Goal: Task Accomplishment & Management: Manage account settings

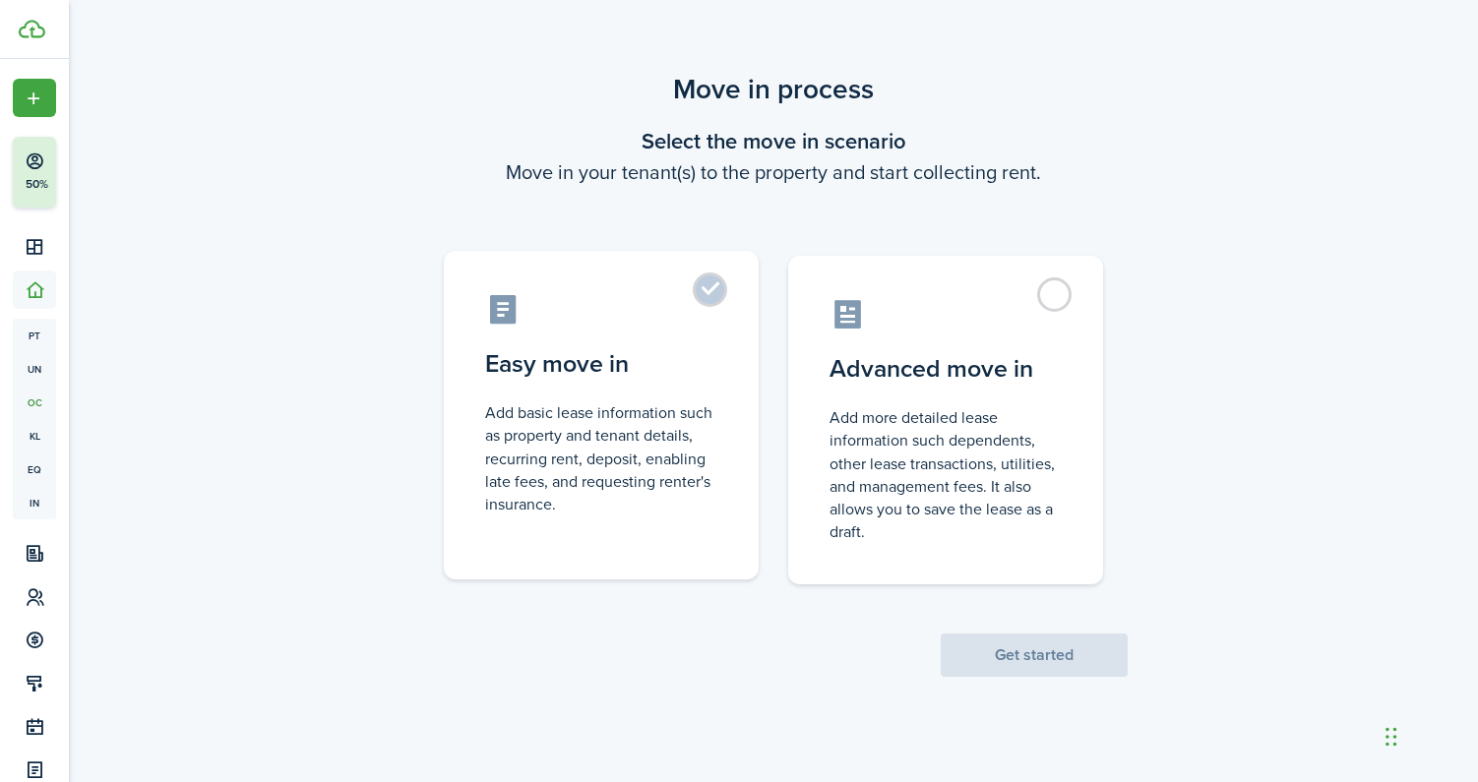
click at [664, 402] on control-radio-card-description "Add basic lease information such as property and tenant details, recurring rent…" at bounding box center [601, 459] width 232 height 114
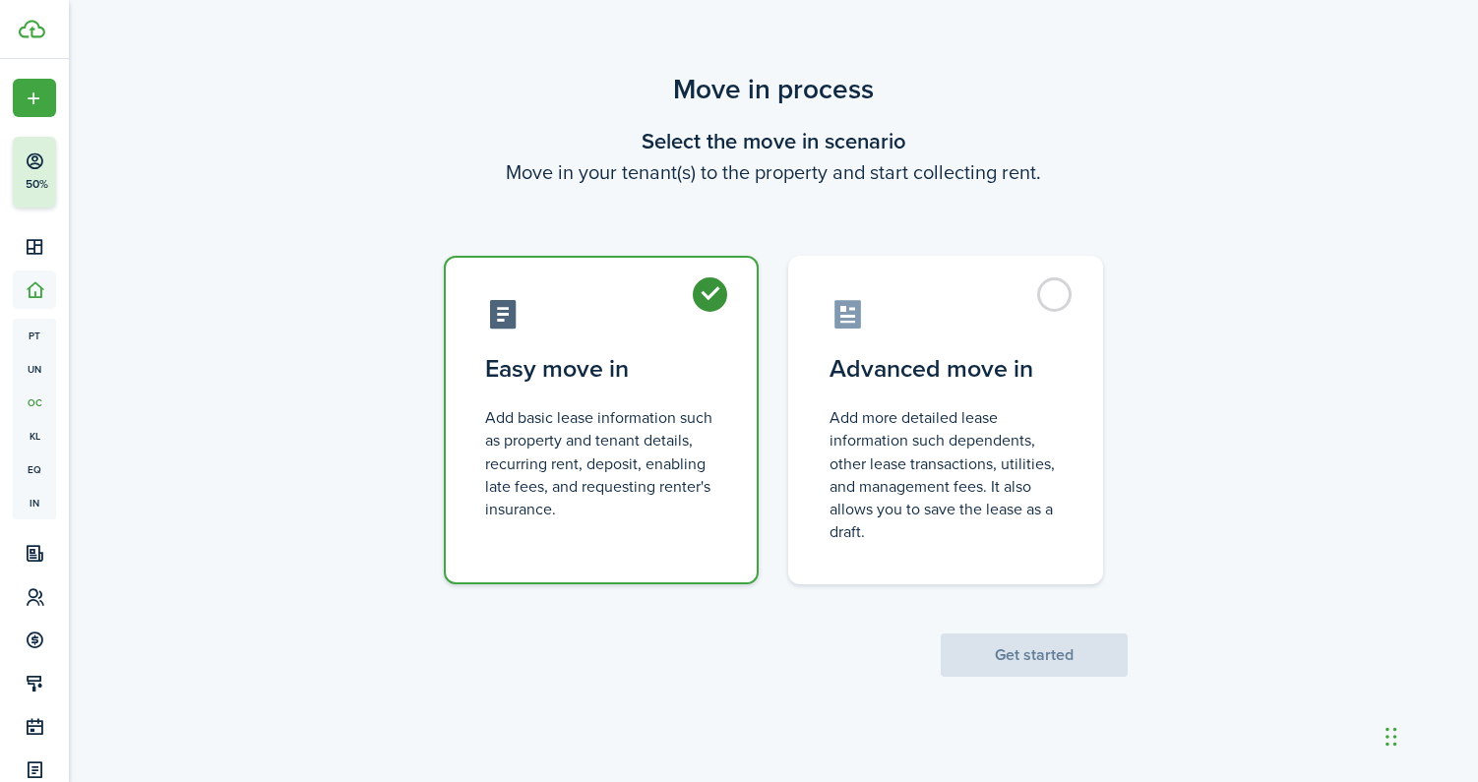
radio input "true"
click at [1031, 656] on button "Get started" at bounding box center [1034, 655] width 187 height 43
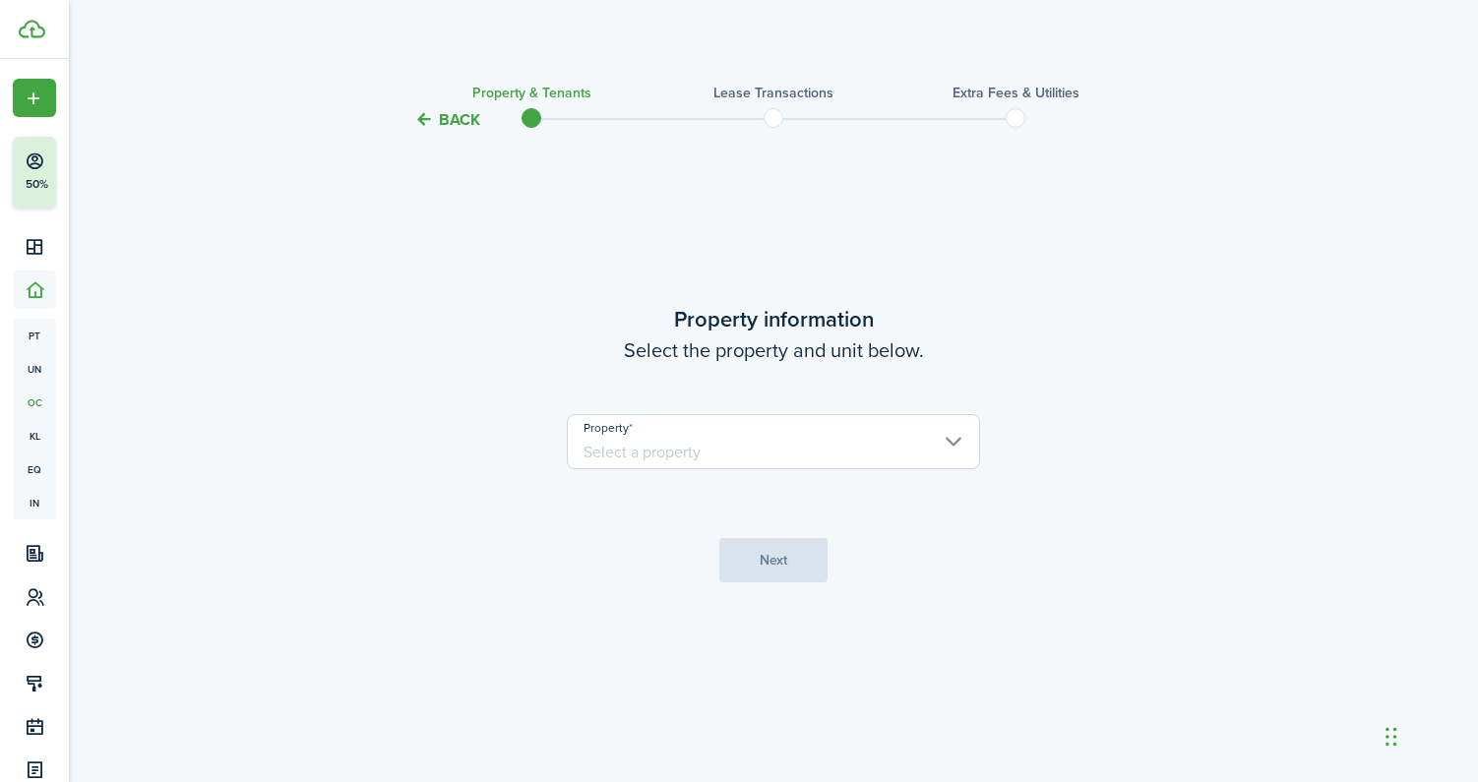
click at [778, 439] on input "Property" at bounding box center [773, 441] width 413 height 55
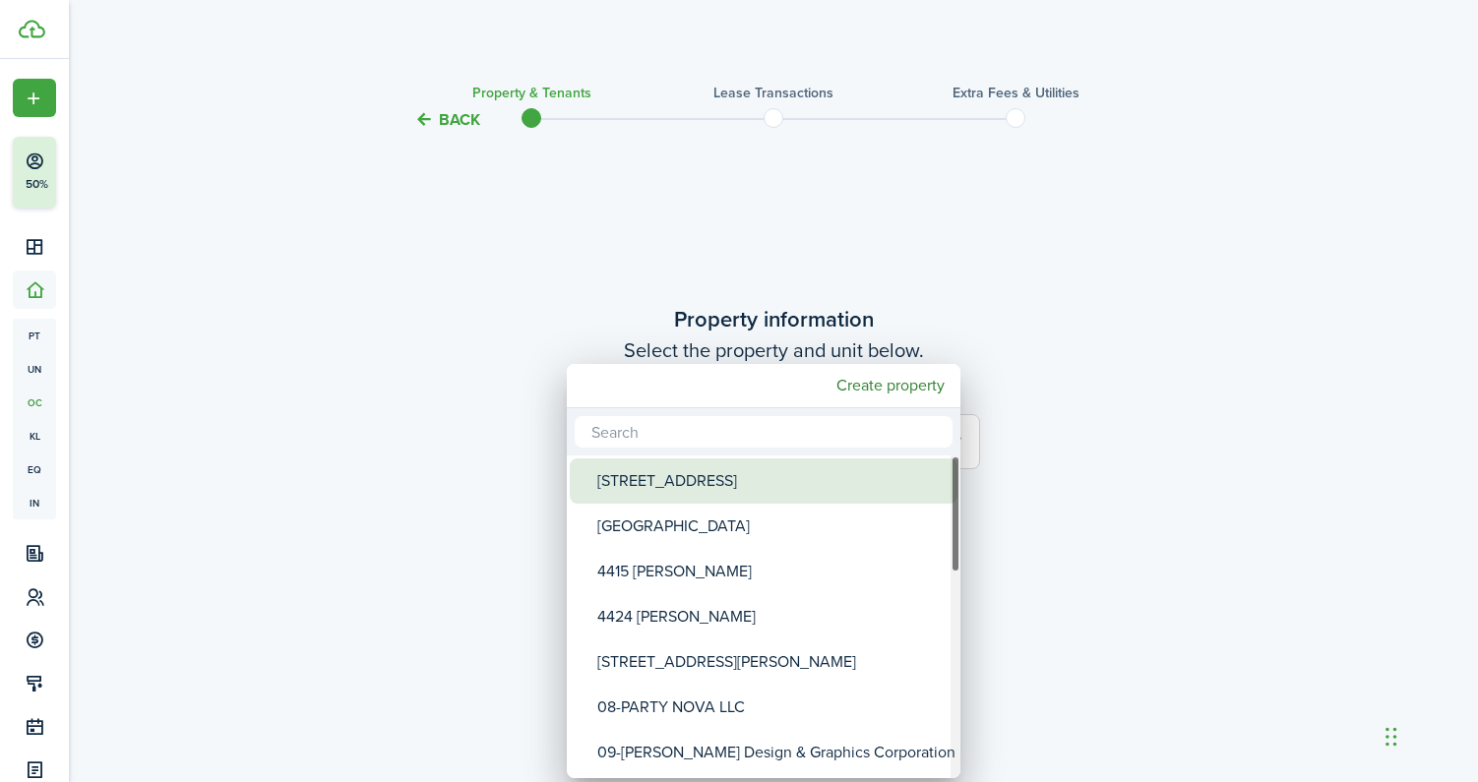
click at [761, 482] on div "[STREET_ADDRESS]" at bounding box center [771, 481] width 348 height 45
type input "[STREET_ADDRESS]"
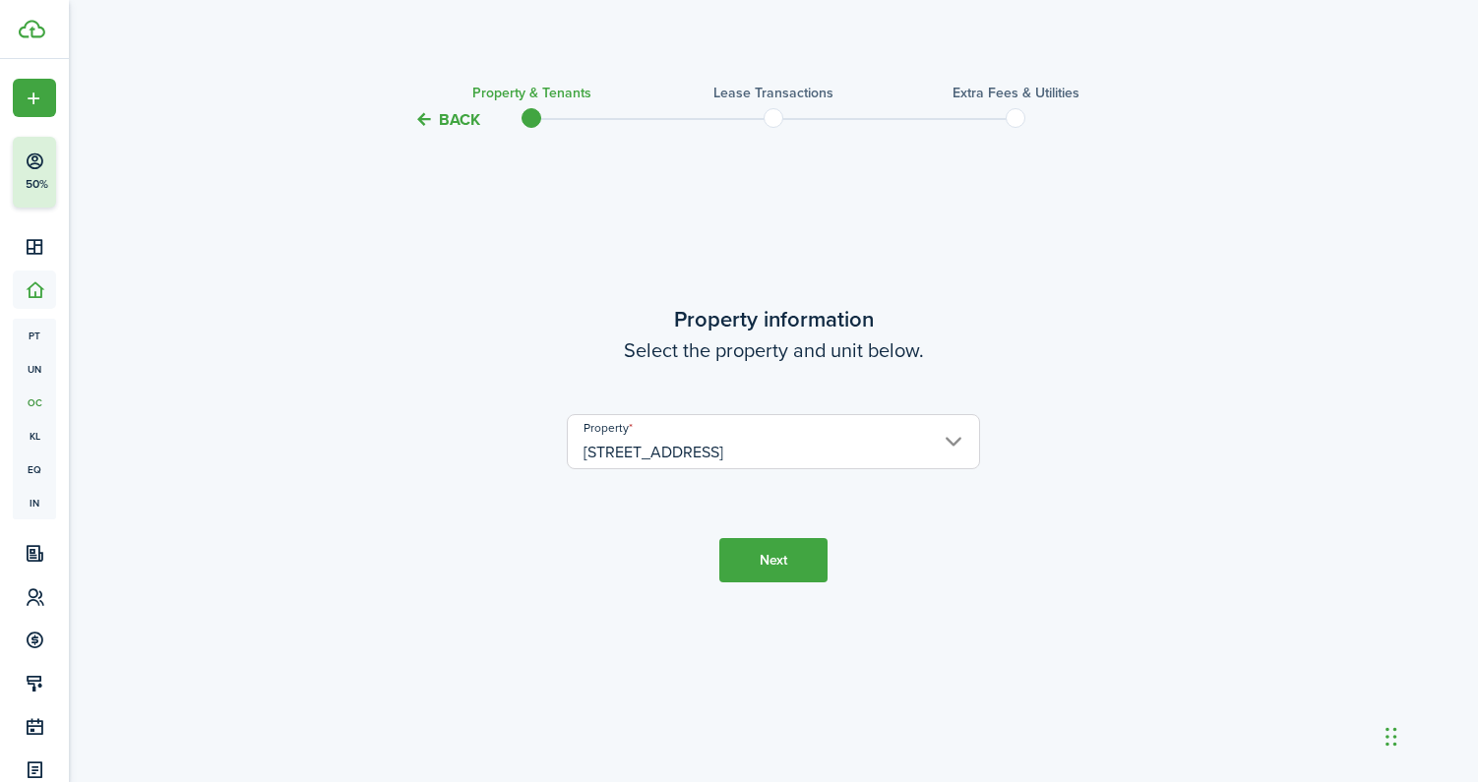
drag, startPoint x: 808, startPoint y: 562, endPoint x: 826, endPoint y: 551, distance: 20.8
click at [808, 557] on button "Next" at bounding box center [773, 560] width 108 height 44
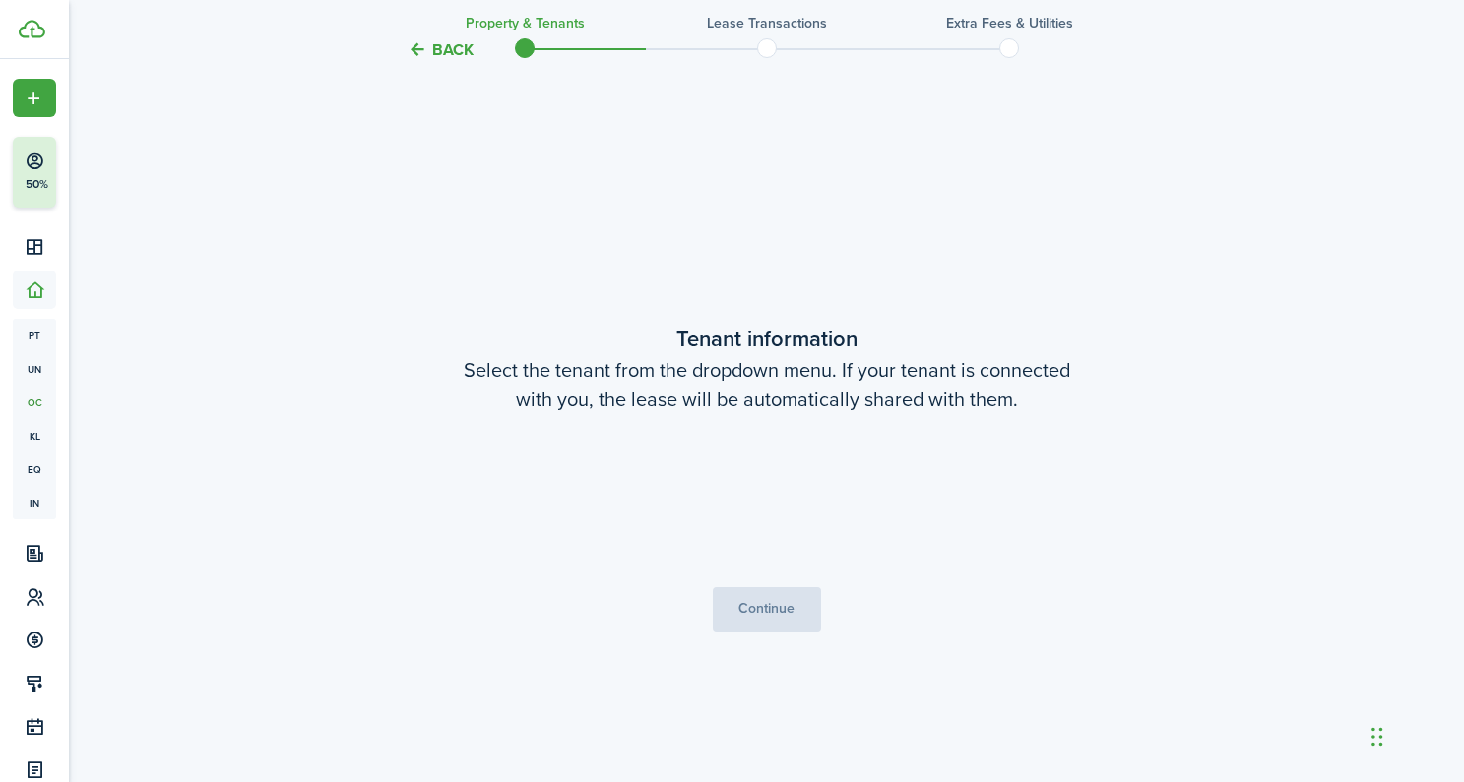
scroll to position [651, 0]
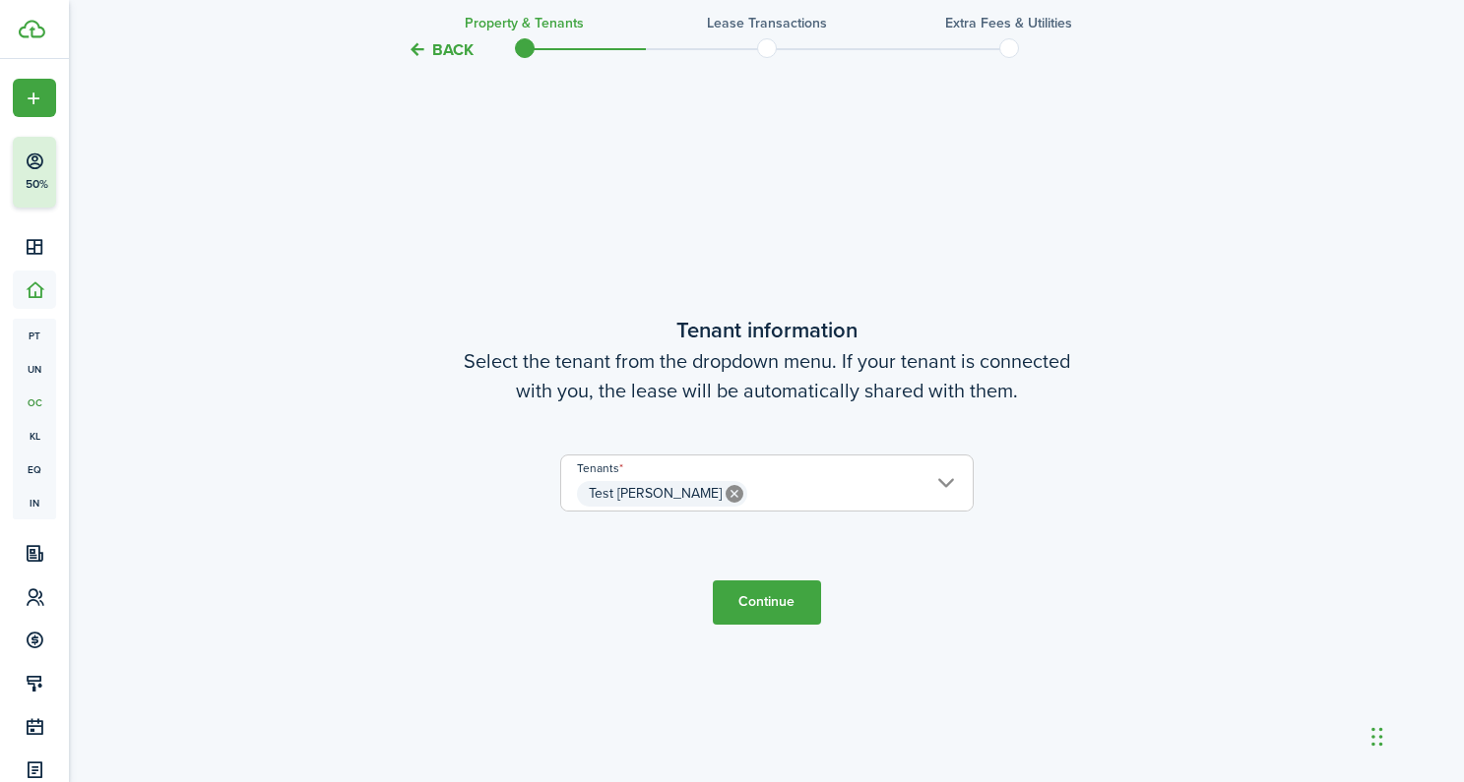
click at [778, 603] on button "Continue" at bounding box center [767, 603] width 108 height 44
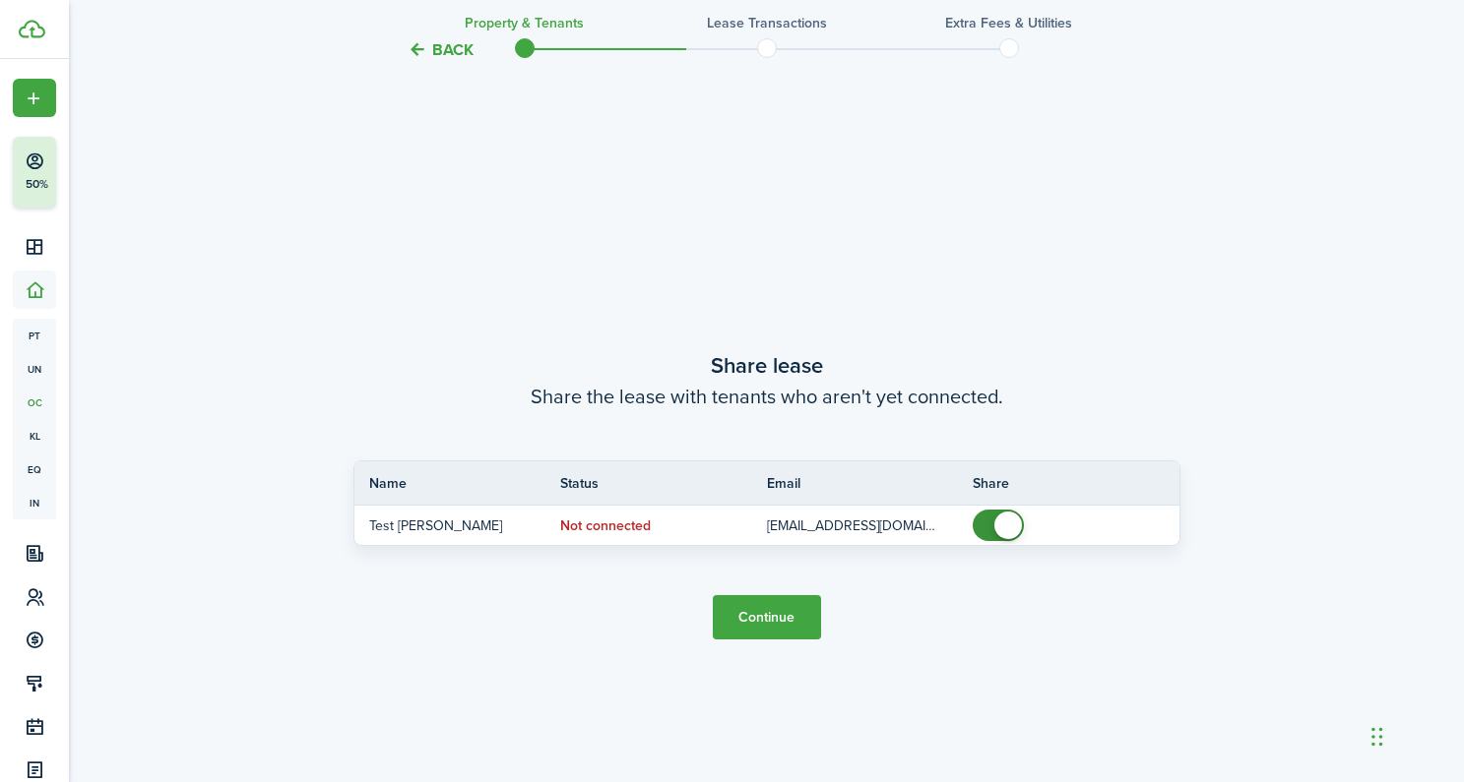
scroll to position [1433, 0]
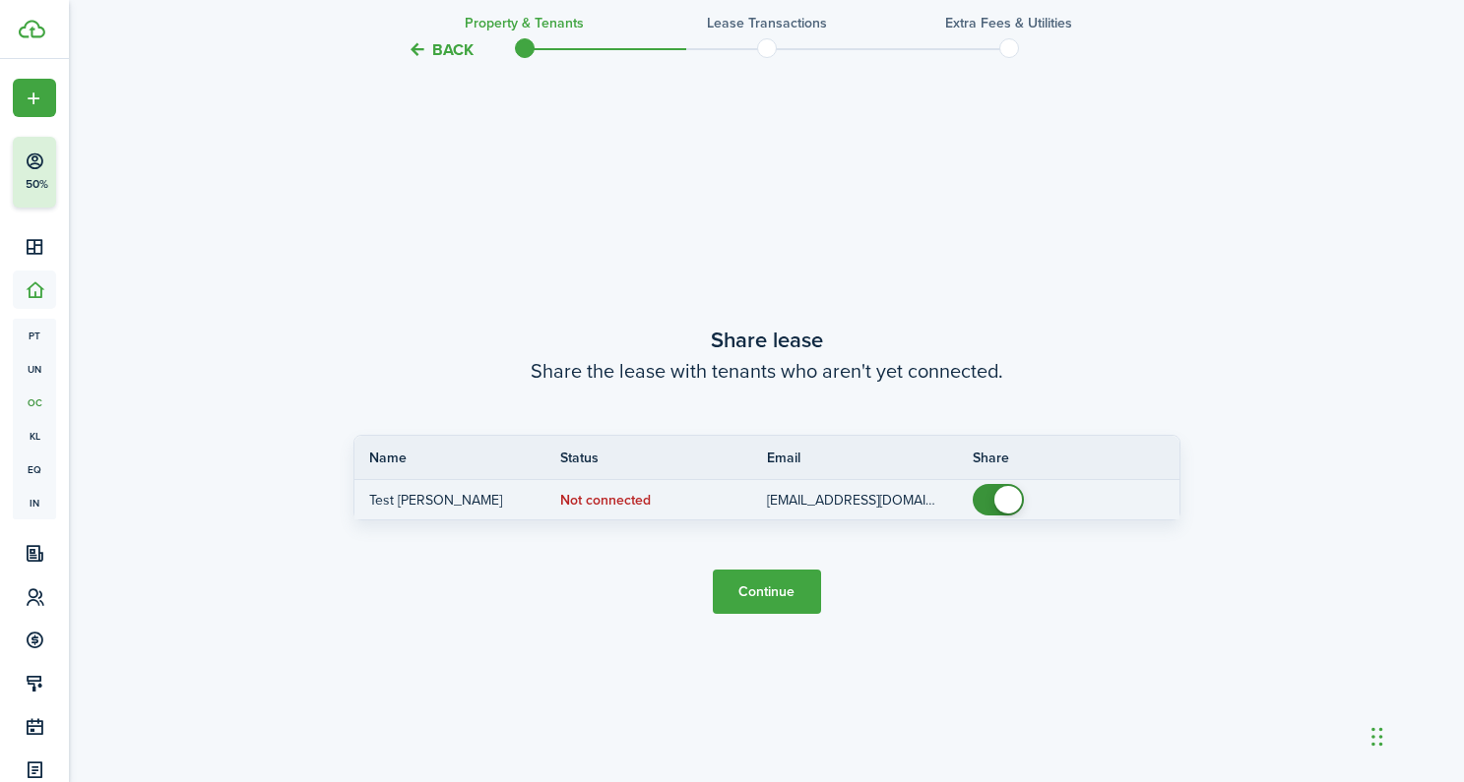
click at [1007, 508] on span at bounding box center [1008, 500] width 28 height 28
click at [983, 503] on span at bounding box center [988, 500] width 28 height 28
checkbox input "false"
click at [1002, 498] on span at bounding box center [1008, 500] width 28 height 28
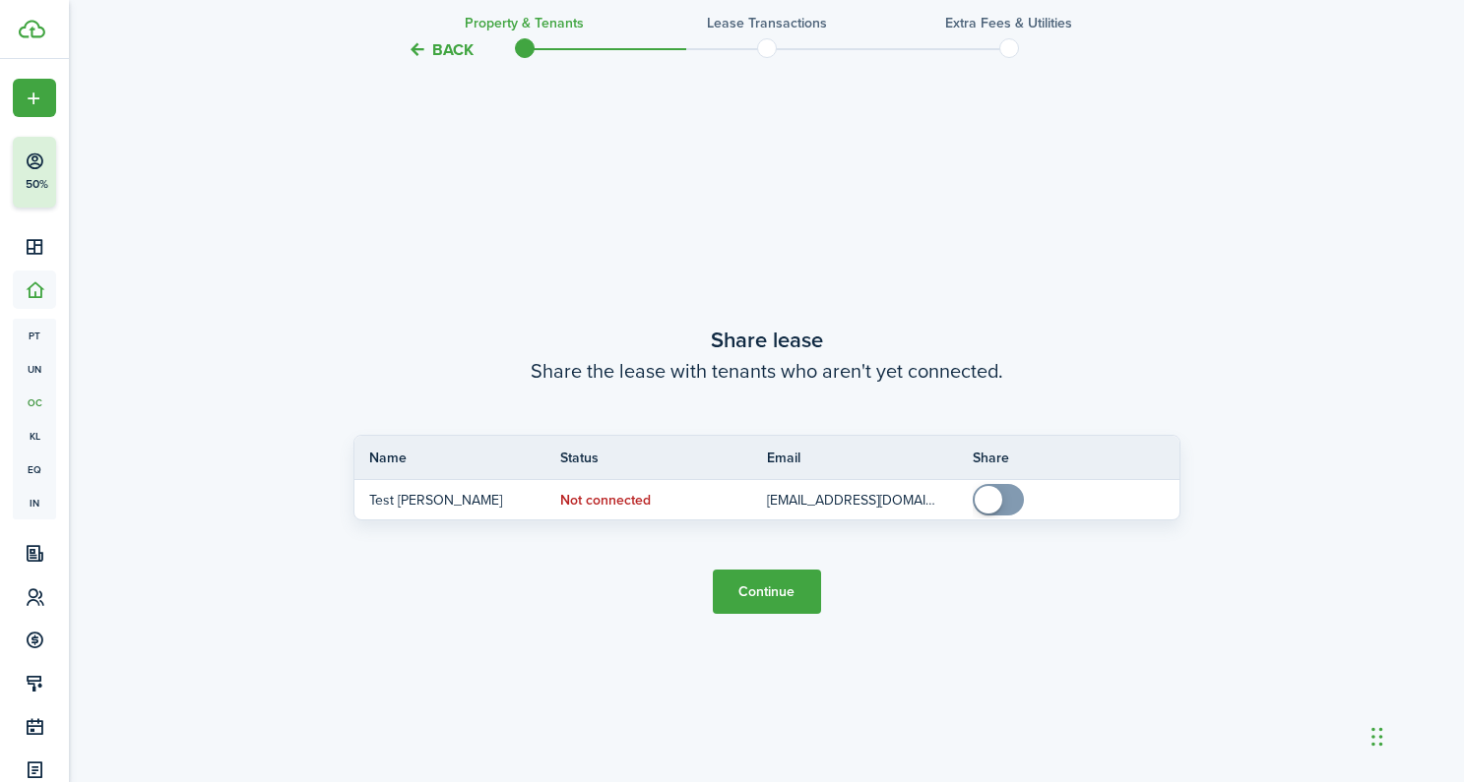
click at [757, 583] on button "Continue" at bounding box center [767, 592] width 108 height 44
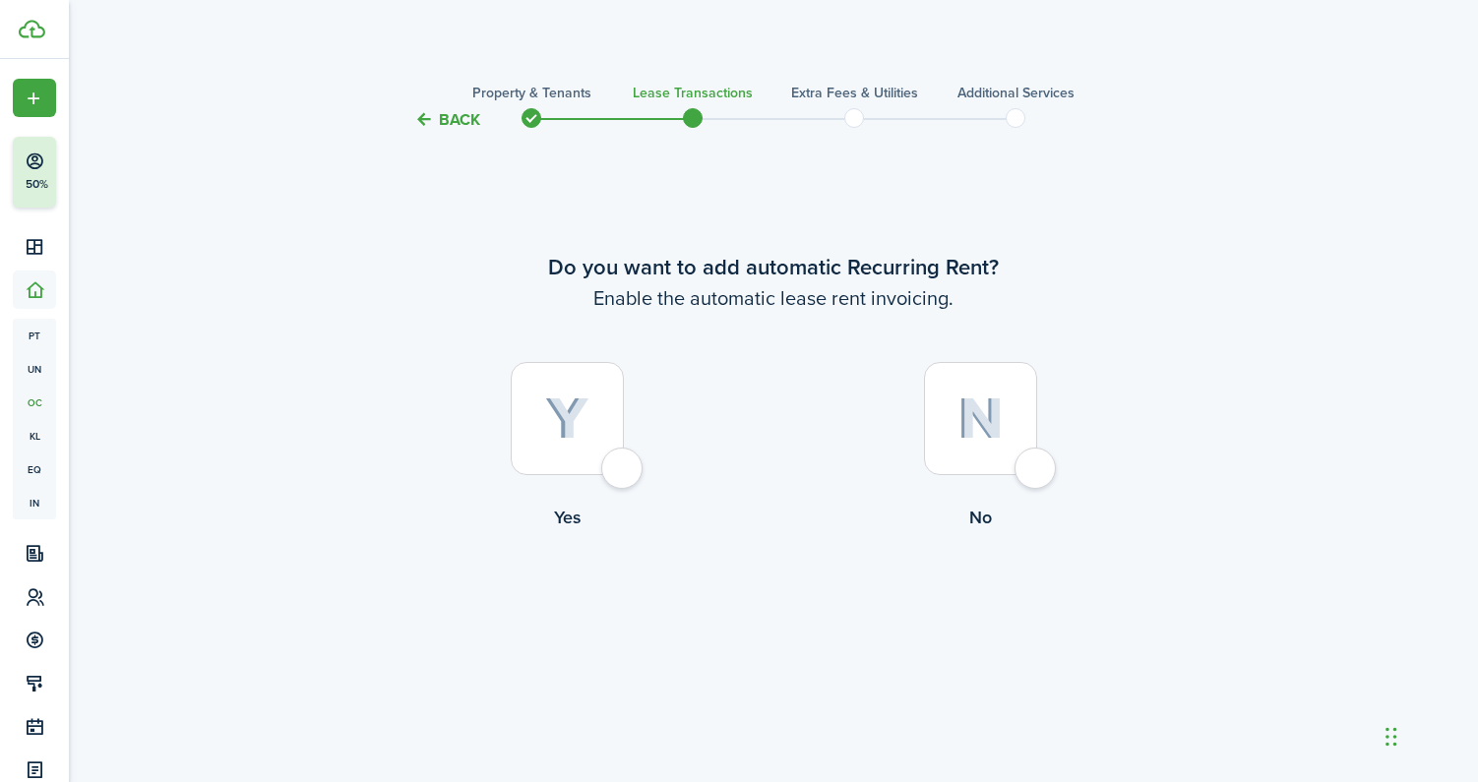
click at [1037, 471] on div at bounding box center [980, 418] width 113 height 113
radio input "true"
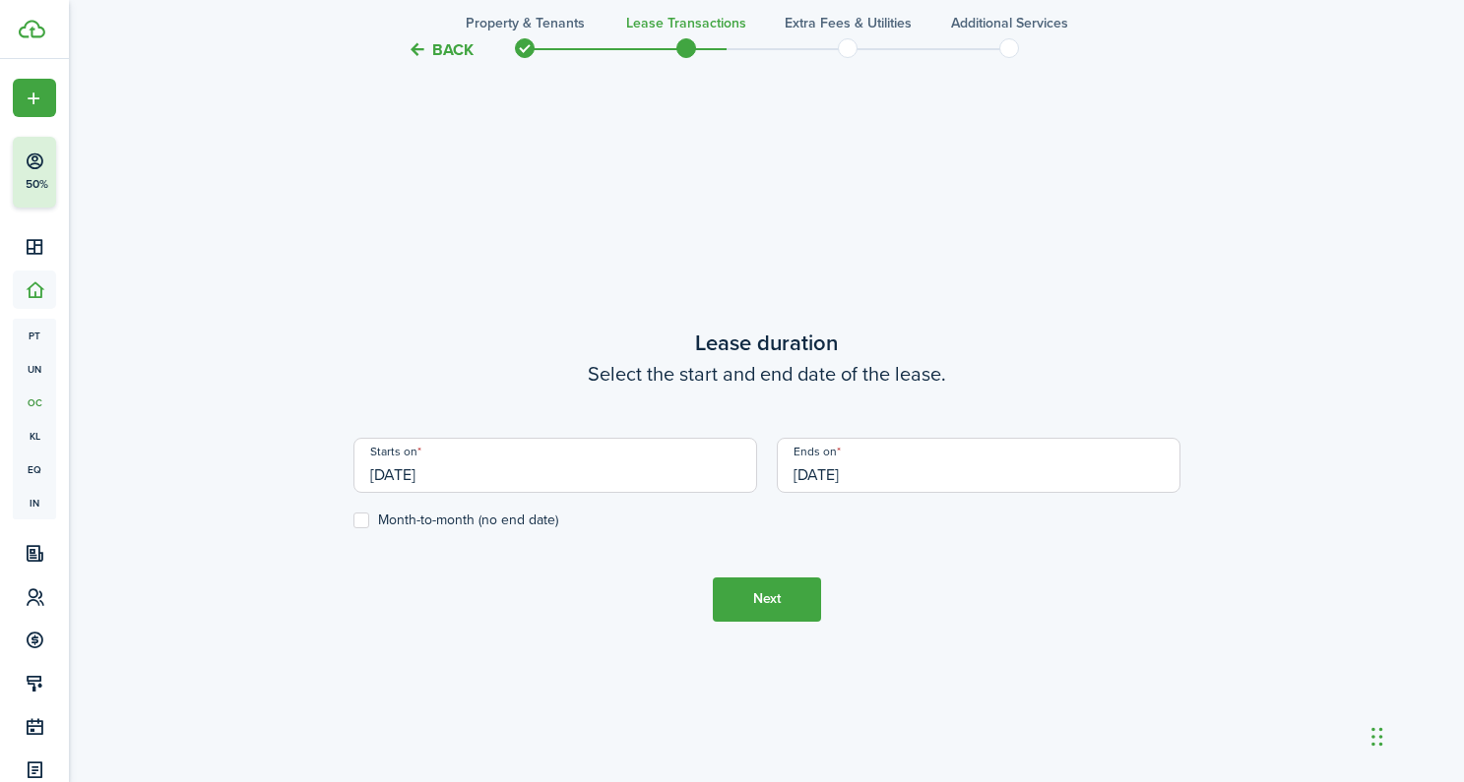
scroll to position [651, 0]
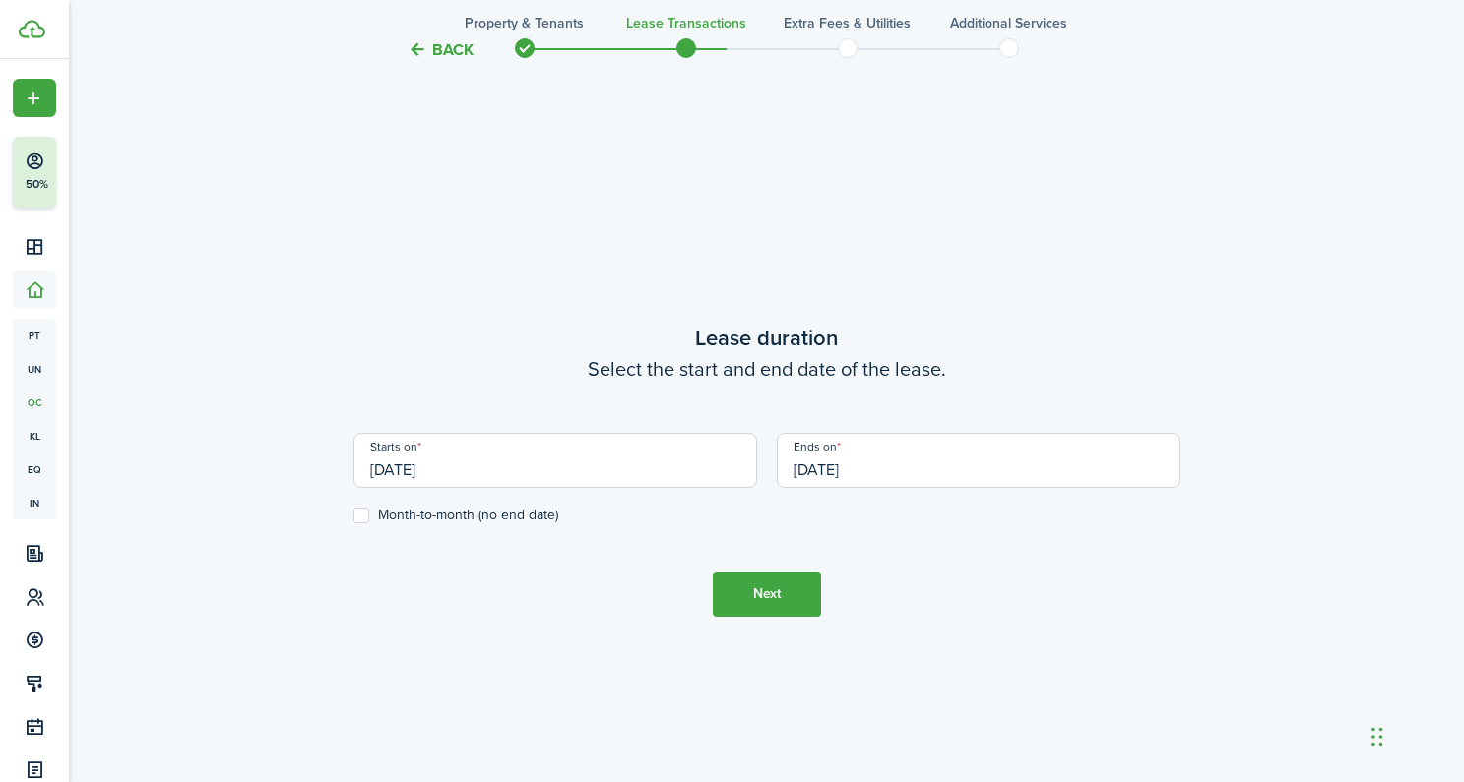
click at [359, 516] on label "Month-to-month (no end date)" at bounding box center [455, 516] width 205 height 16
click at [353, 516] on input "Month-to-month (no end date)" at bounding box center [352, 515] width 1 height 1
checkbox input "true"
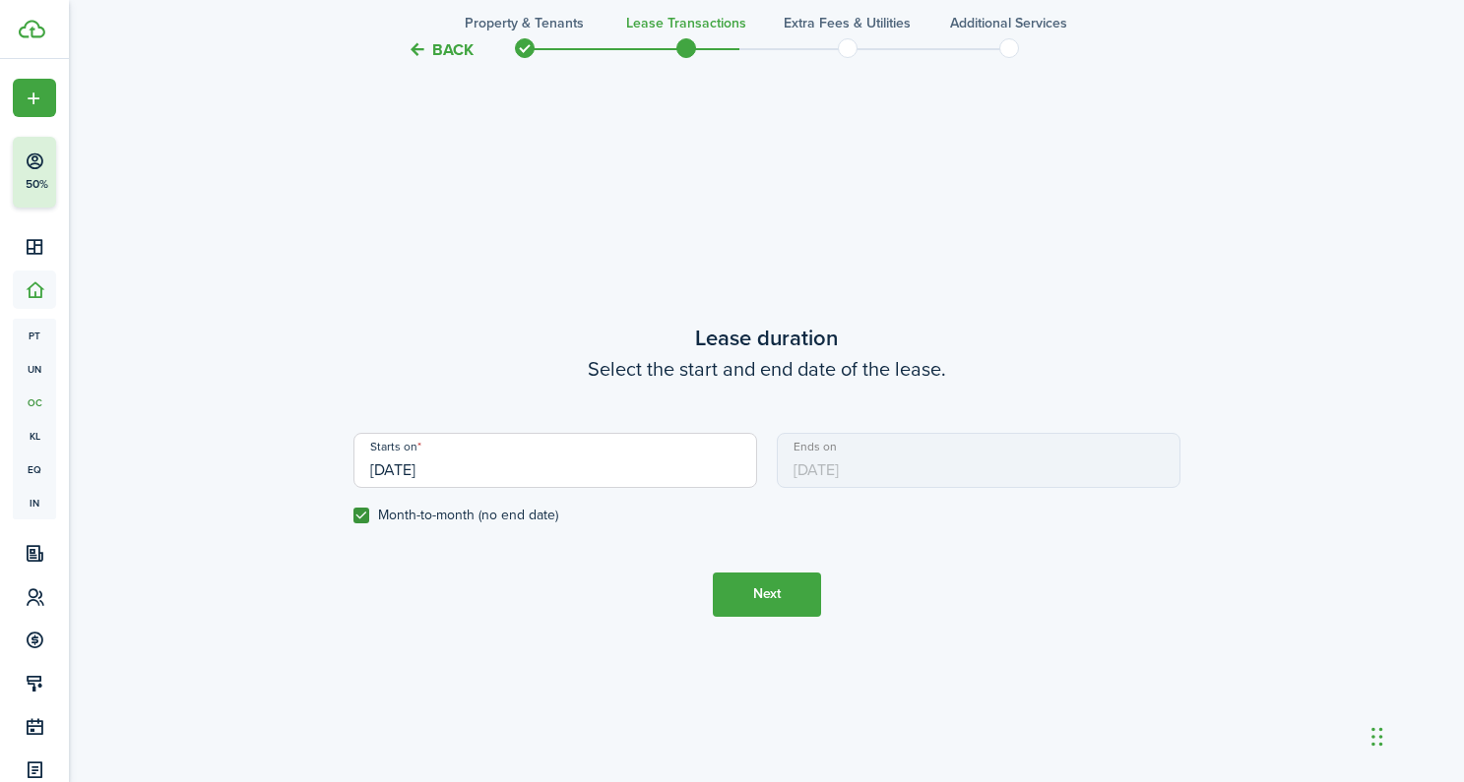
click at [783, 588] on button "Next" at bounding box center [767, 595] width 108 height 44
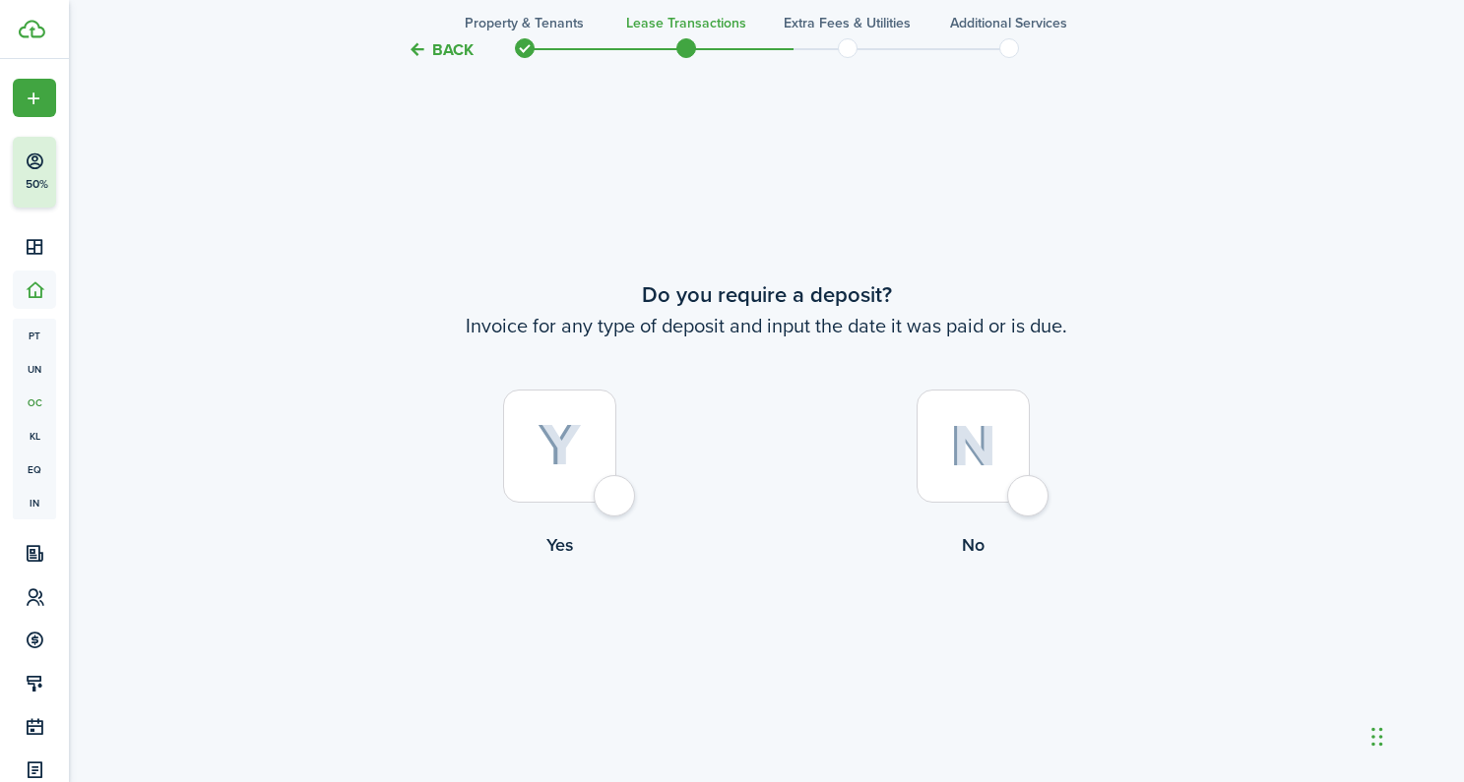
scroll to position [1433, 0]
click at [1030, 502] on div at bounding box center [972, 445] width 113 height 113
radio input "true"
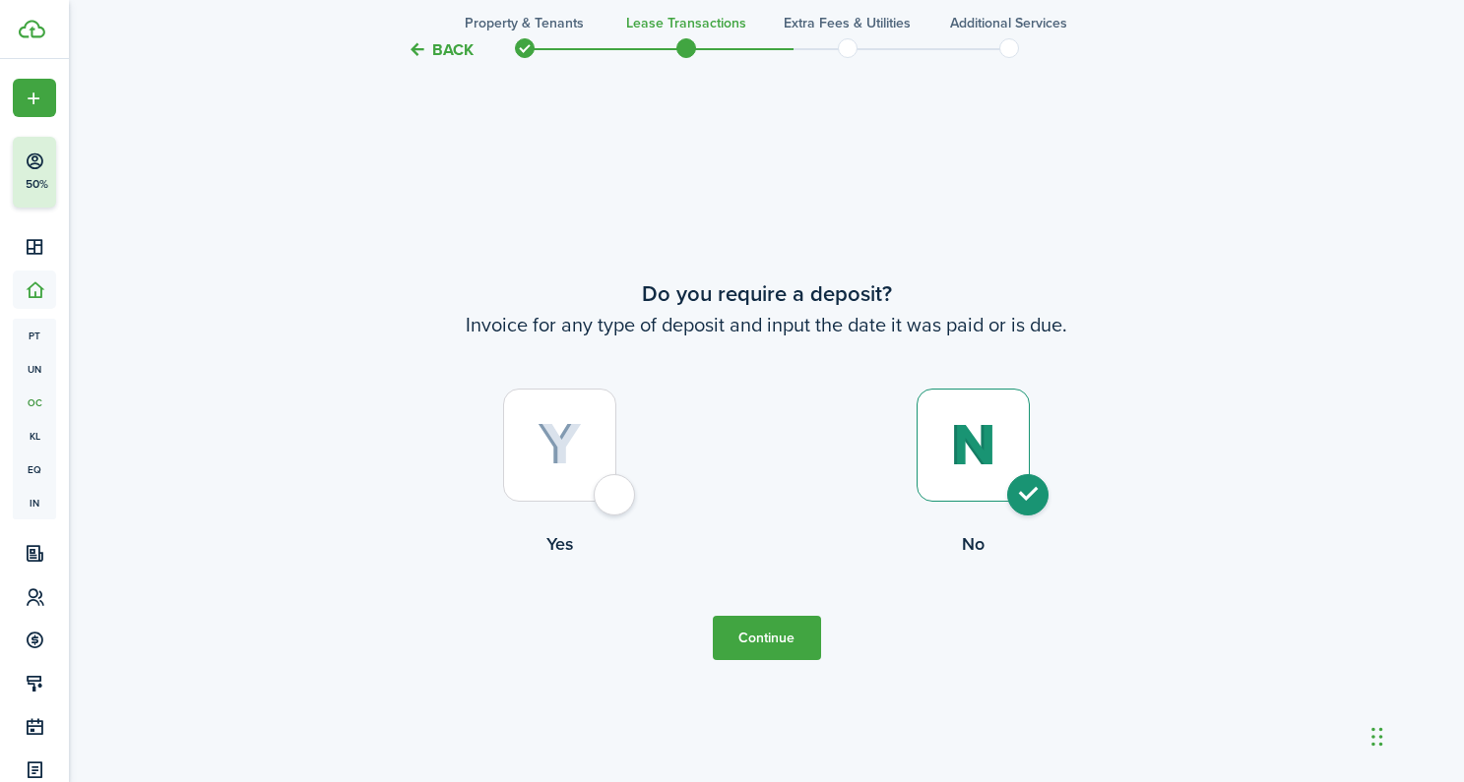
click at [754, 636] on button "Continue" at bounding box center [767, 638] width 108 height 44
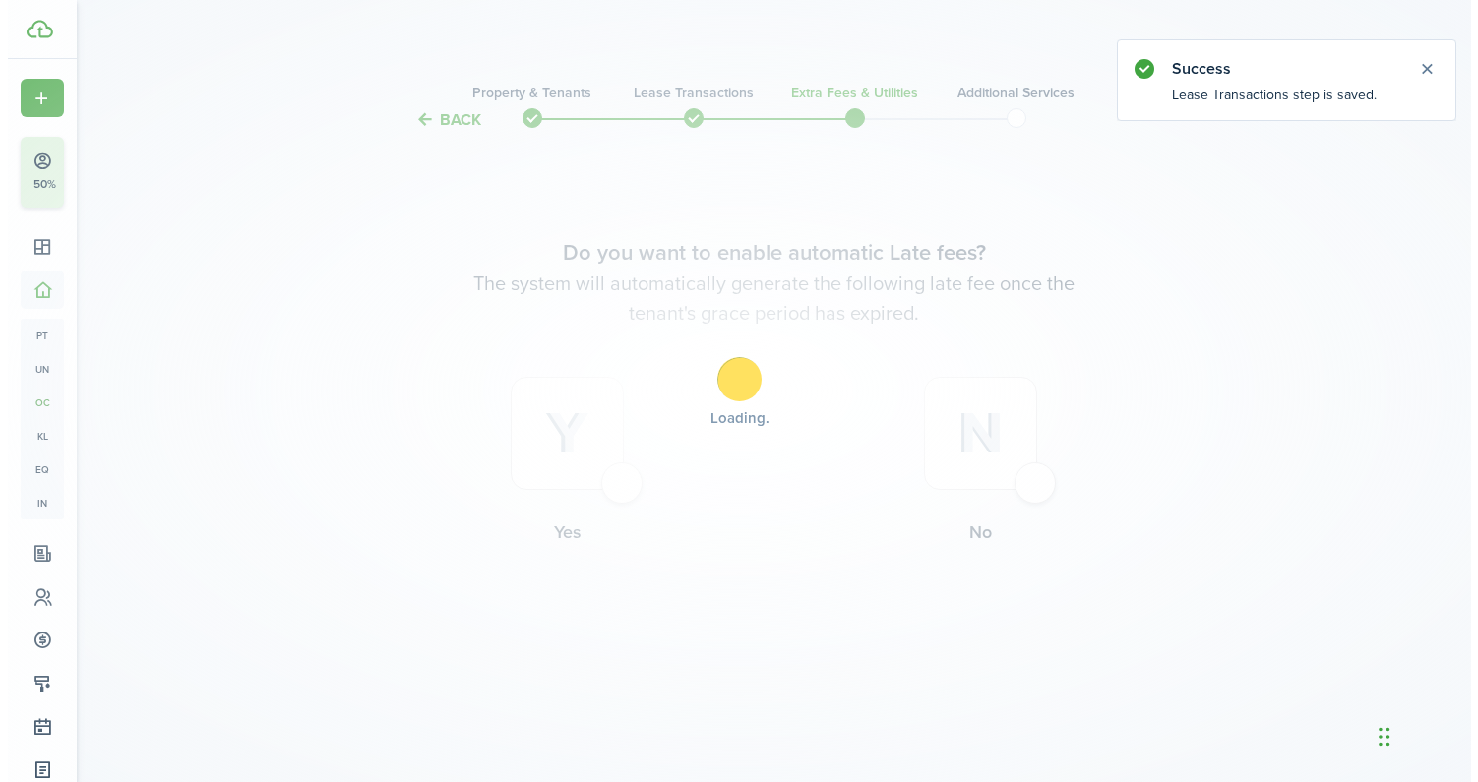
scroll to position [0, 0]
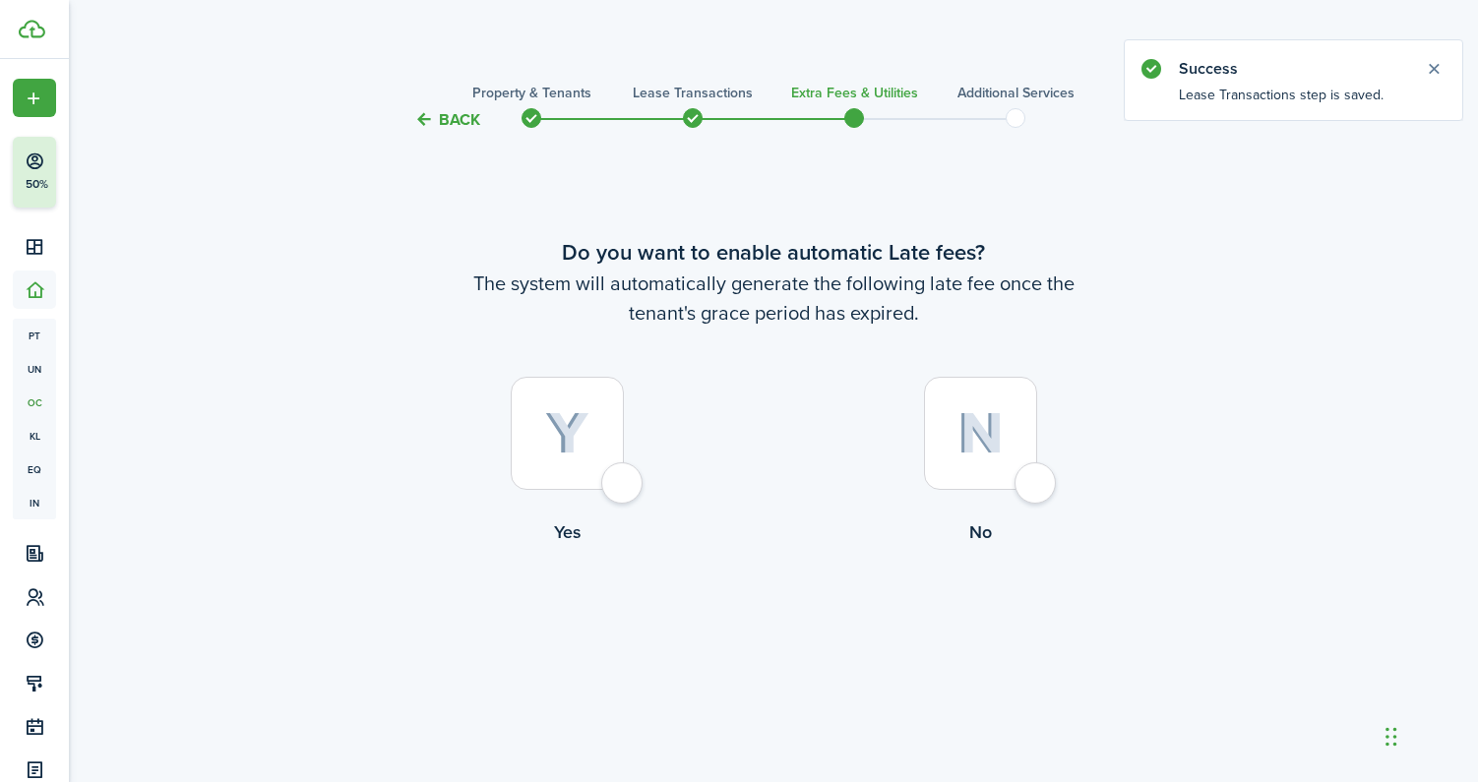
click at [1037, 486] on div at bounding box center [980, 433] width 113 height 113
radio input "true"
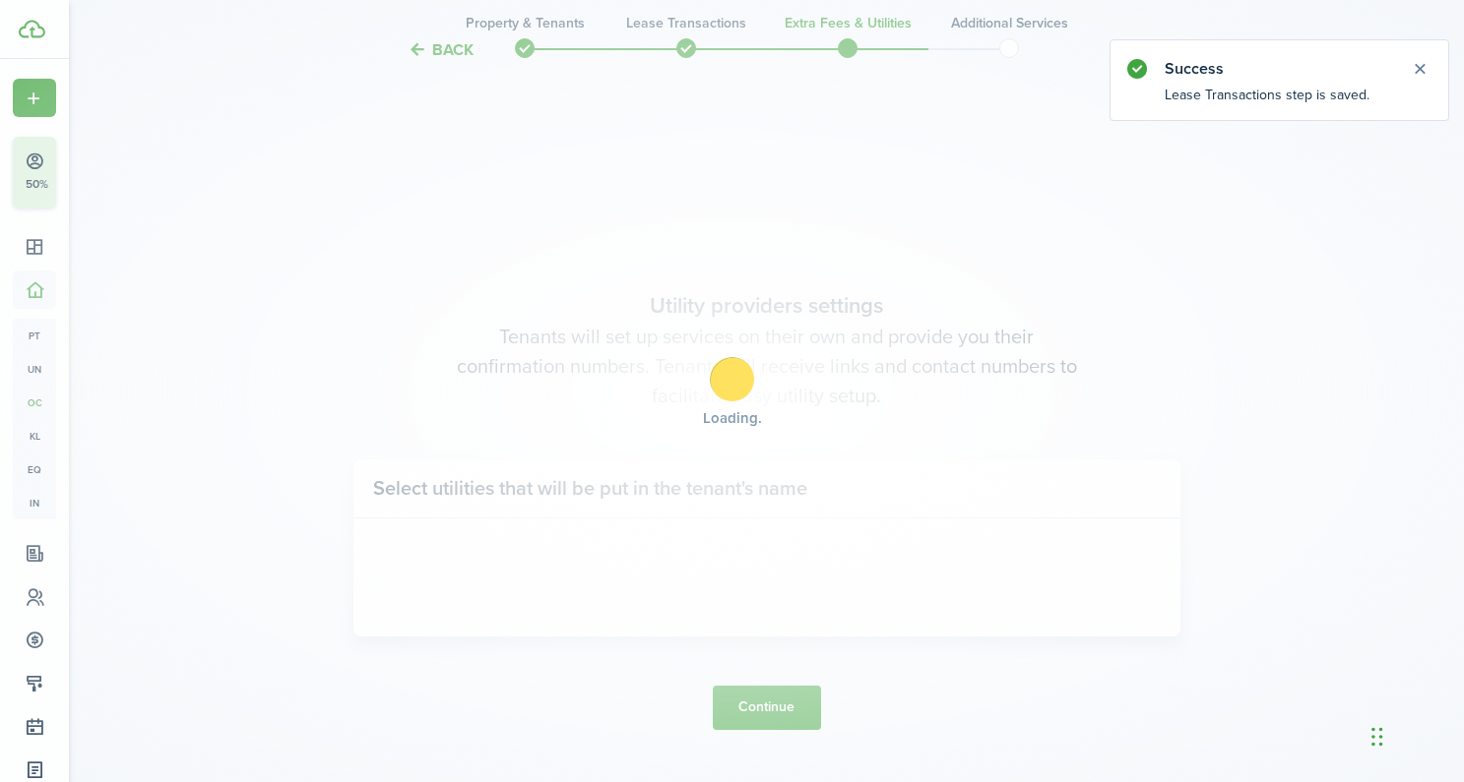
scroll to position [651, 0]
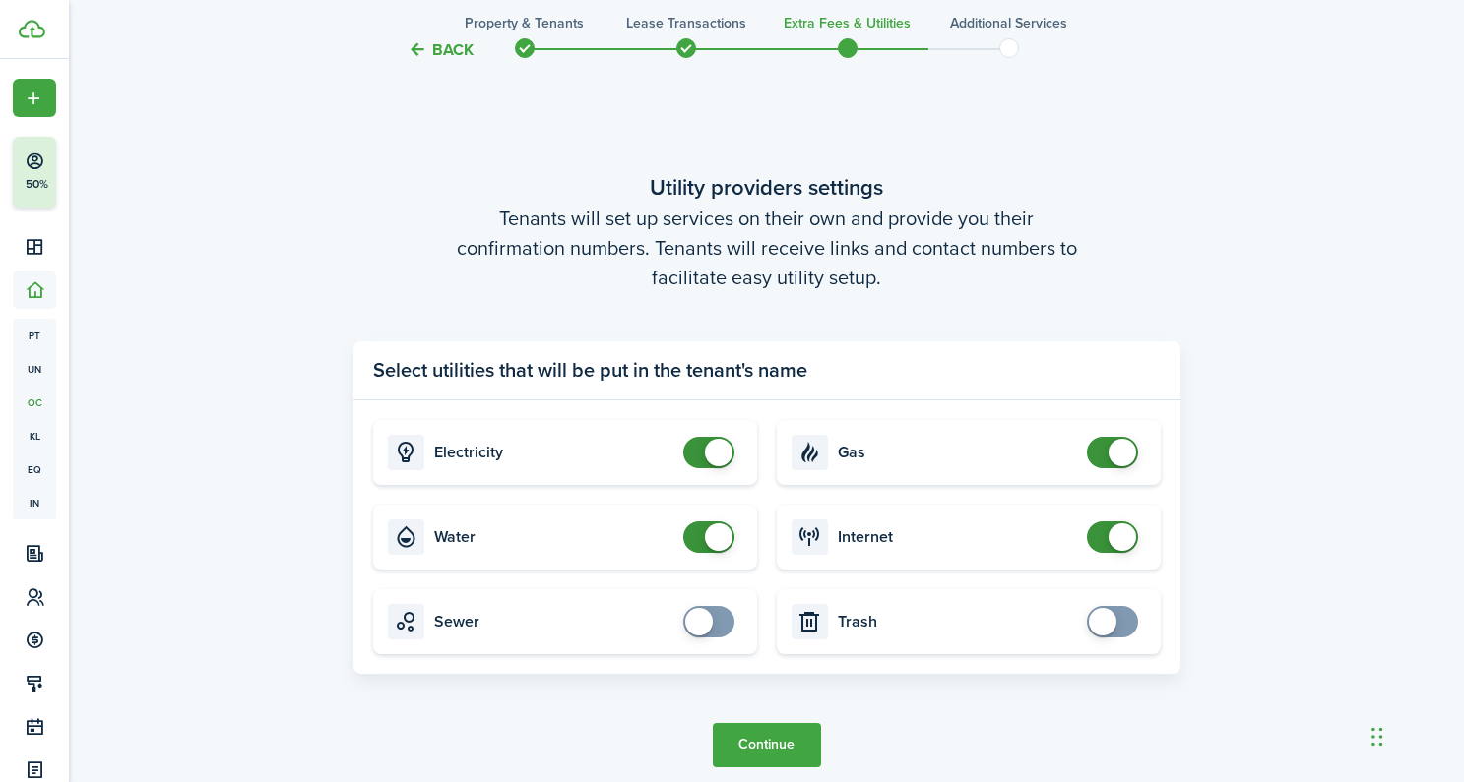
drag, startPoint x: 719, startPoint y: 549, endPoint x: 715, endPoint y: 498, distance: 51.4
click at [717, 545] on span at bounding box center [719, 538] width 28 height 28
checkbox input "false"
click at [715, 456] on span at bounding box center [719, 453] width 28 height 28
checkbox input "false"
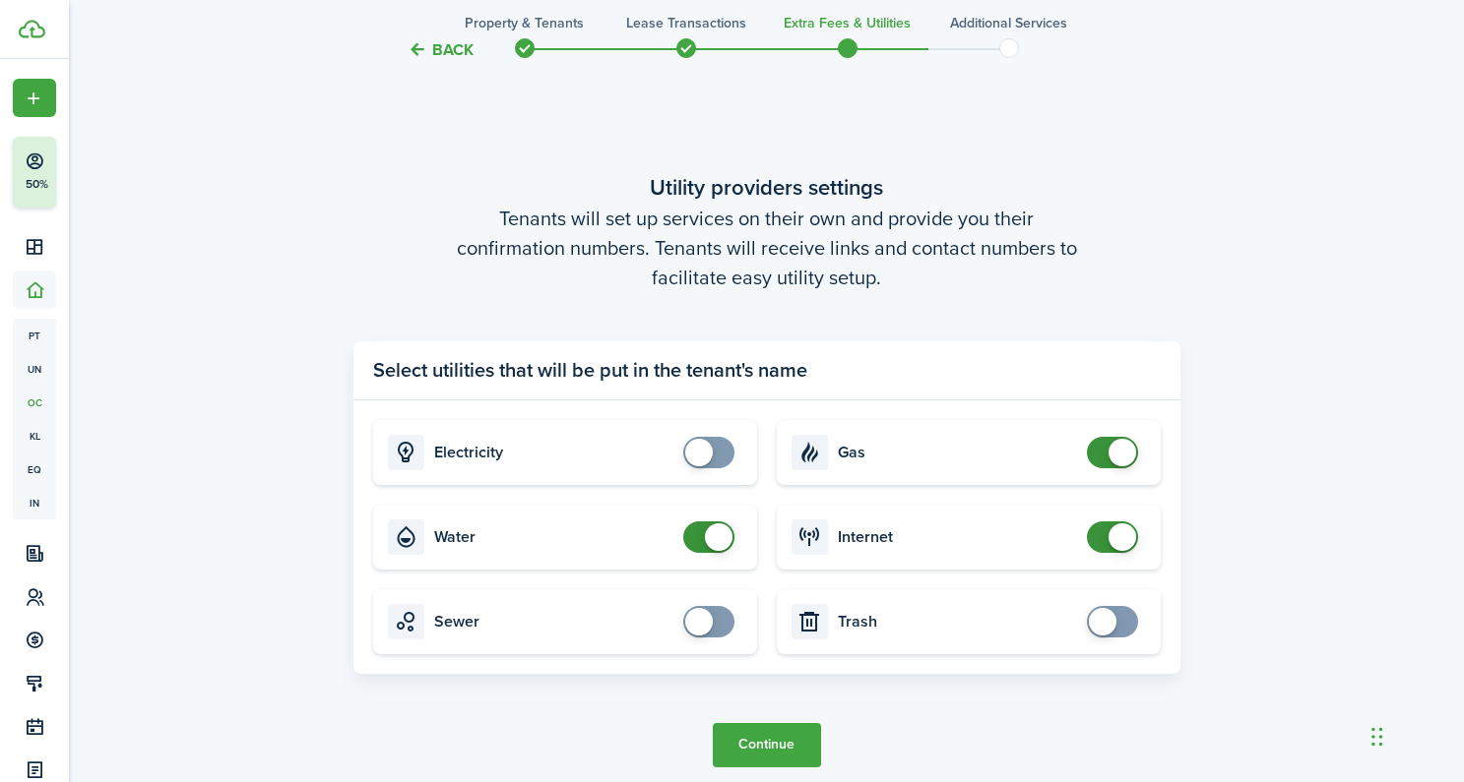
click at [718, 537] on span at bounding box center [719, 538] width 28 height 28
checkbox input "false"
click at [1122, 461] on span at bounding box center [1122, 453] width 28 height 28
checkbox input "false"
click at [1112, 541] on span at bounding box center [1122, 538] width 28 height 28
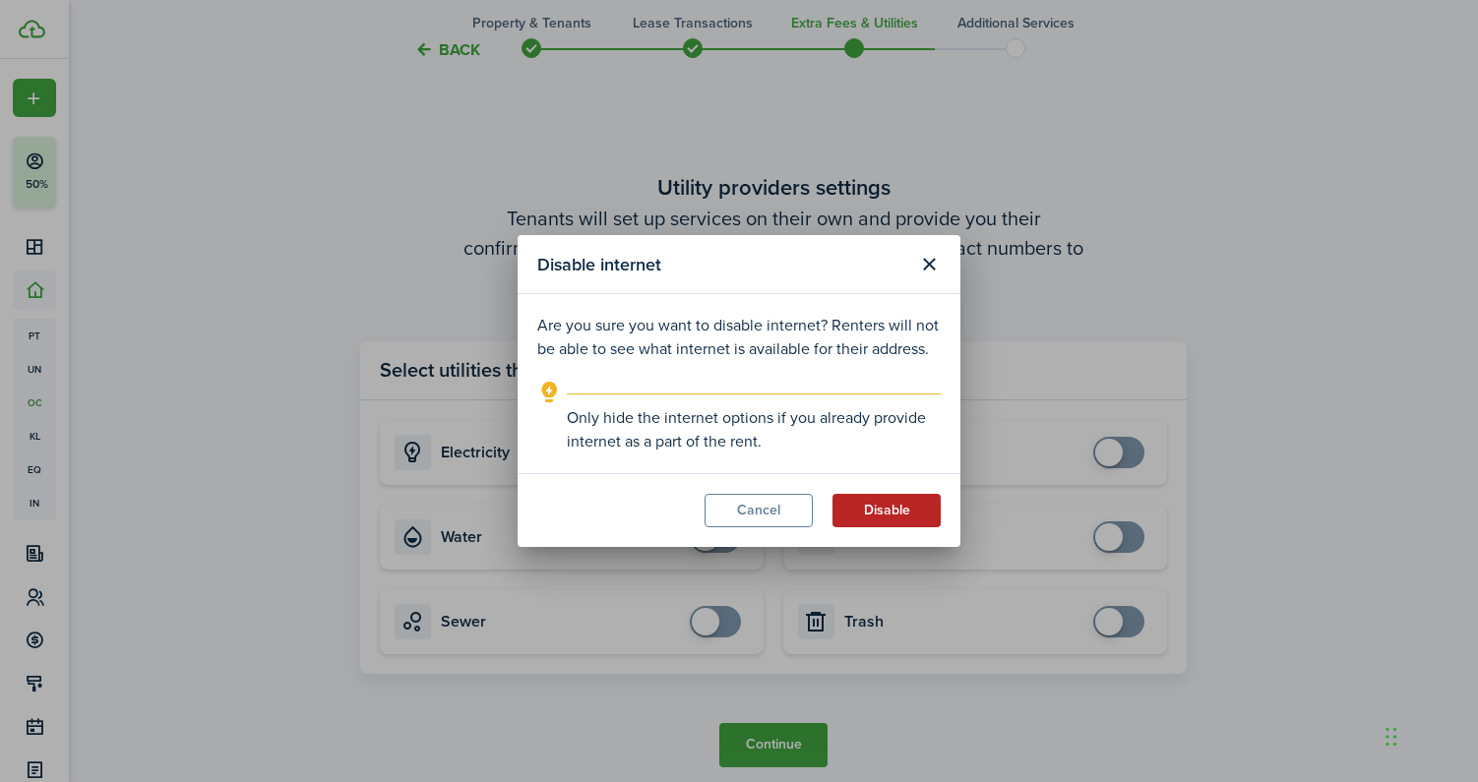
click at [921, 519] on button "Disable" at bounding box center [887, 510] width 108 height 33
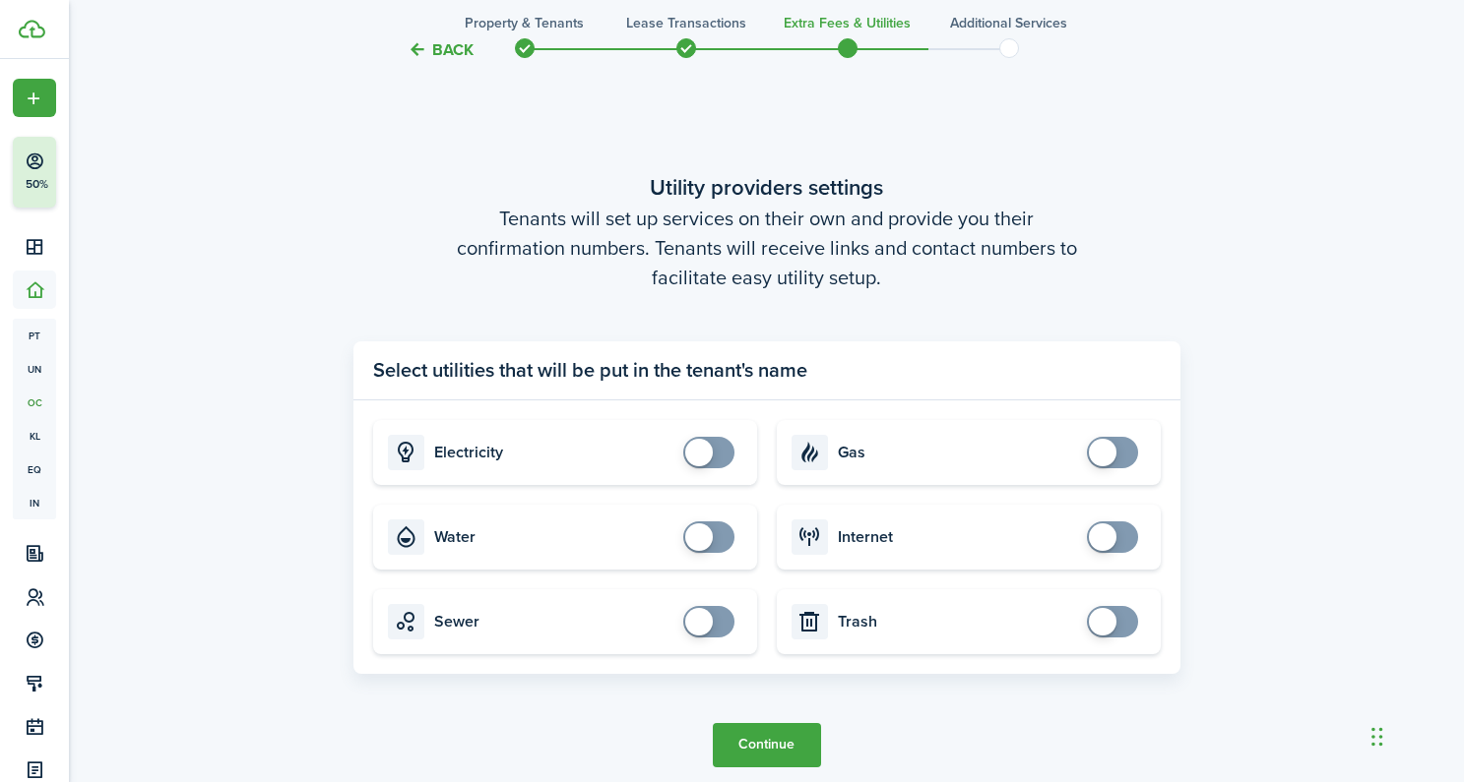
click at [770, 740] on button "Continue" at bounding box center [767, 745] width 108 height 44
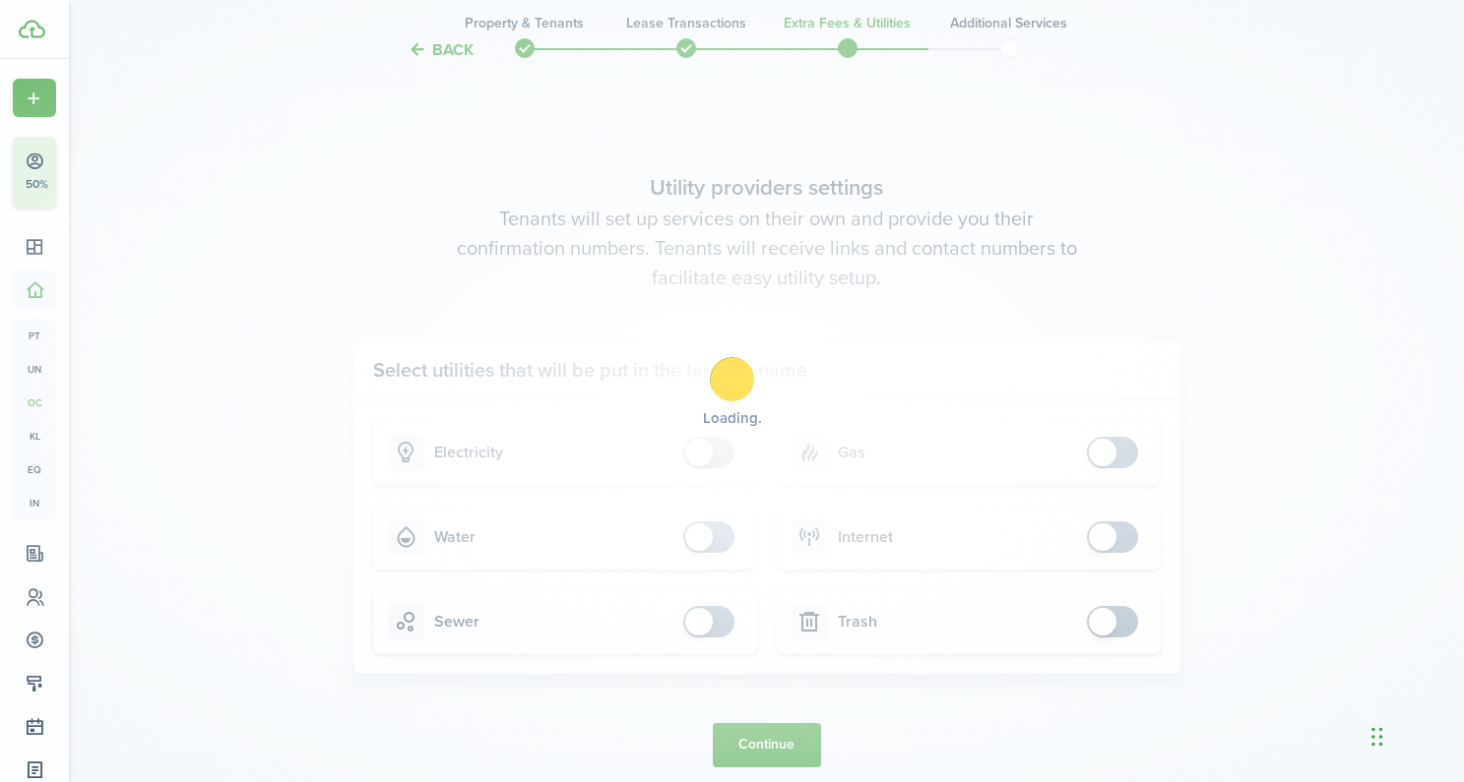
scroll to position [0, 0]
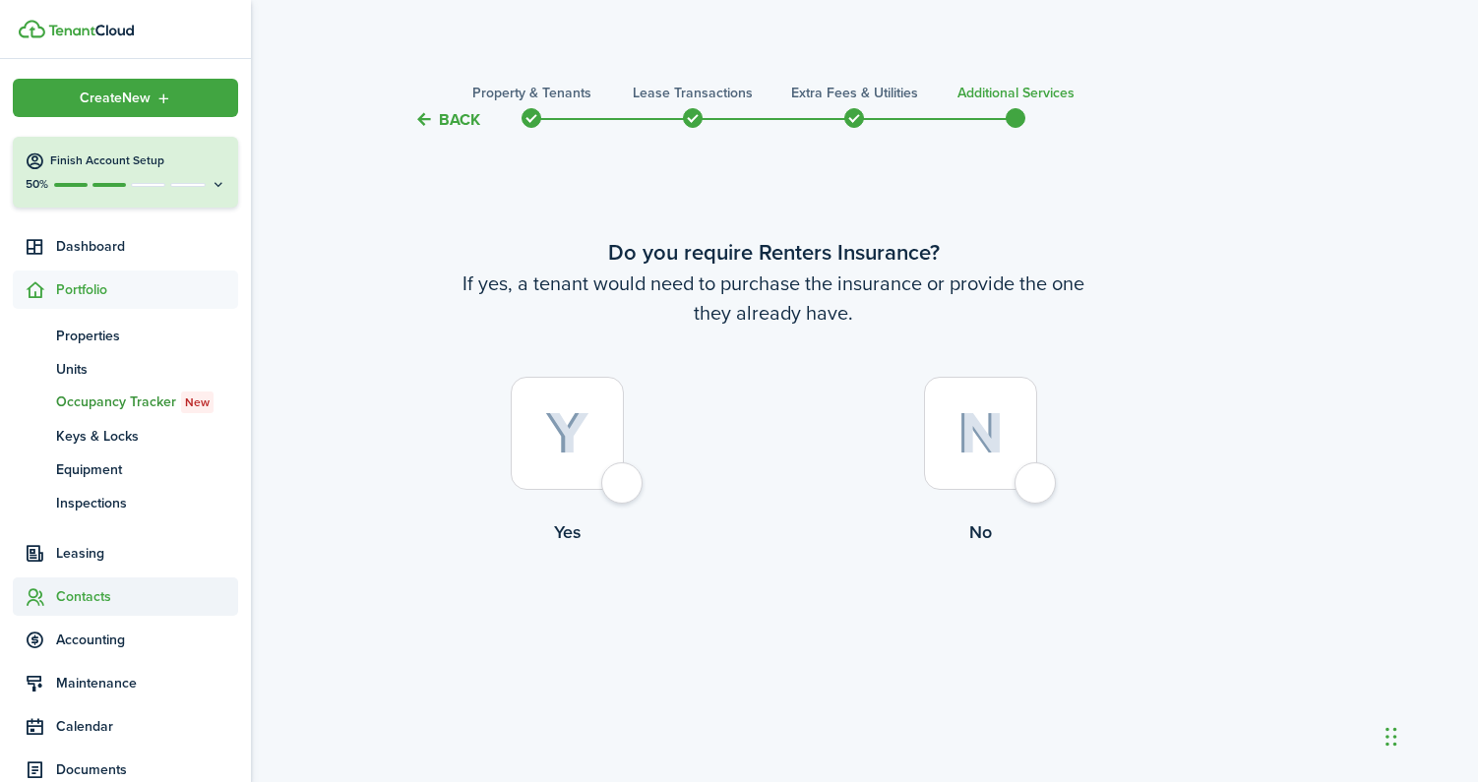
click at [87, 589] on span "Contacts" at bounding box center [147, 597] width 182 height 21
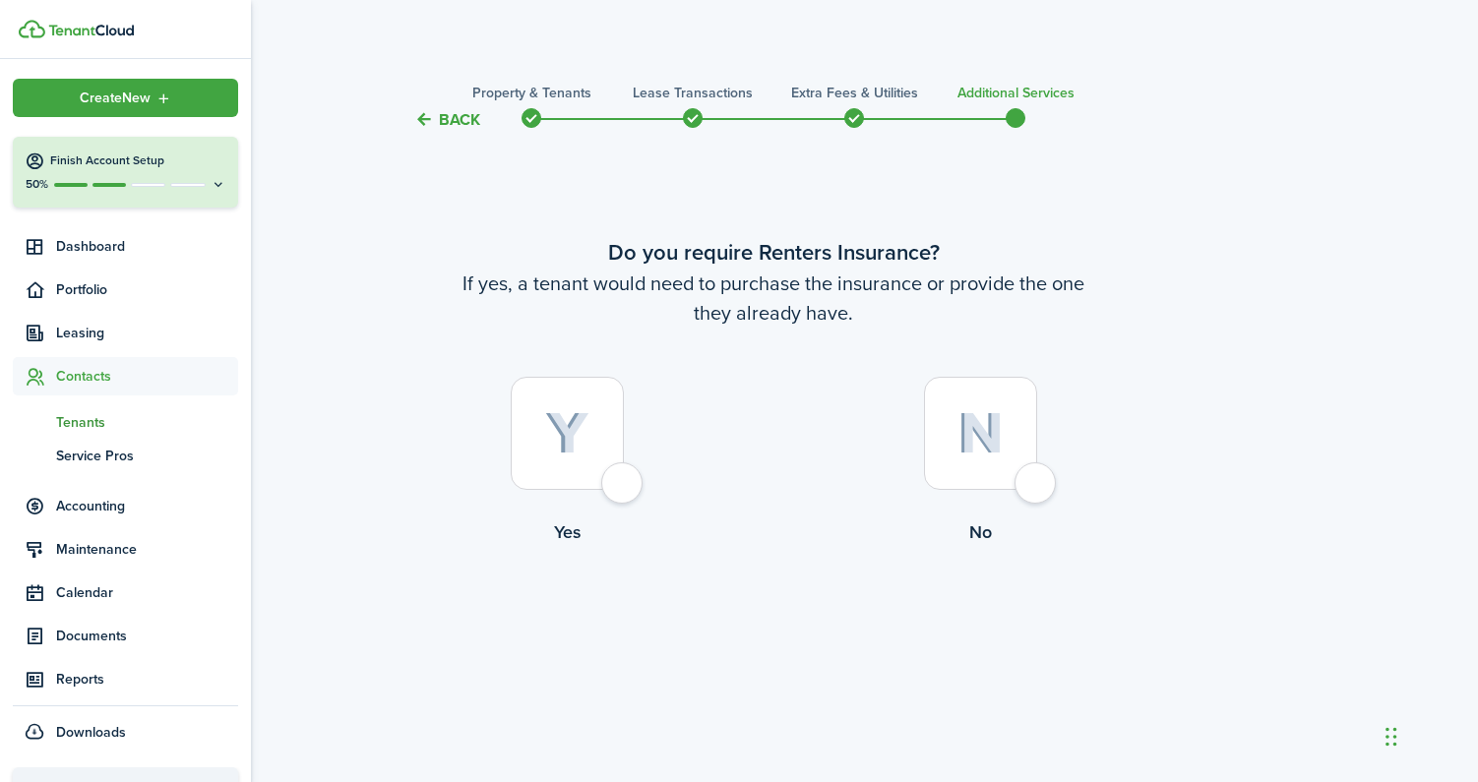
click at [84, 418] on span "Tenants" at bounding box center [147, 422] width 182 height 21
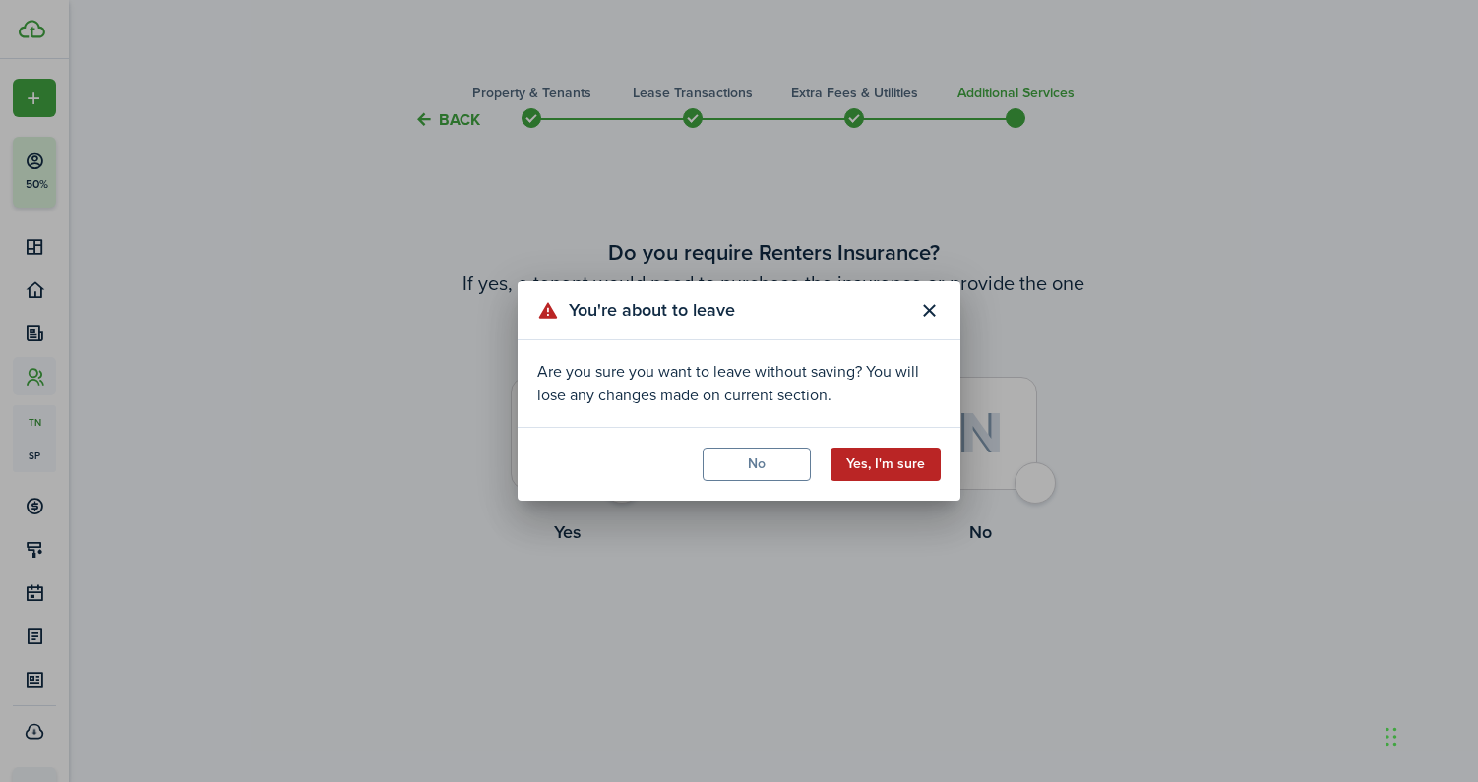
click at [915, 460] on button "Yes, I'm sure" at bounding box center [886, 464] width 110 height 33
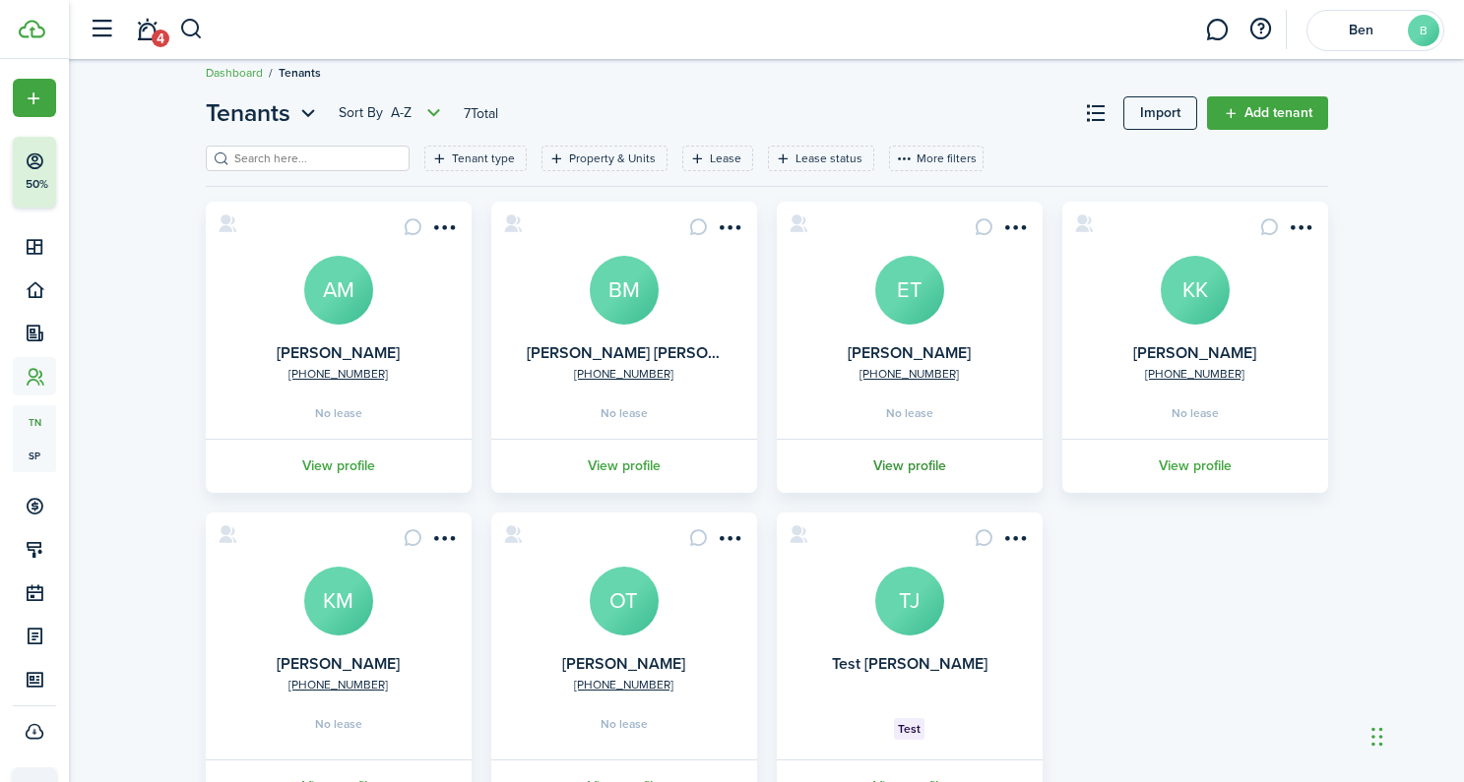
scroll to position [104, 0]
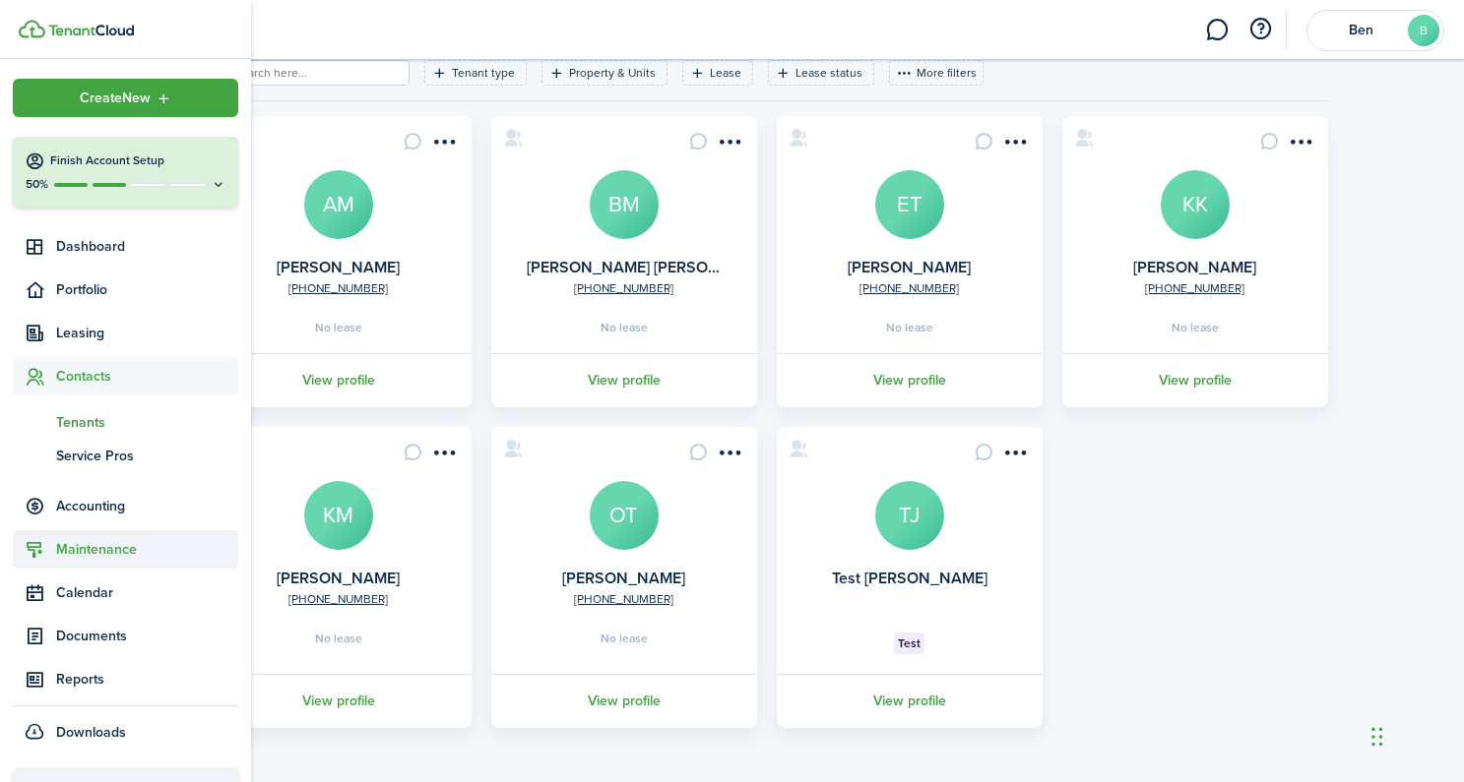
click at [74, 549] on span "Maintenance" at bounding box center [147, 549] width 182 height 21
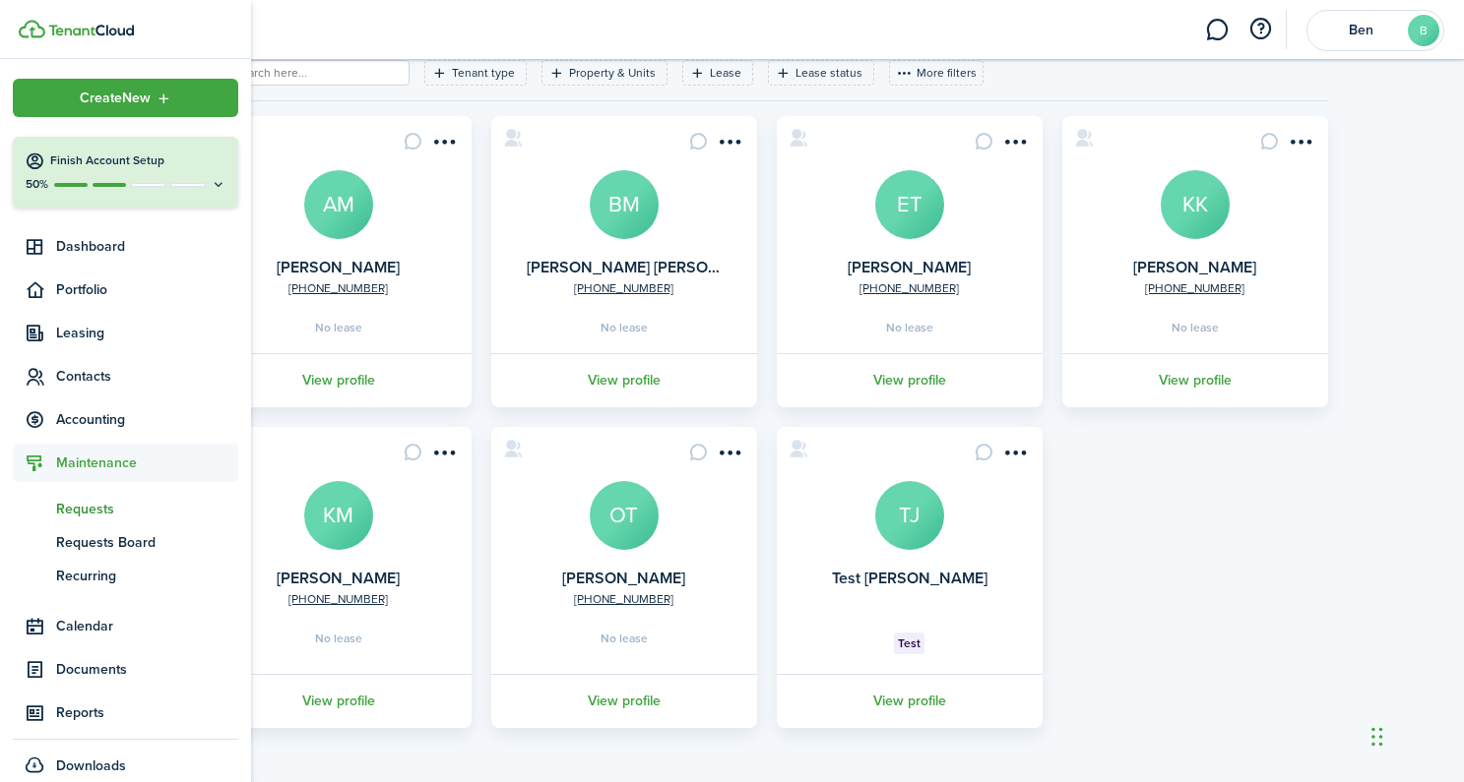
click at [83, 512] on span "Requests" at bounding box center [147, 509] width 182 height 21
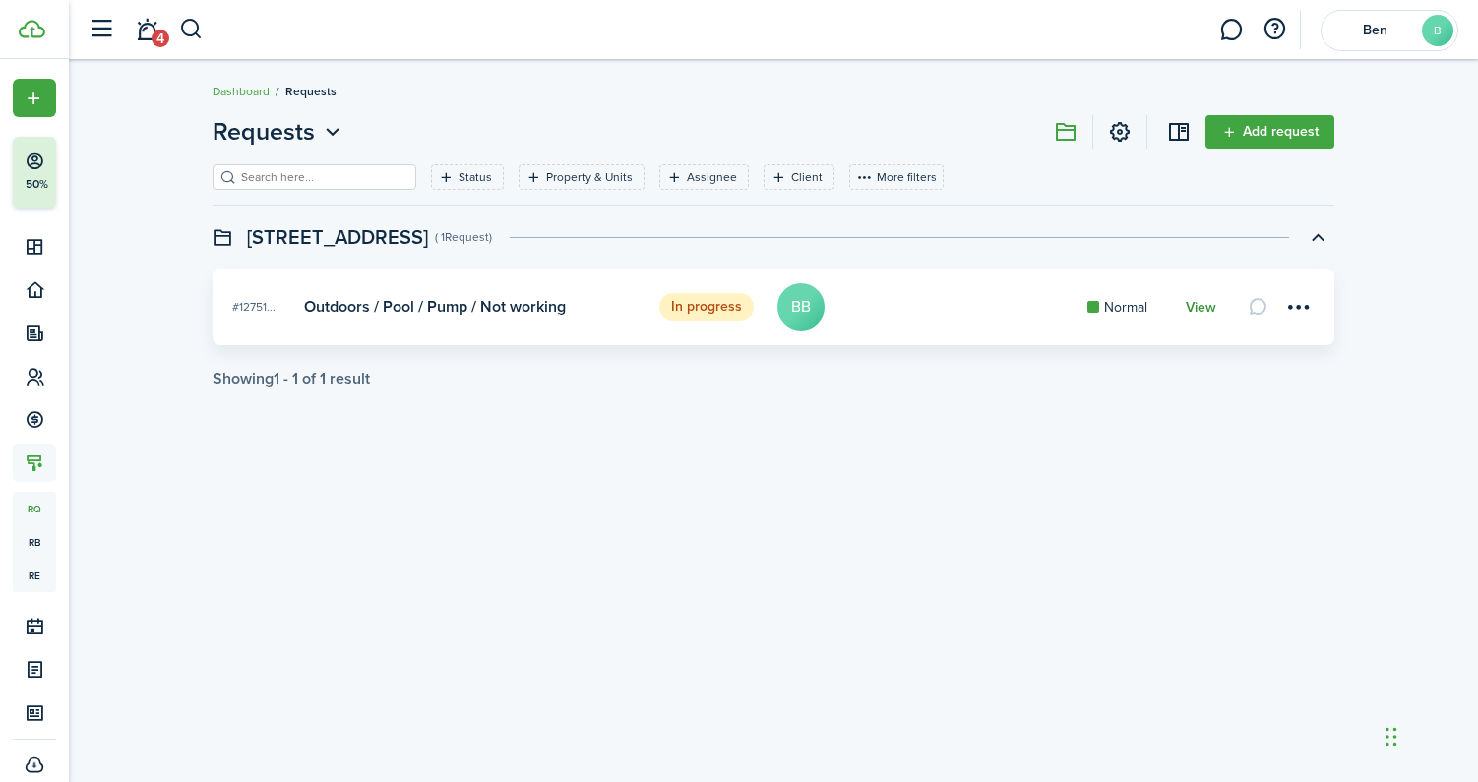
click at [1212, 308] on link "View" at bounding box center [1201, 308] width 31 height 16
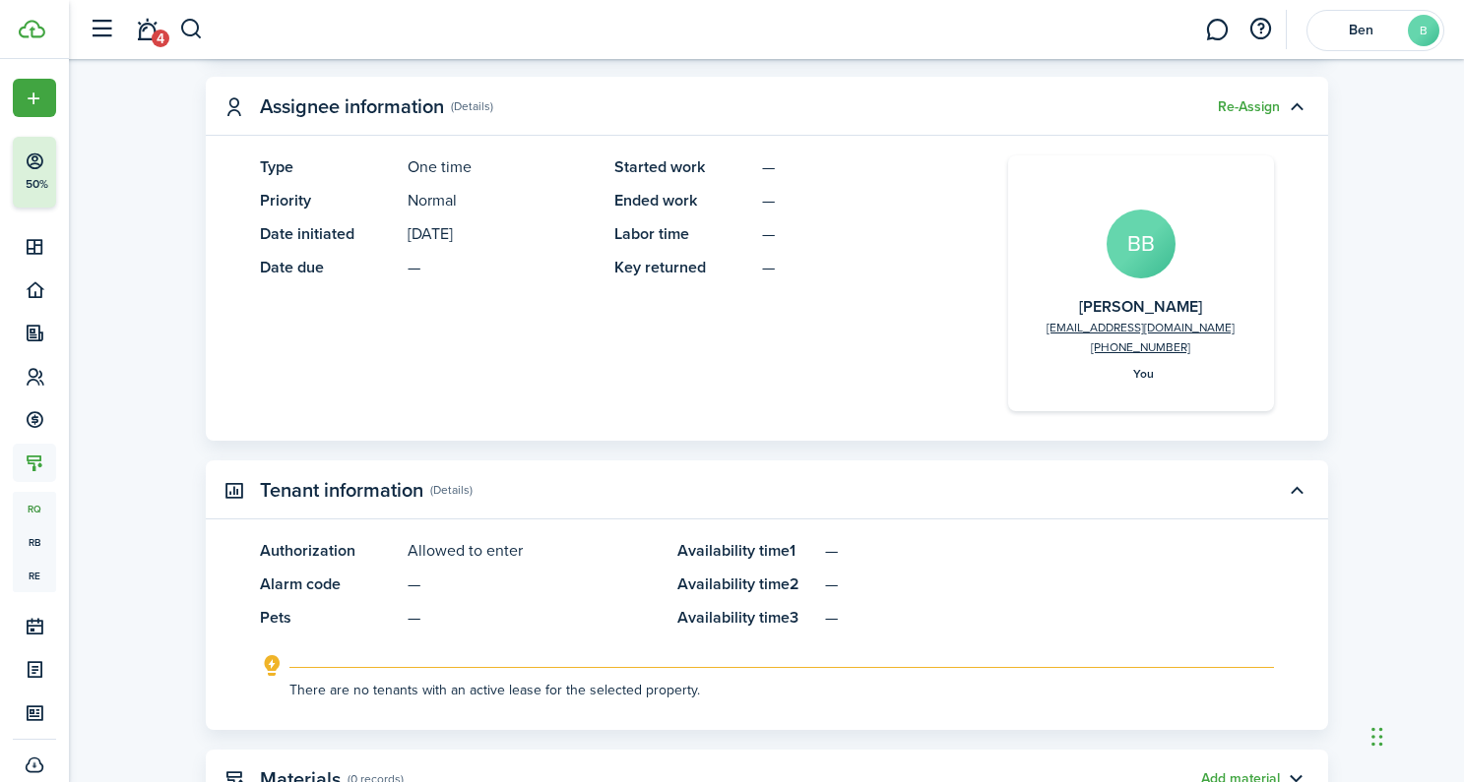
scroll to position [1076, 0]
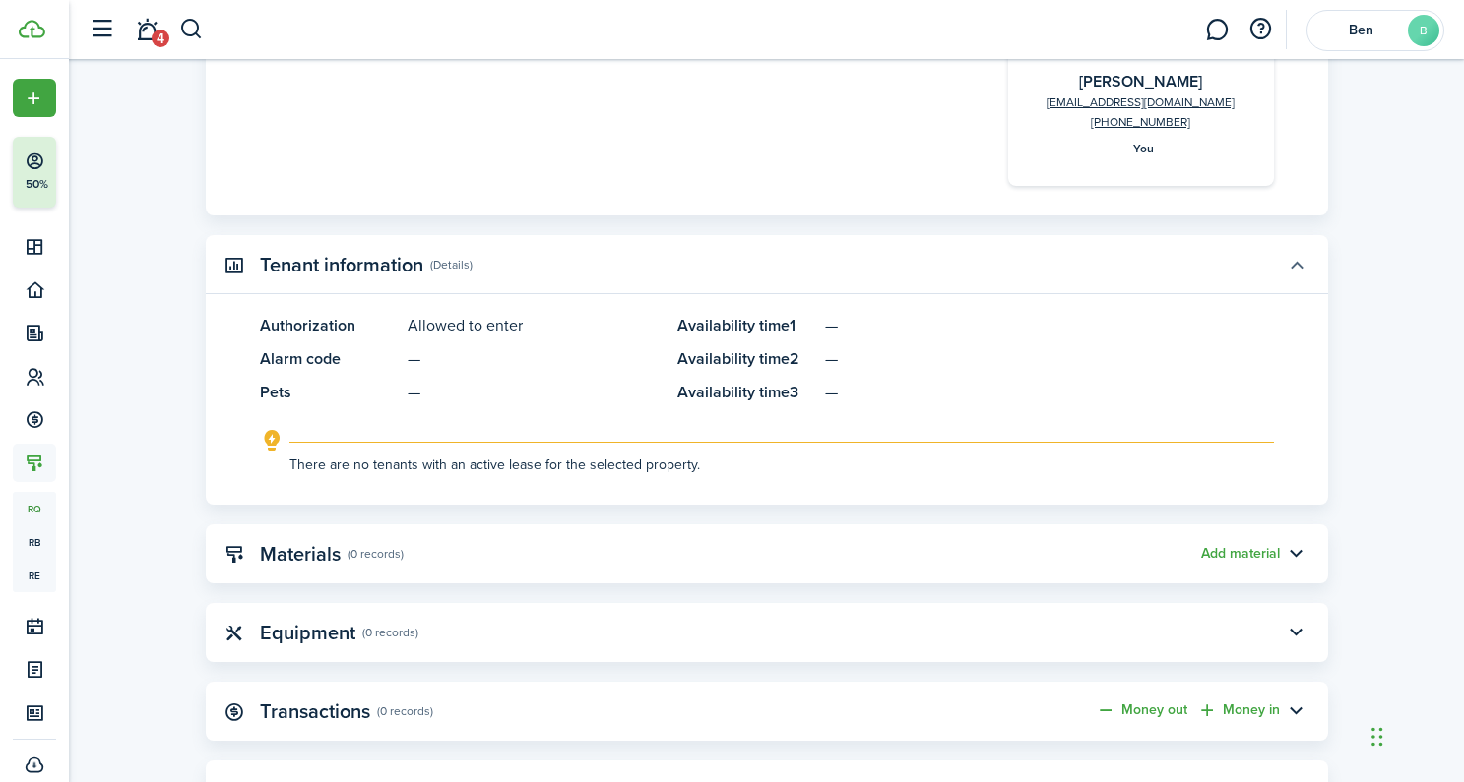
click at [1294, 268] on button "button" at bounding box center [1296, 264] width 33 height 33
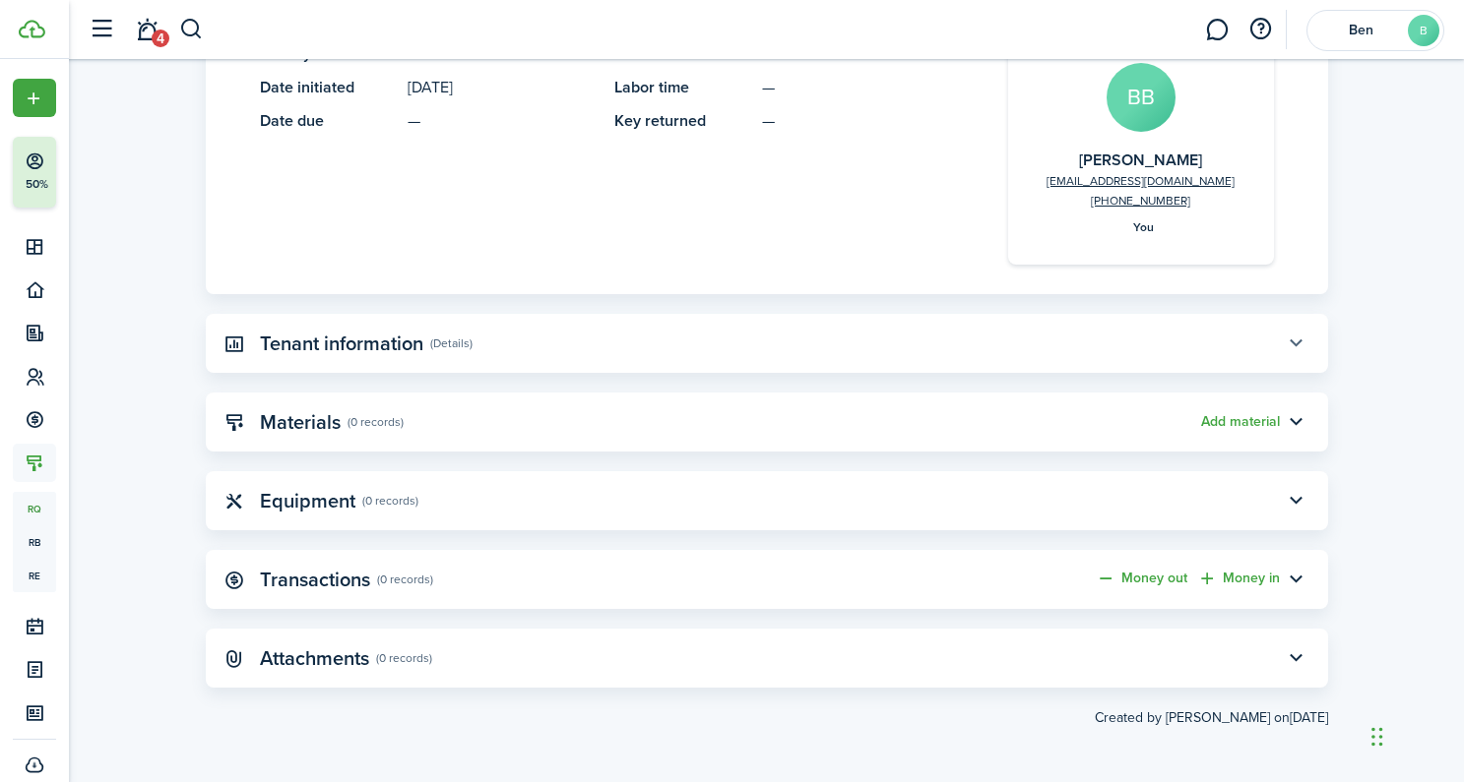
click at [1294, 334] on button "button" at bounding box center [1296, 343] width 33 height 33
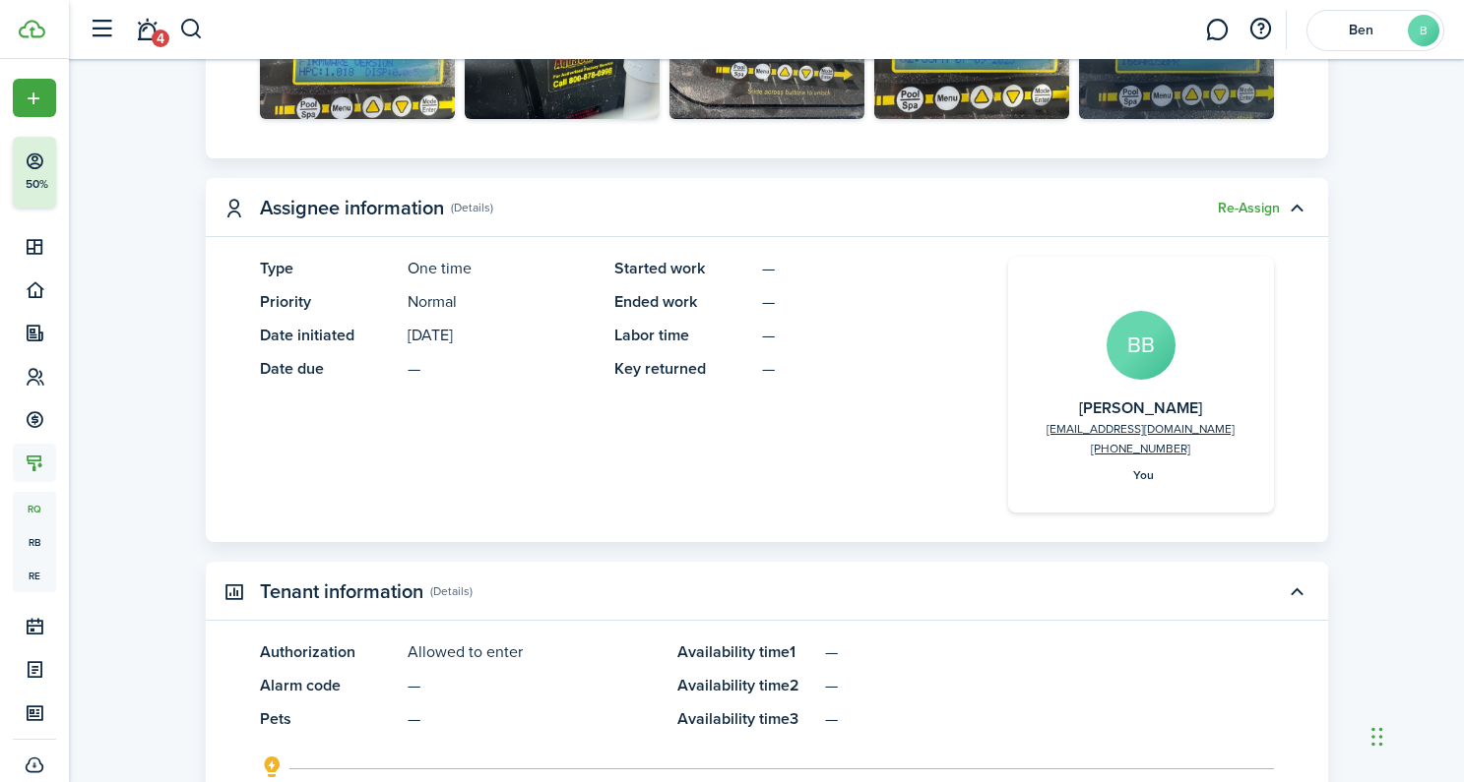
scroll to position [748, 0]
click at [1221, 29] on link at bounding box center [1216, 30] width 37 height 50
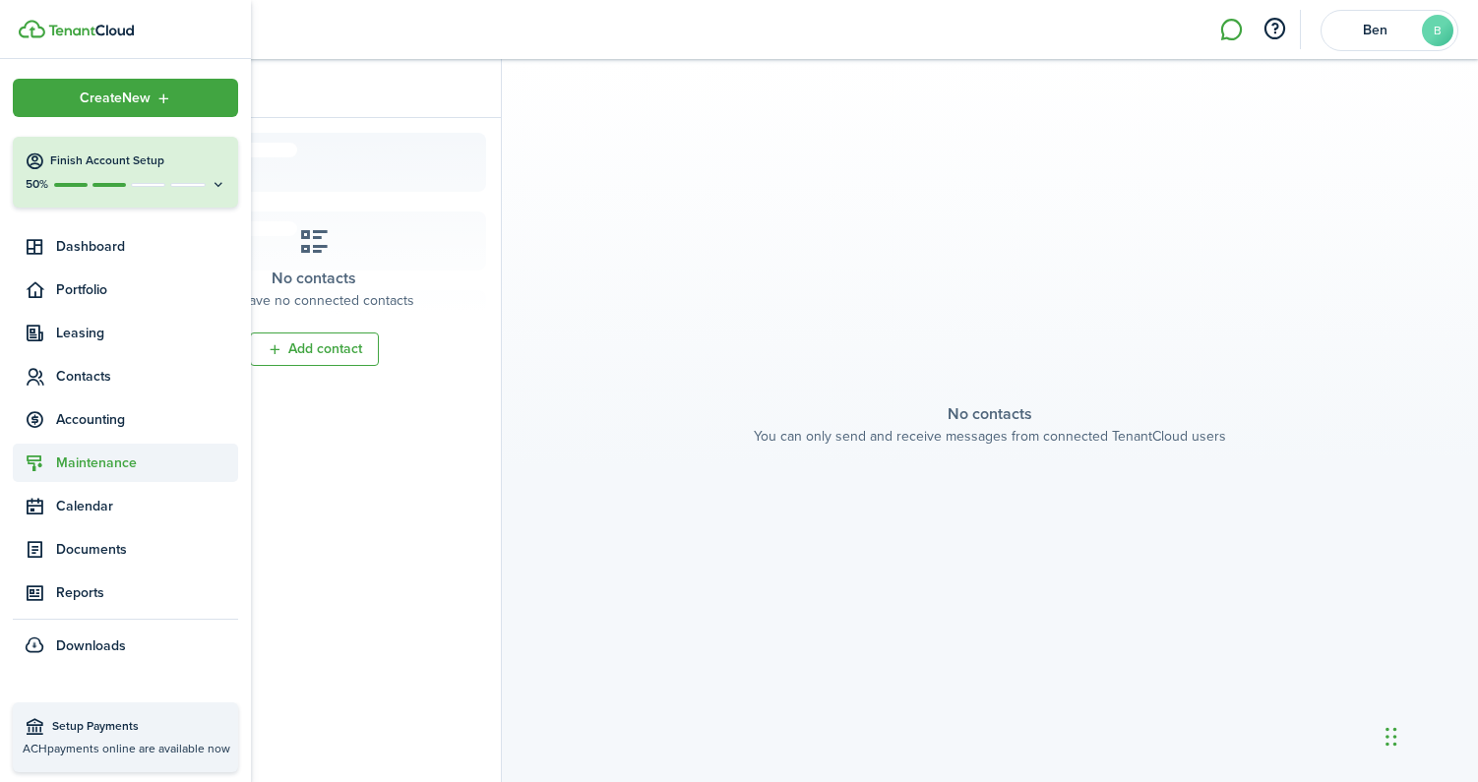
click at [110, 462] on span "Maintenance" at bounding box center [147, 463] width 182 height 21
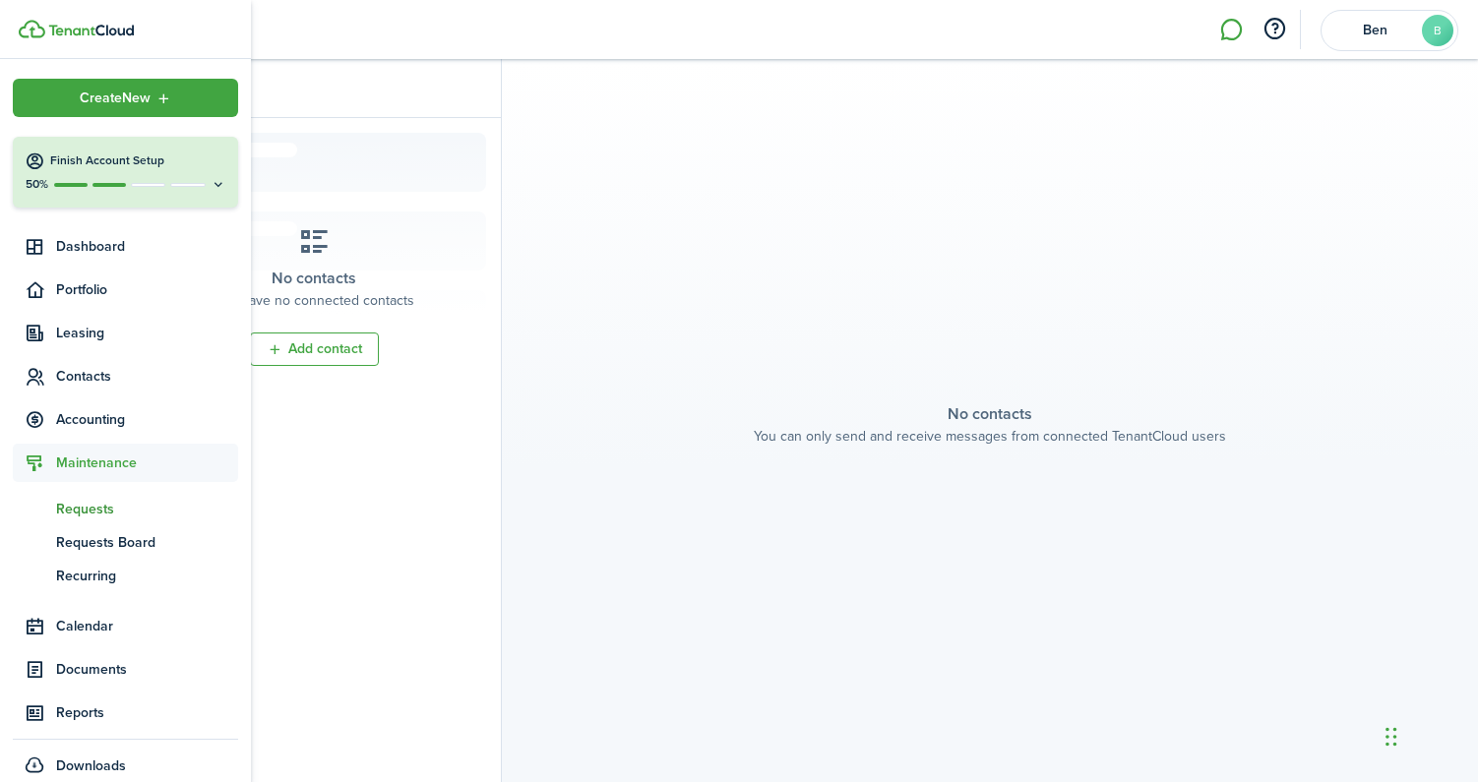
click at [105, 507] on span "Requests" at bounding box center [147, 509] width 182 height 21
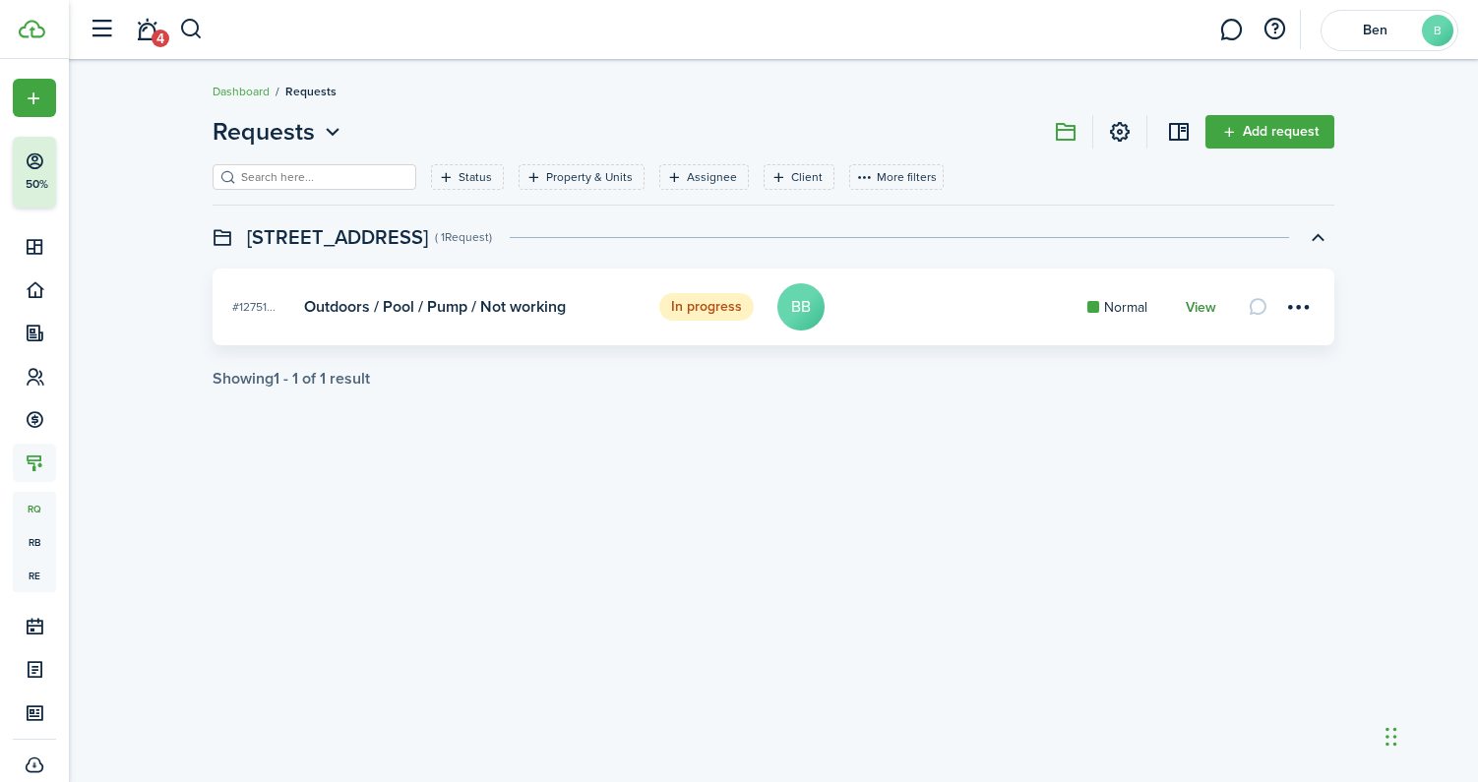
click at [1204, 305] on link "View" at bounding box center [1201, 308] width 31 height 16
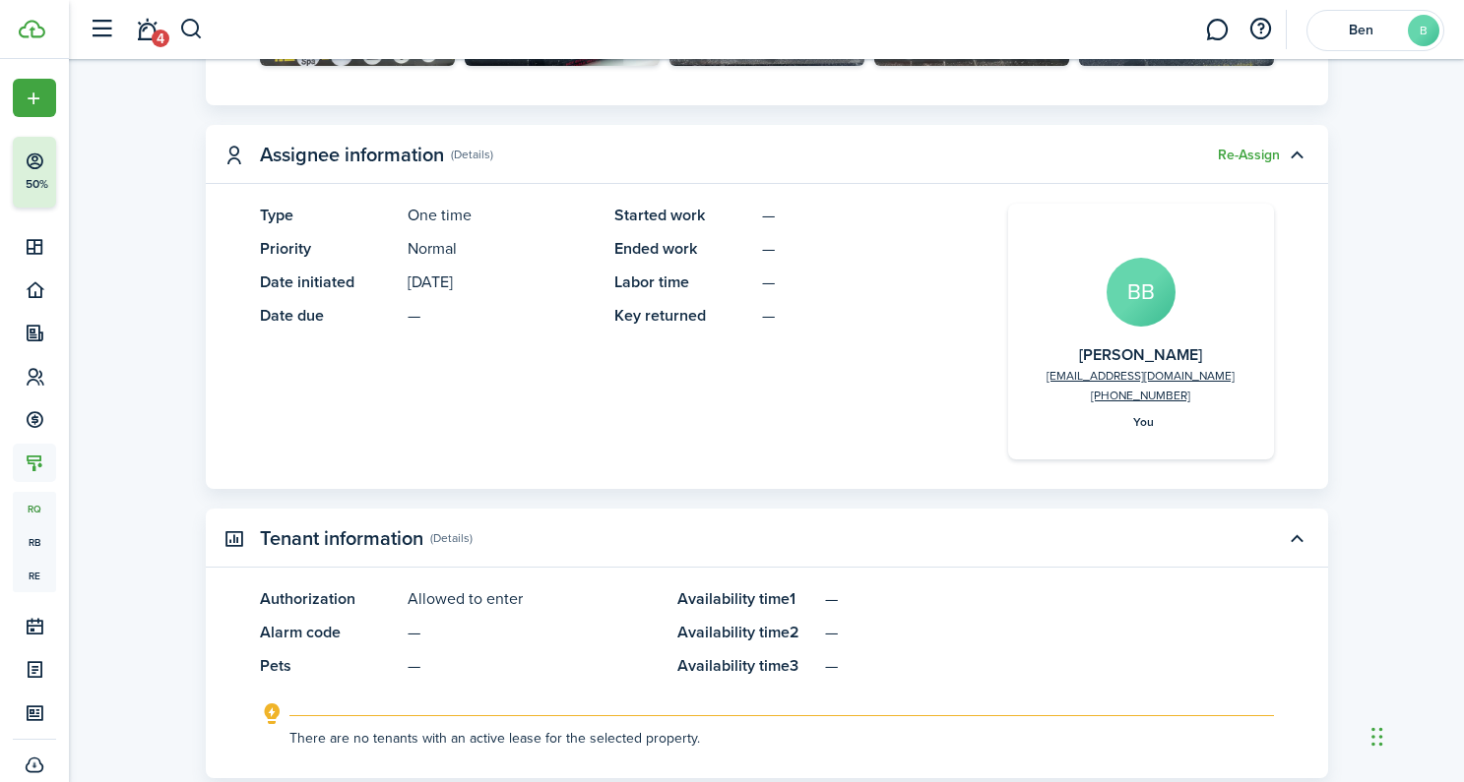
scroll to position [797, 0]
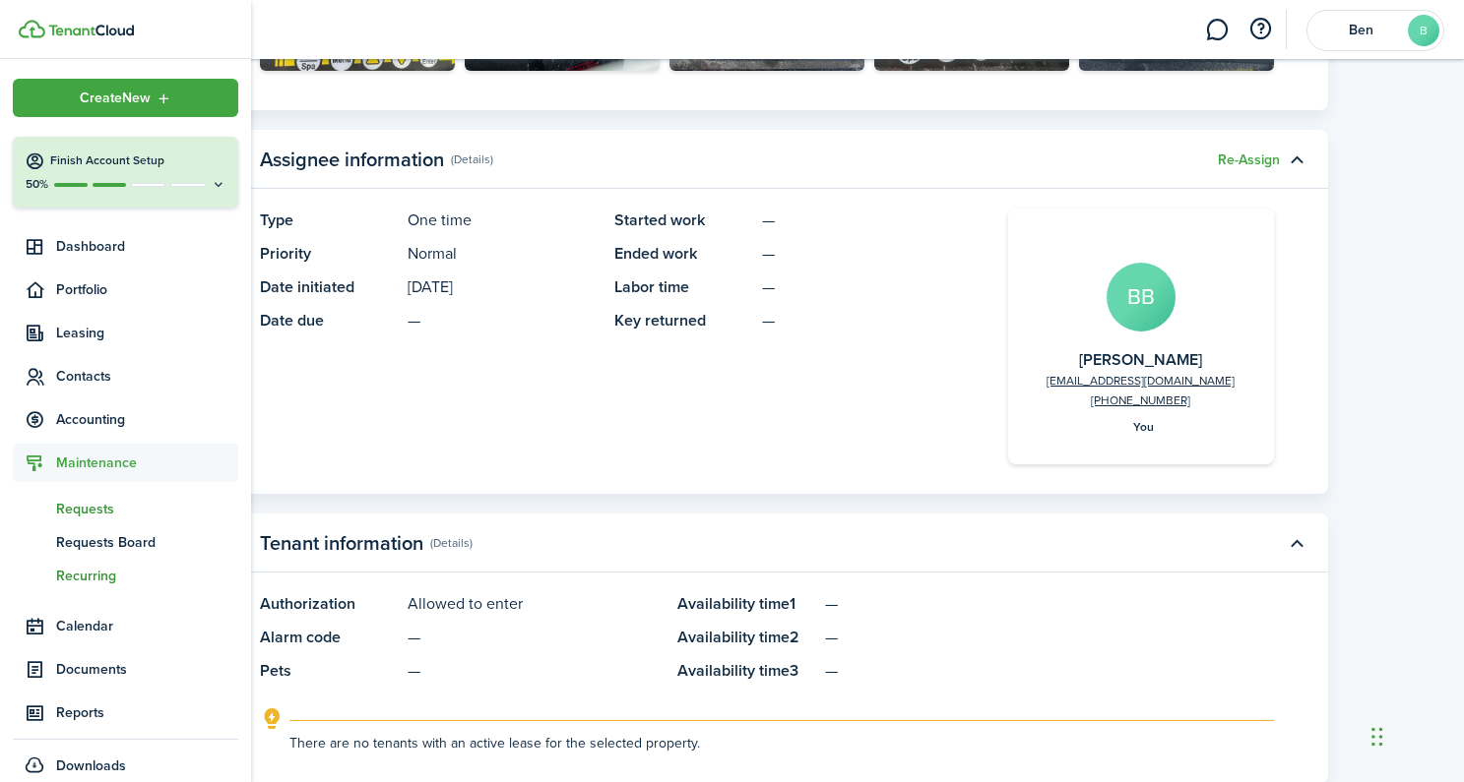
click at [94, 580] on span "Recurring" at bounding box center [147, 576] width 182 height 21
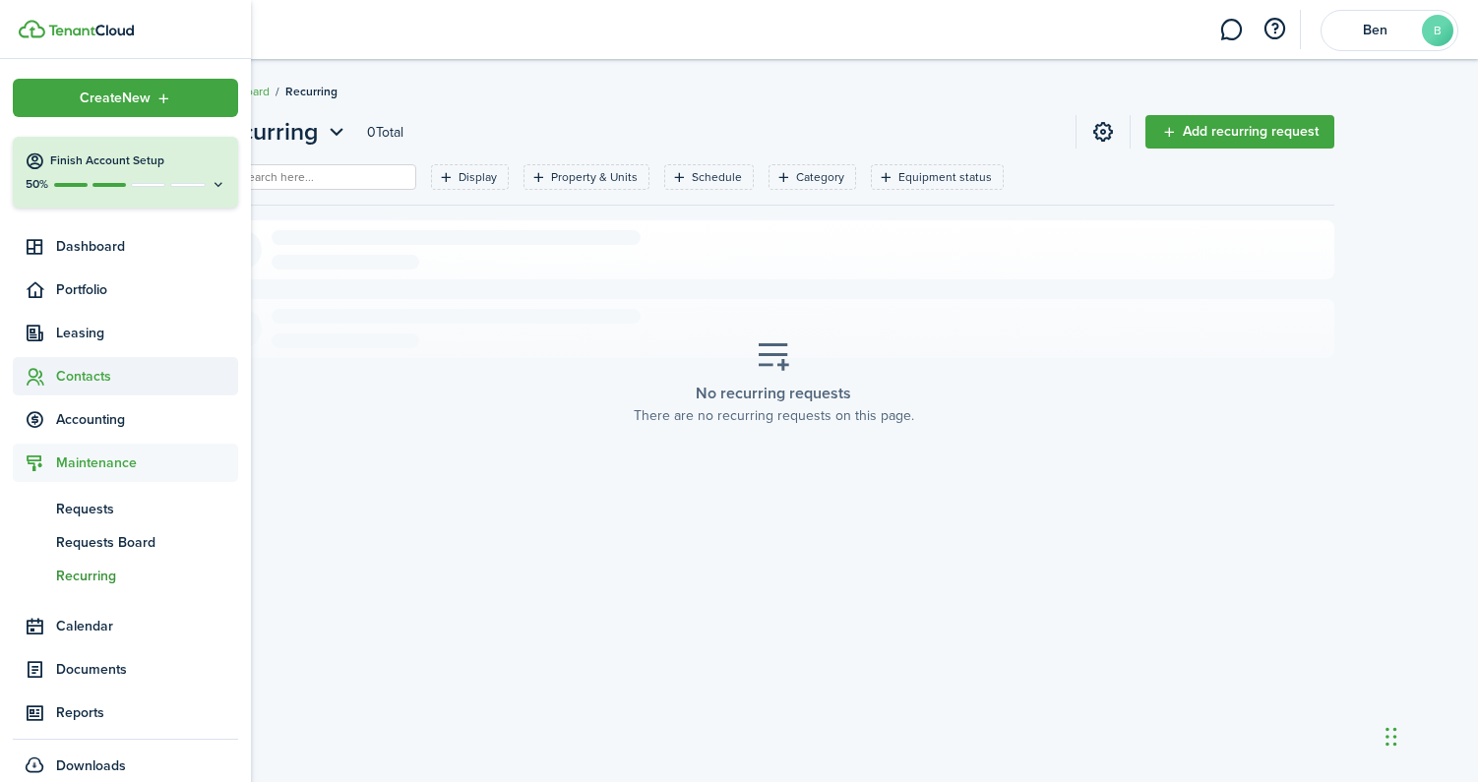
click at [71, 379] on span "Contacts" at bounding box center [147, 376] width 182 height 21
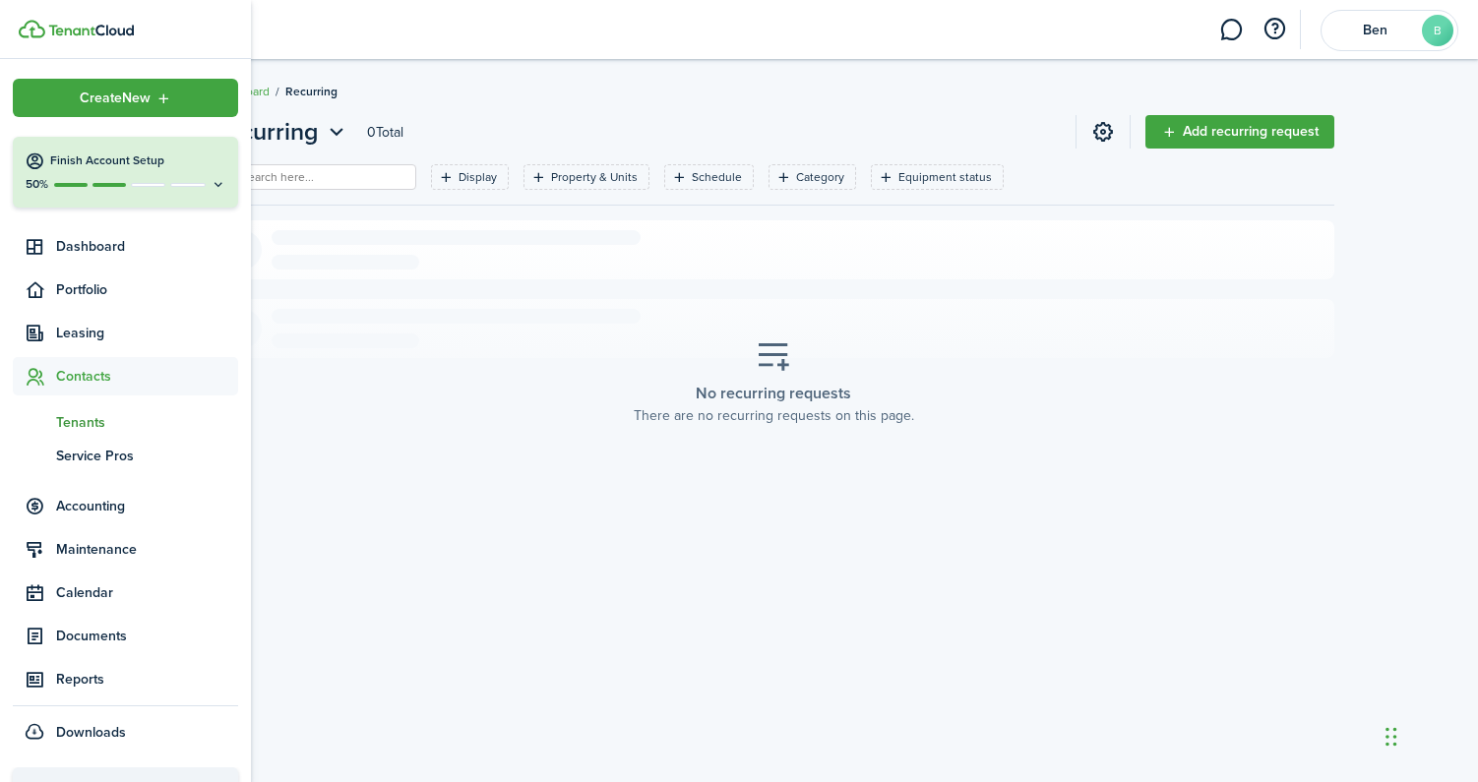
click at [89, 428] on span "Tenants" at bounding box center [147, 422] width 182 height 21
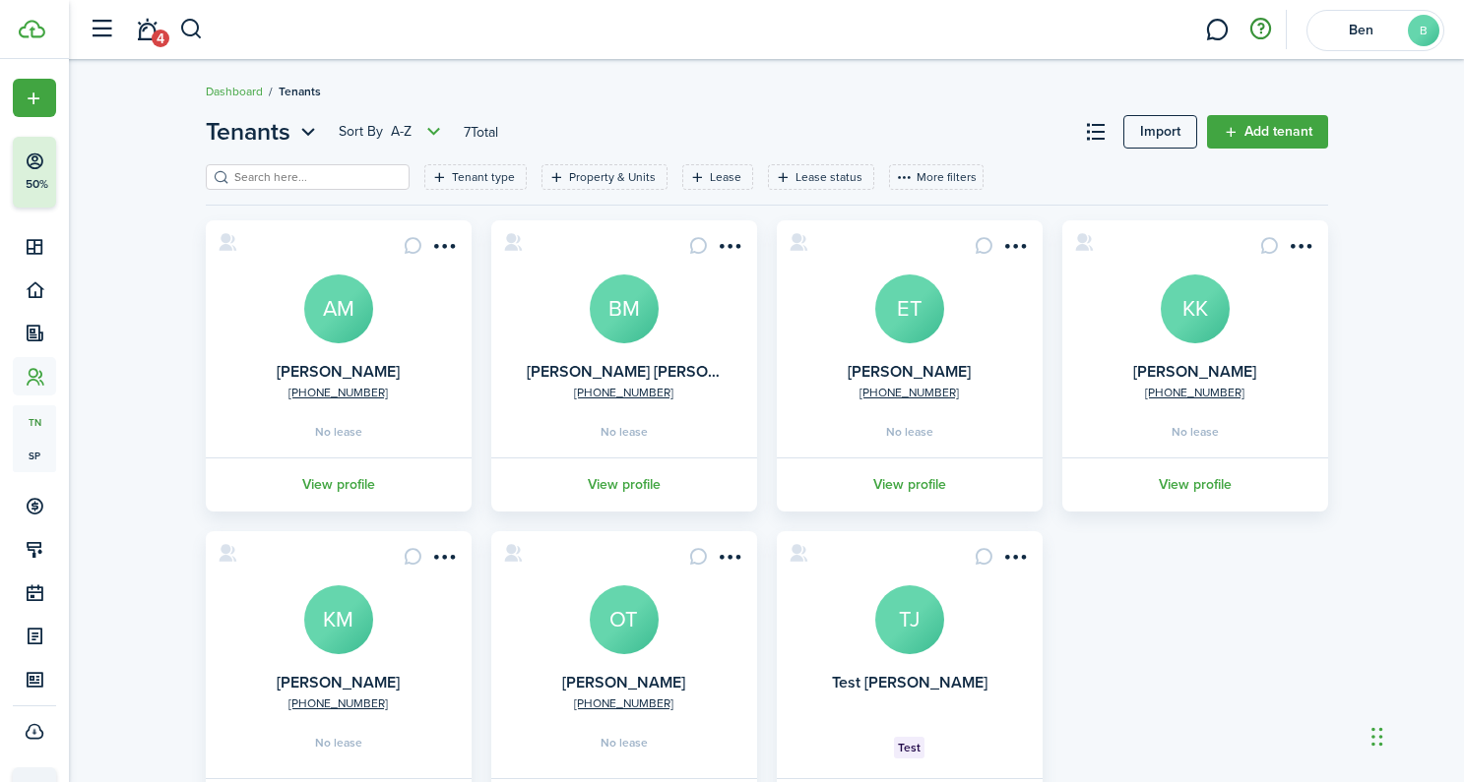
click at [1262, 32] on button "button" at bounding box center [1259, 29] width 33 height 33
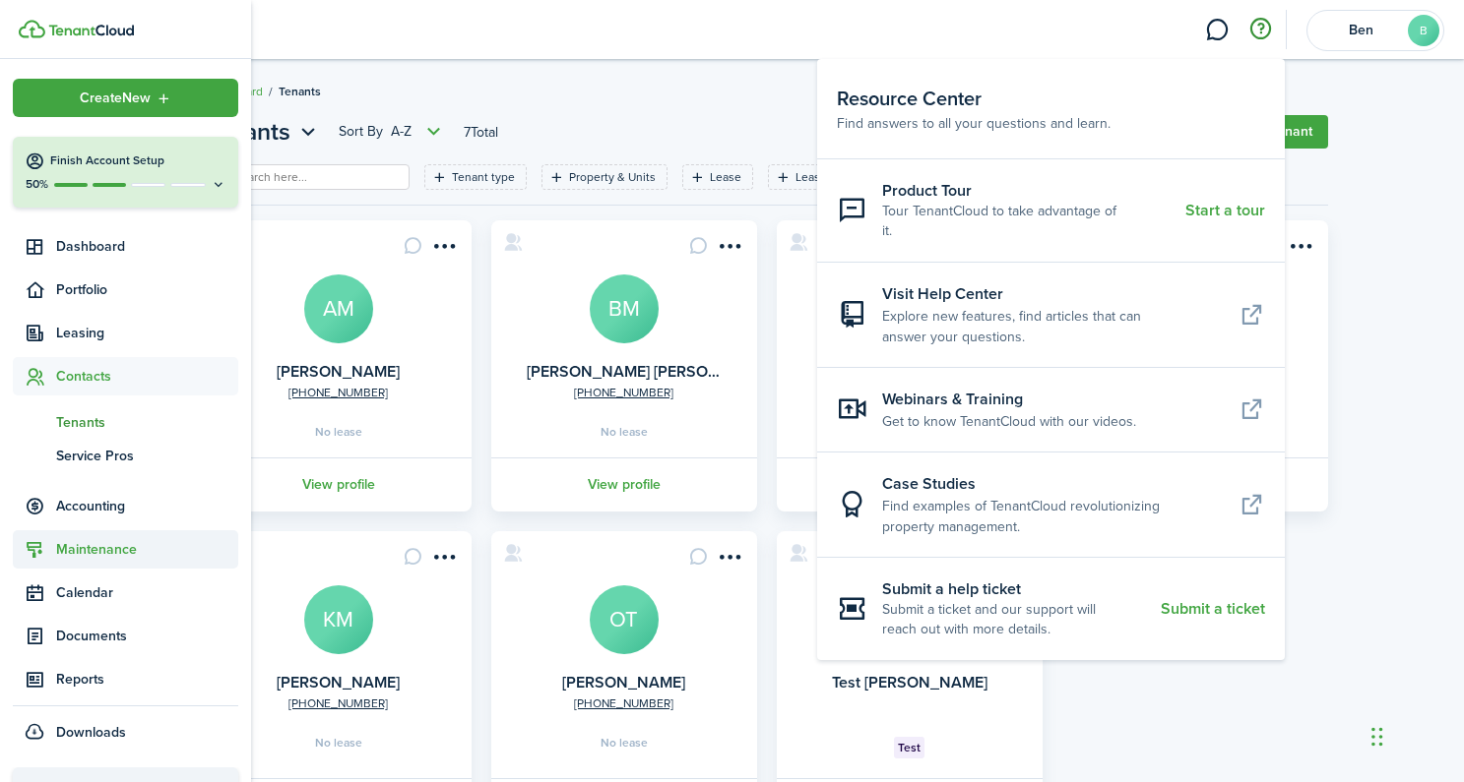
click at [92, 558] on span "Maintenance" at bounding box center [147, 549] width 182 height 21
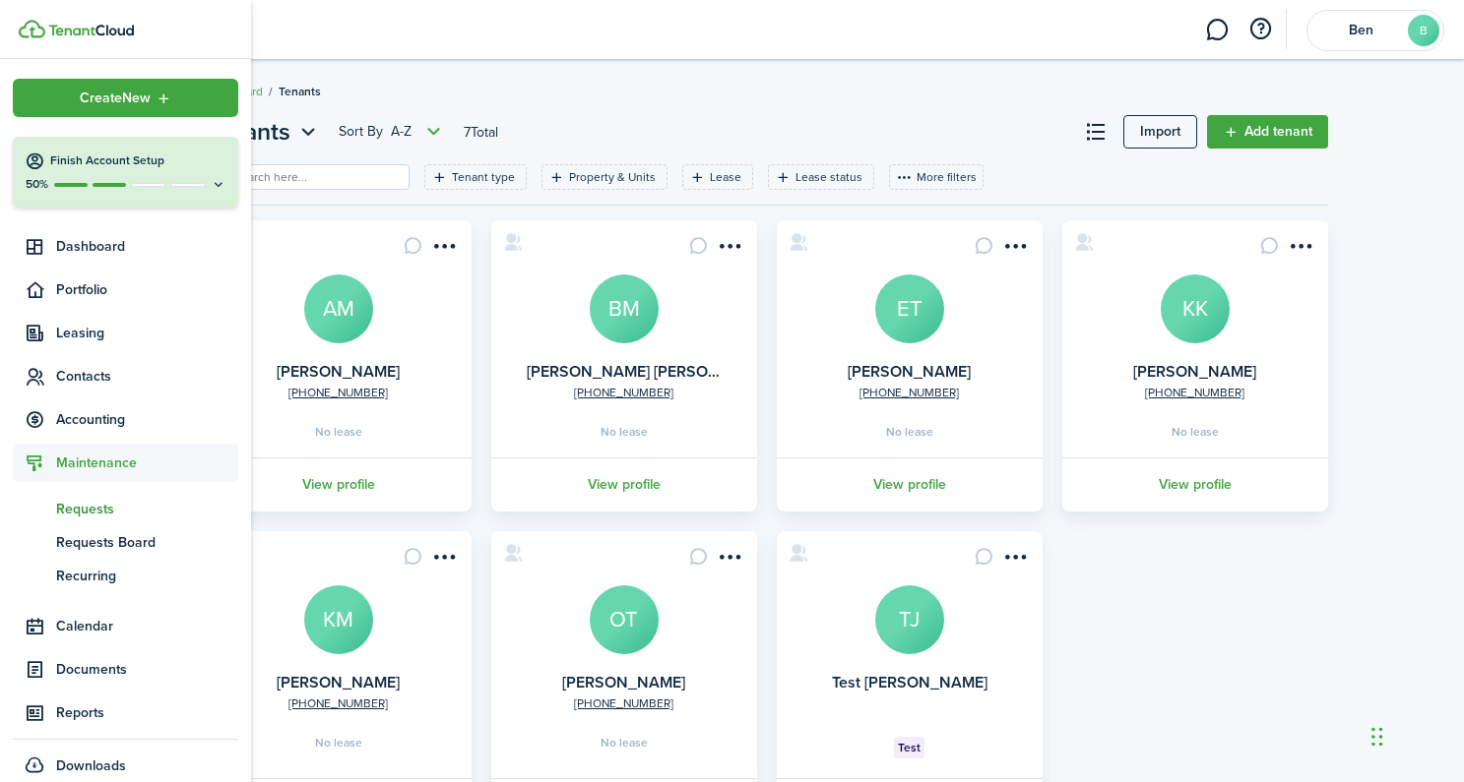
click at [94, 517] on span "Requests" at bounding box center [147, 509] width 182 height 21
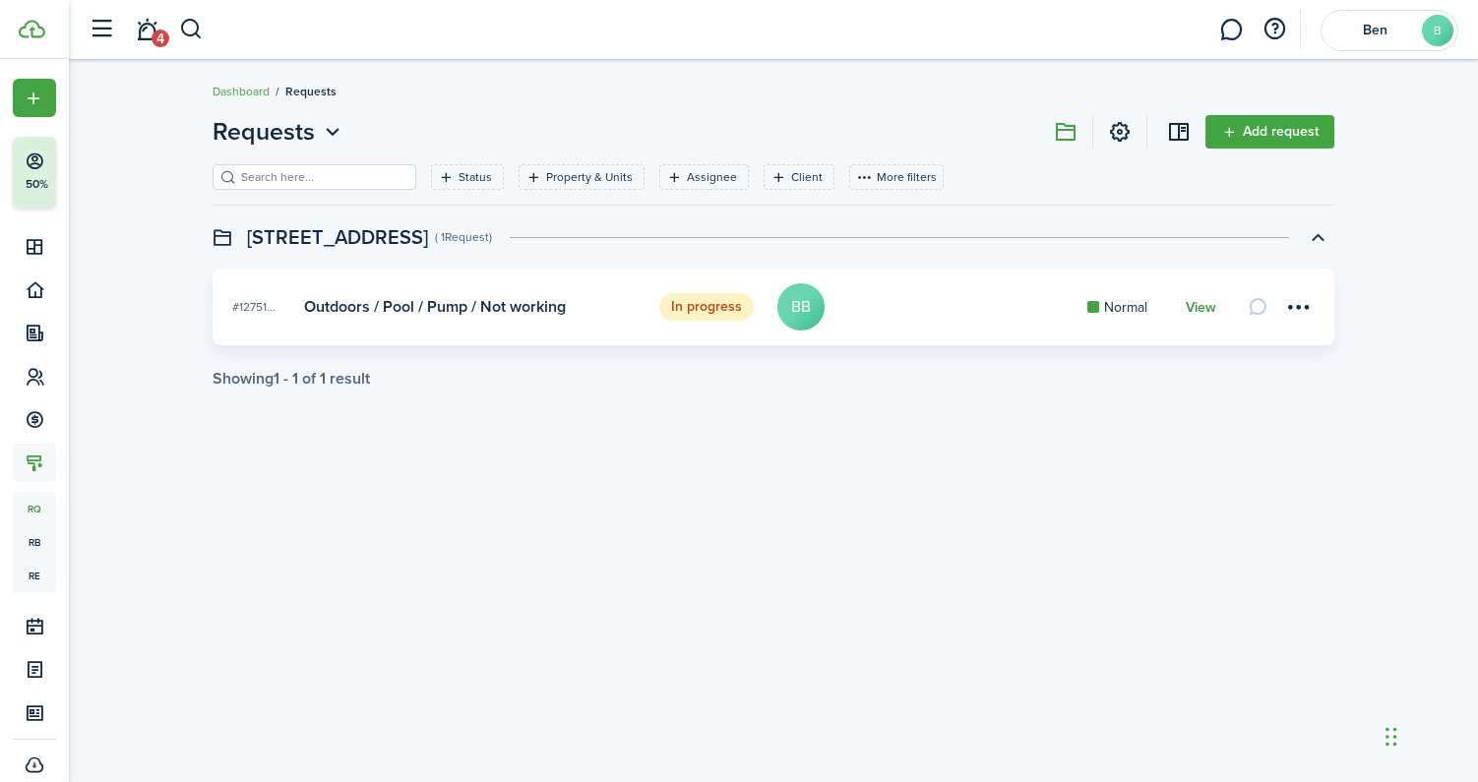
click at [1193, 313] on link "View" at bounding box center [1201, 308] width 31 height 16
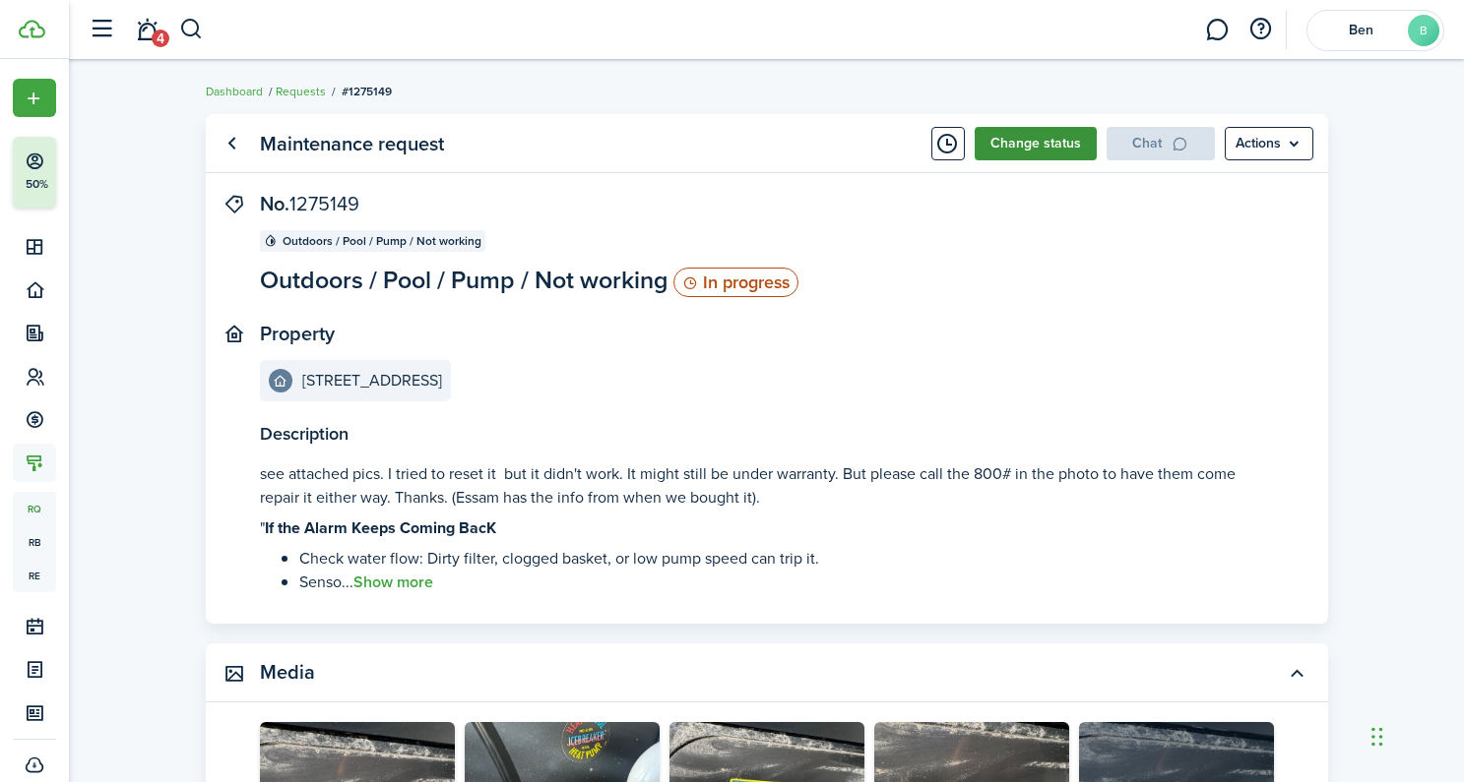
click at [1029, 144] on button "Change status" at bounding box center [1035, 143] width 122 height 33
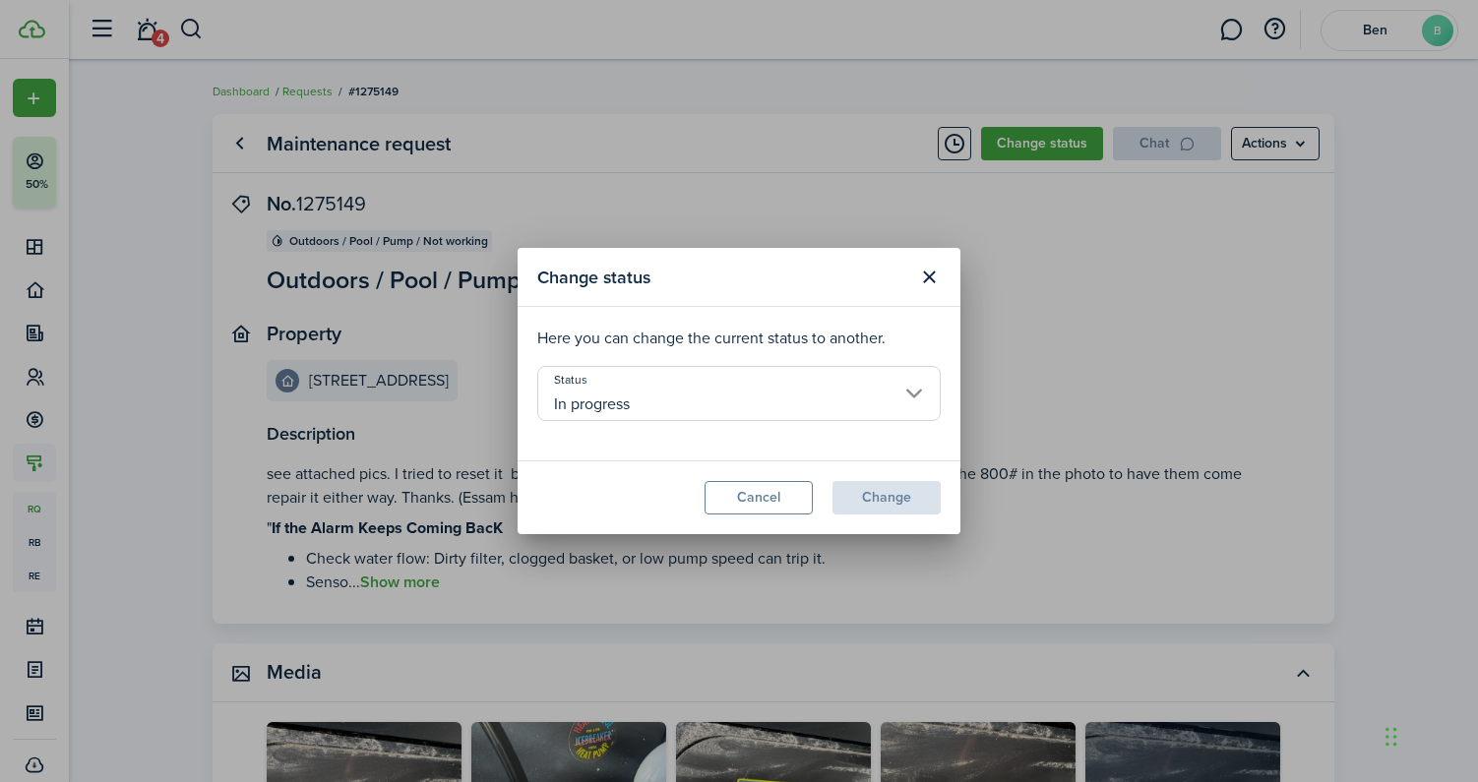
click at [913, 393] on input "In progress" at bounding box center [739, 393] width 404 height 55
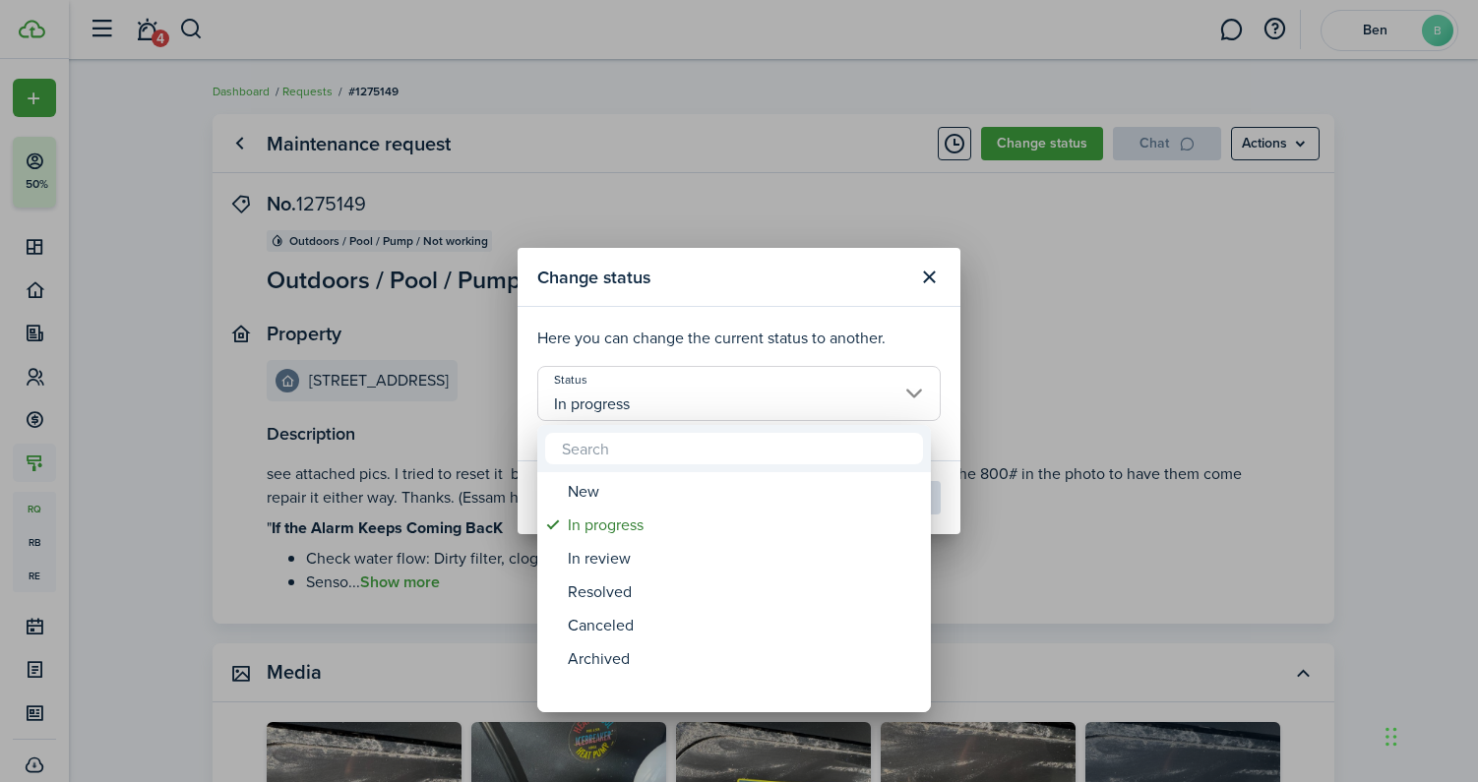
click at [809, 272] on div at bounding box center [739, 391] width 1793 height 1097
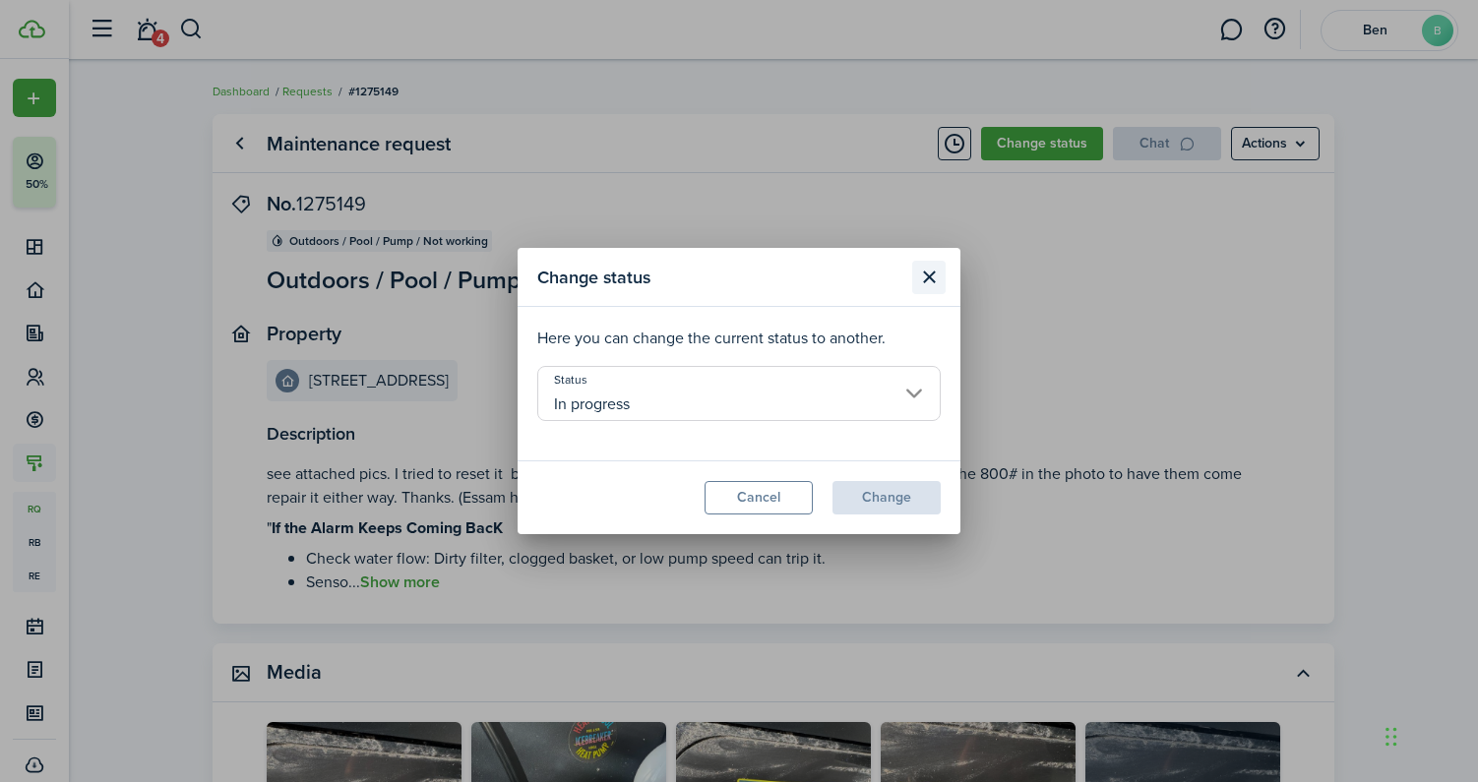
click at [936, 269] on button "Close modal" at bounding box center [928, 277] width 33 height 33
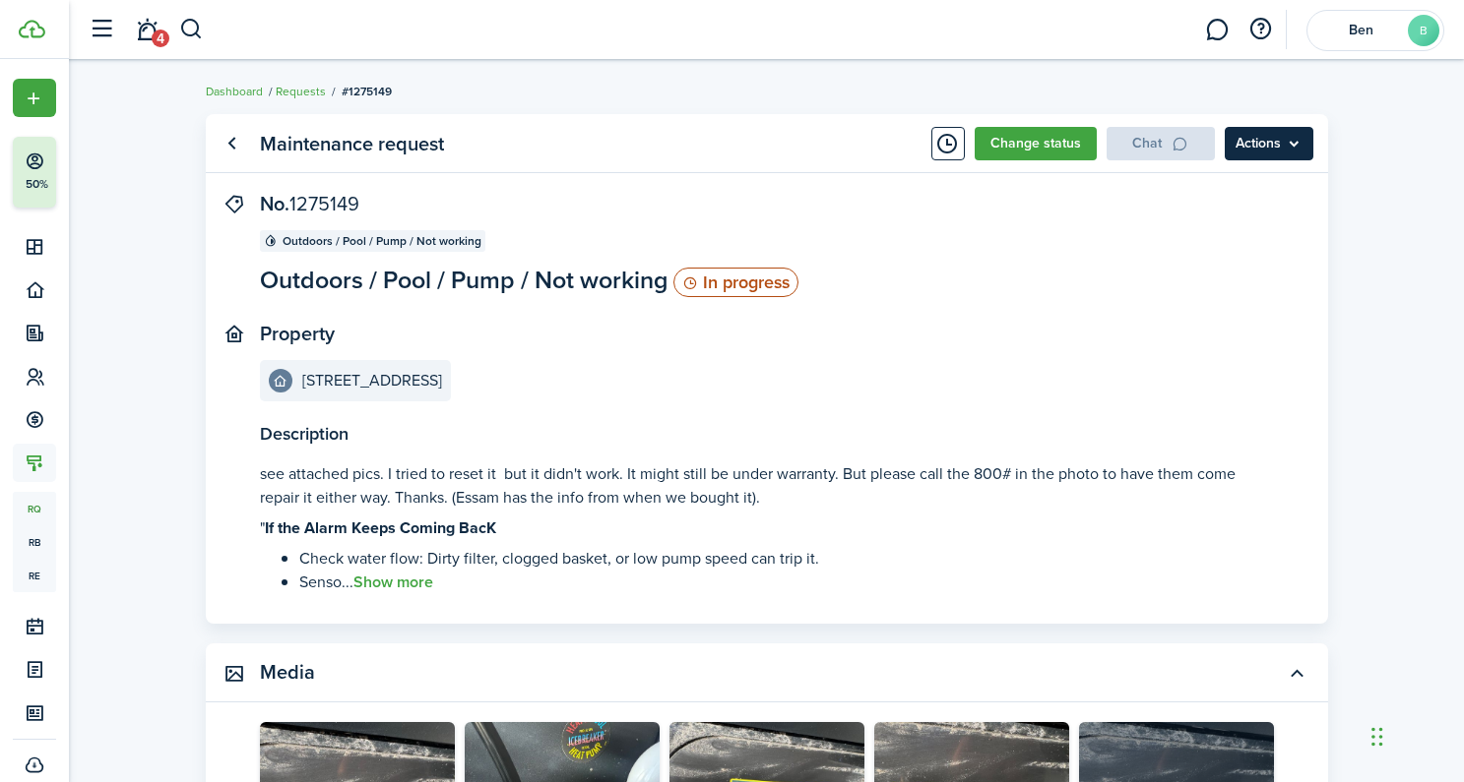
click at [1292, 145] on menu-btn "Actions" at bounding box center [1268, 143] width 89 height 33
click at [1250, 197] on link "Edit" at bounding box center [1227, 186] width 172 height 33
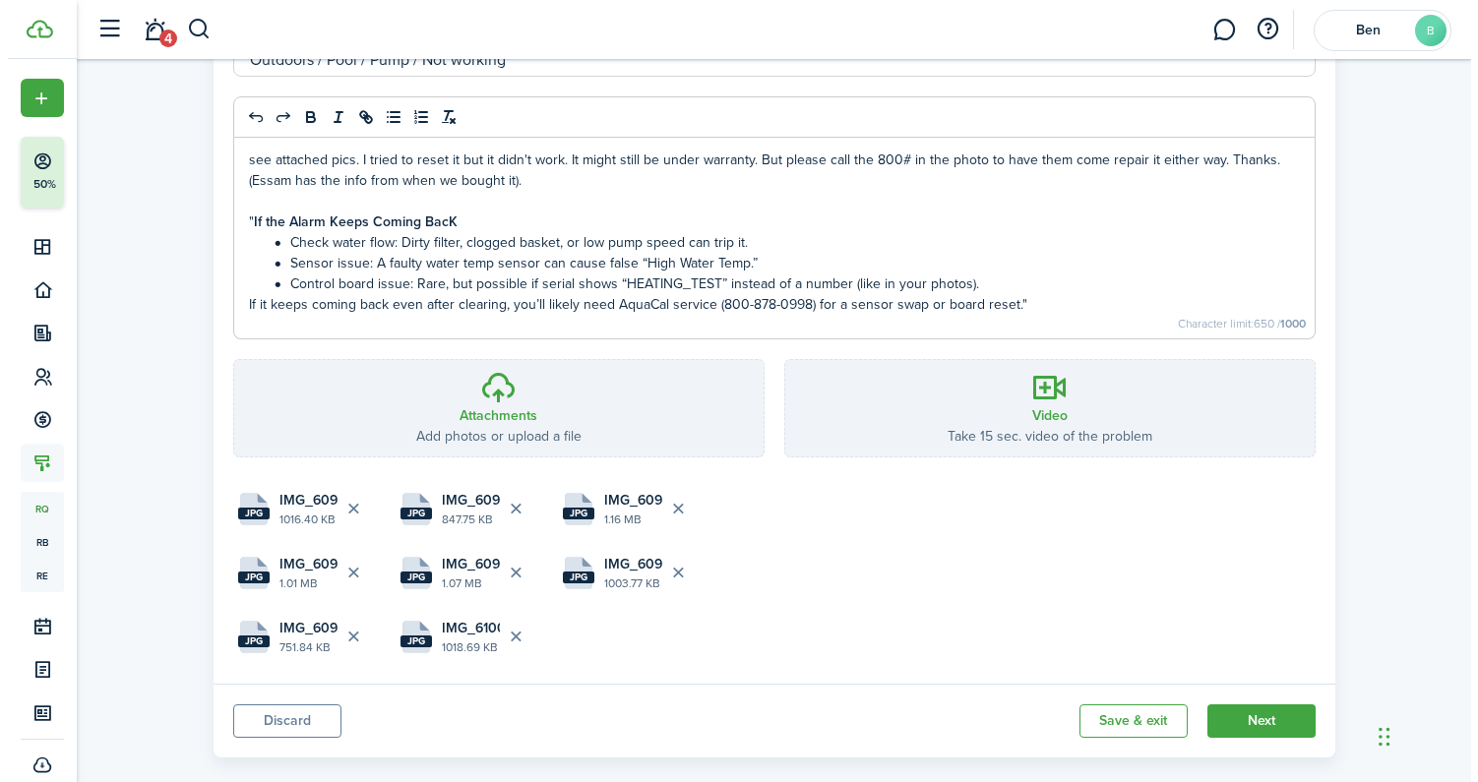
scroll to position [541, 0]
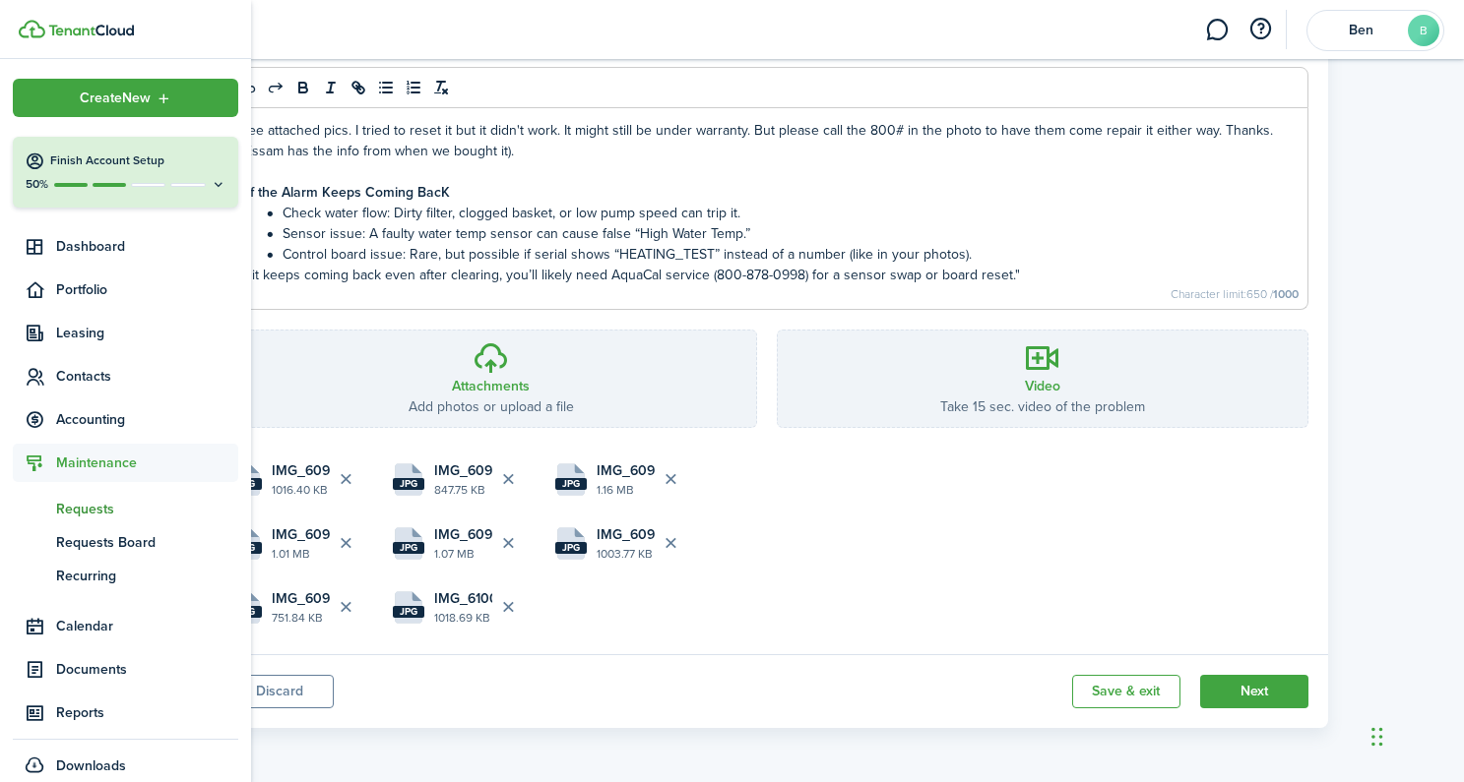
click at [82, 512] on span "Requests" at bounding box center [147, 509] width 182 height 21
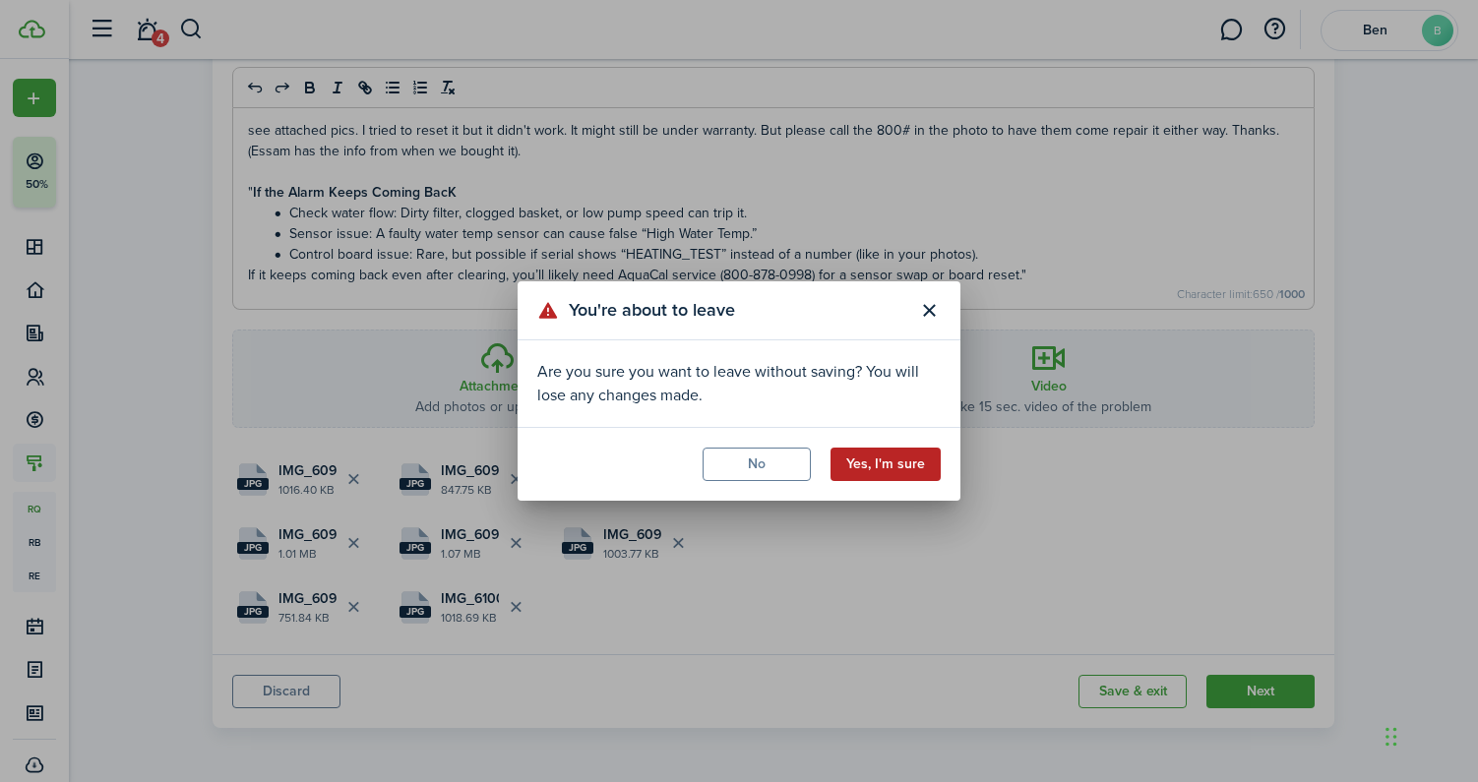
drag, startPoint x: 871, startPoint y: 460, endPoint x: 885, endPoint y: 463, distance: 14.1
click at [871, 460] on button "Yes, I'm sure" at bounding box center [886, 464] width 110 height 33
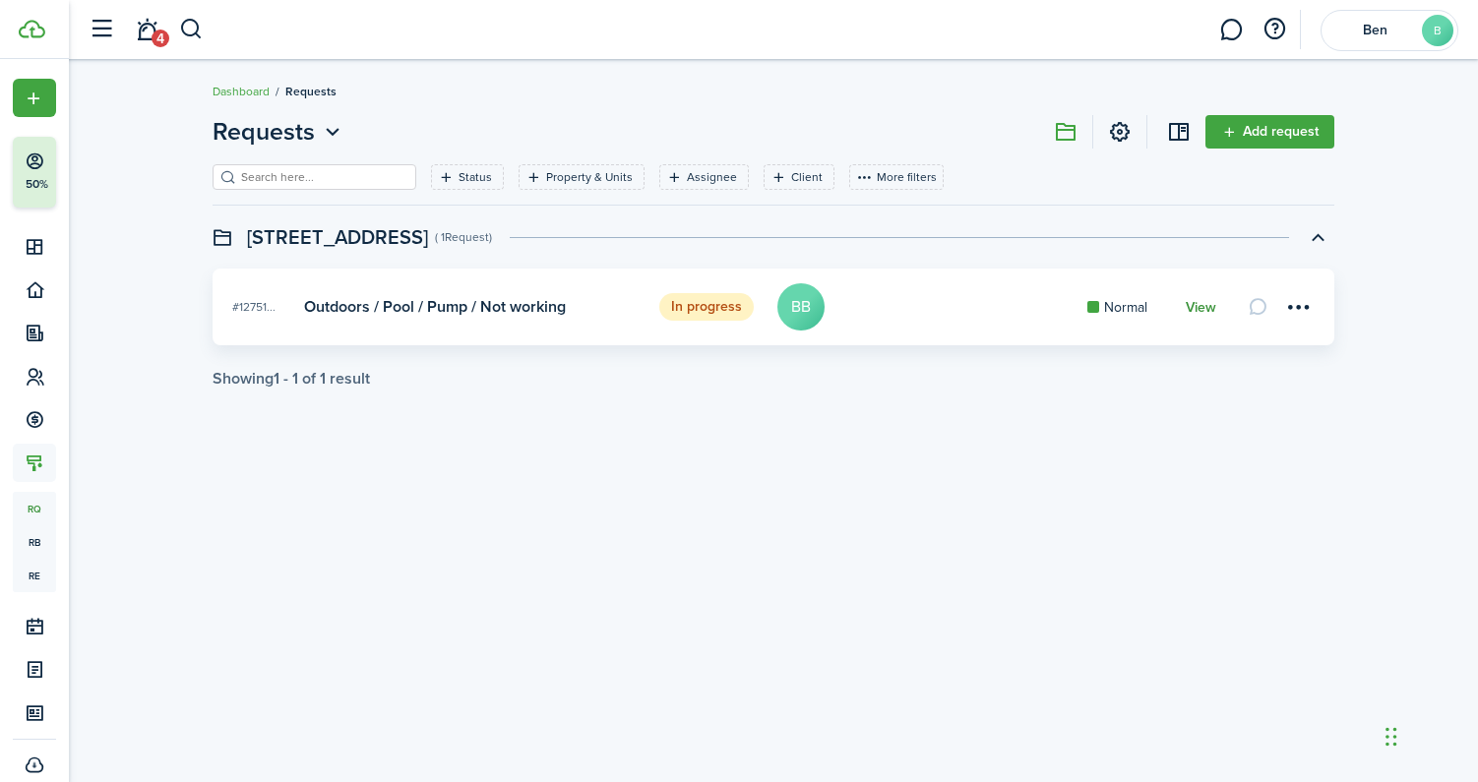
click at [1203, 306] on link "View" at bounding box center [1201, 308] width 31 height 16
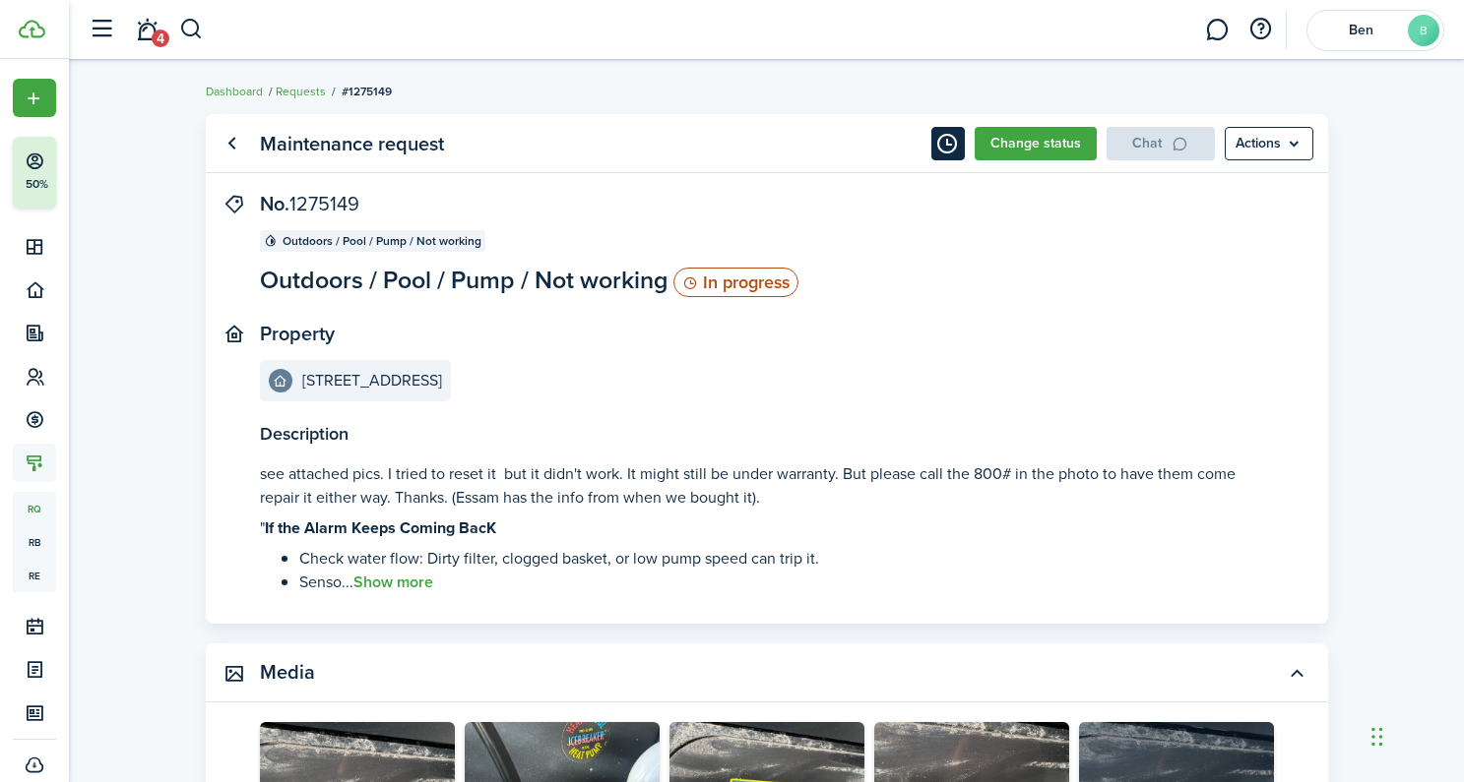
click at [947, 149] on button "Timeline" at bounding box center [947, 143] width 33 height 33
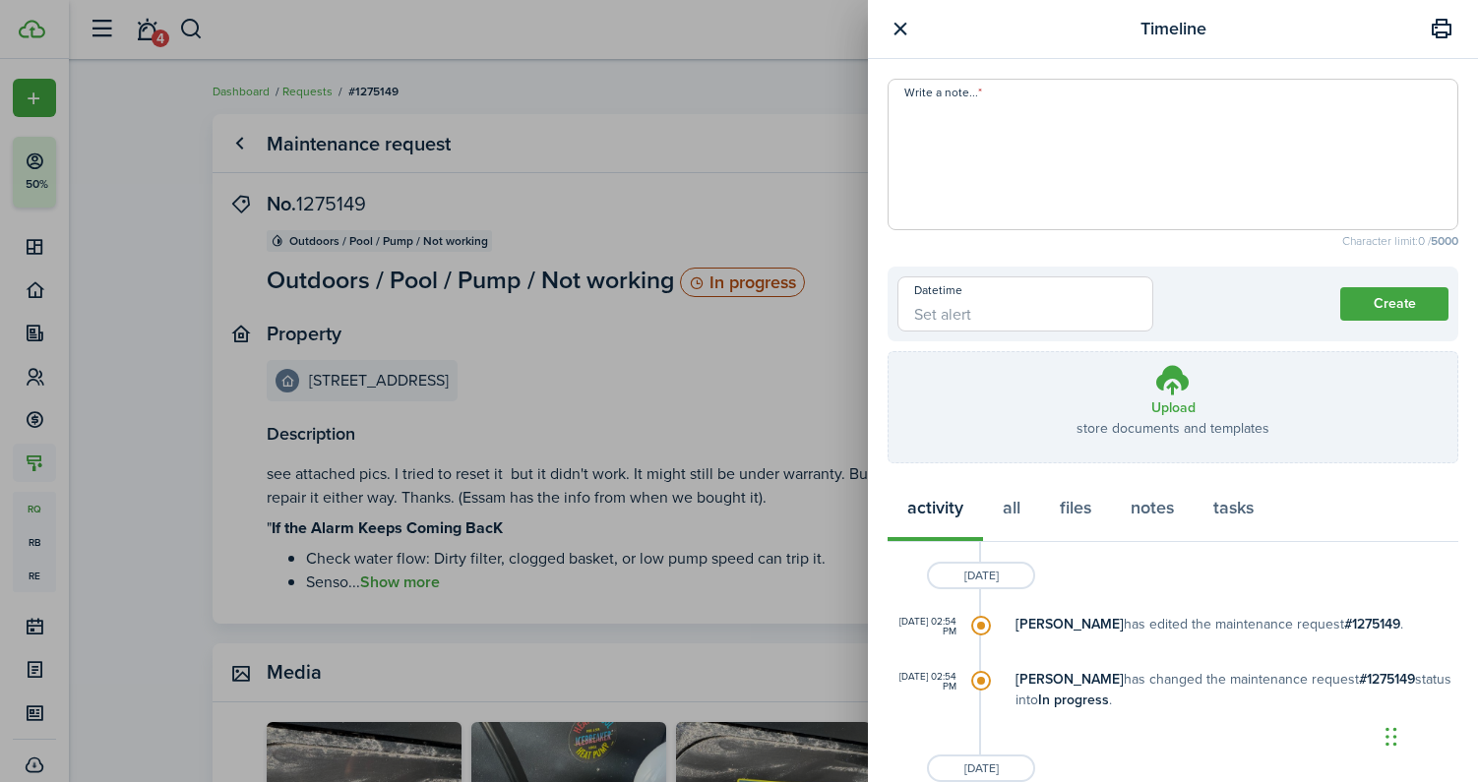
click at [510, 161] on div "Timeline Write a note... Character limit: 0 / 5000 Datetime Create Upload store…" at bounding box center [739, 391] width 1478 height 782
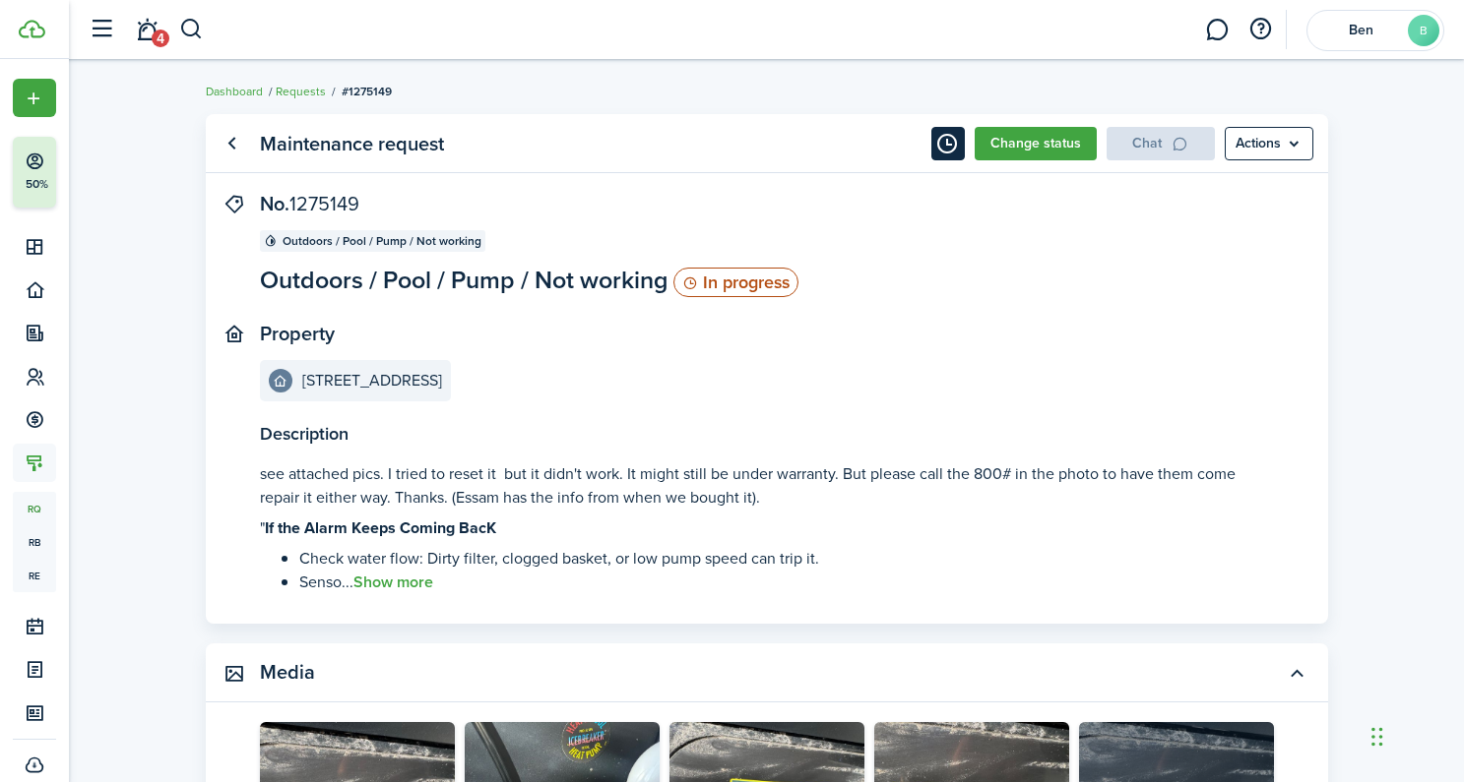
click at [951, 147] on button "Timeline" at bounding box center [947, 143] width 33 height 33
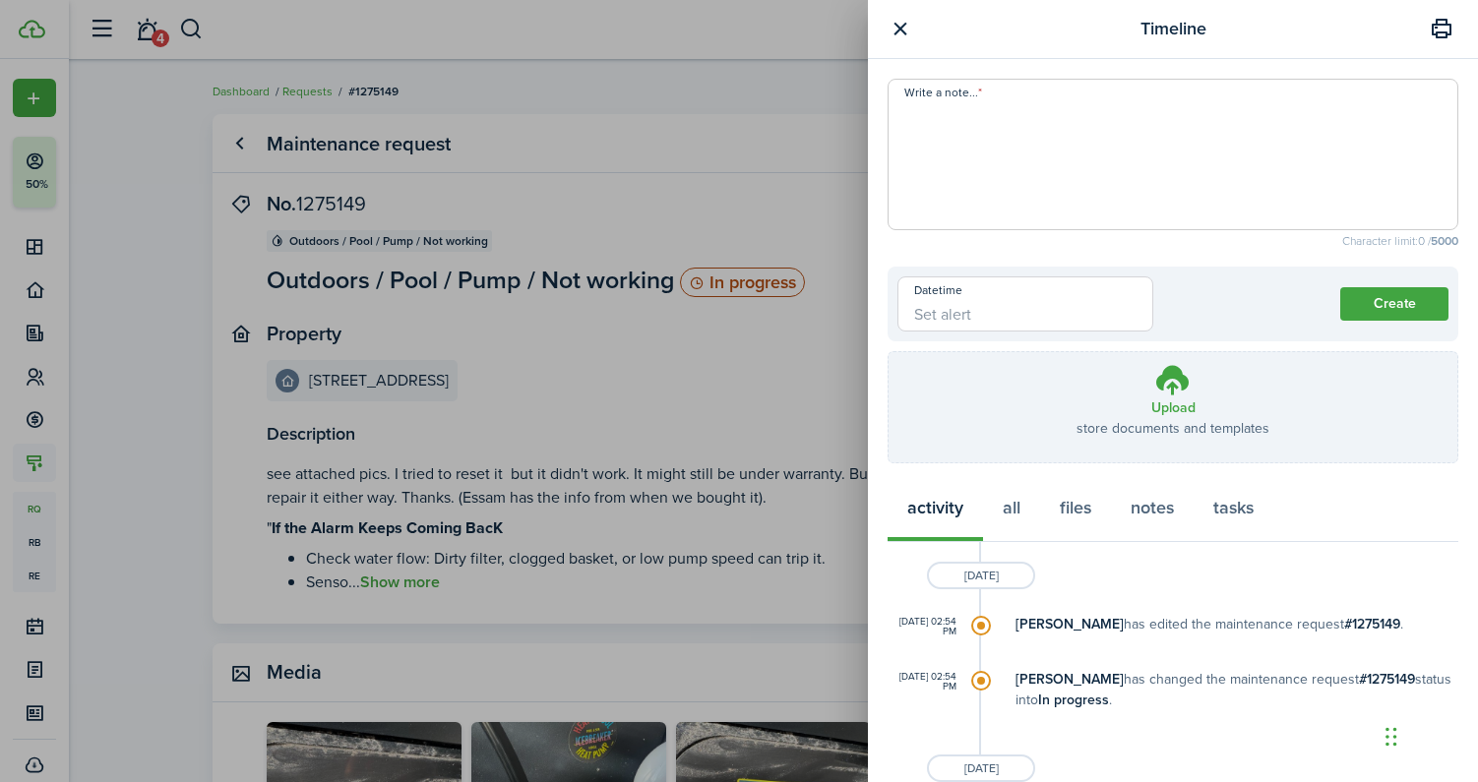
drag, startPoint x: 722, startPoint y: 118, endPoint x: 721, endPoint y: 142, distance: 23.6
click at [723, 115] on div "Timeline Write a note... Character limit: 0 / 5000 Datetime Create Upload store…" at bounding box center [739, 391] width 1478 height 782
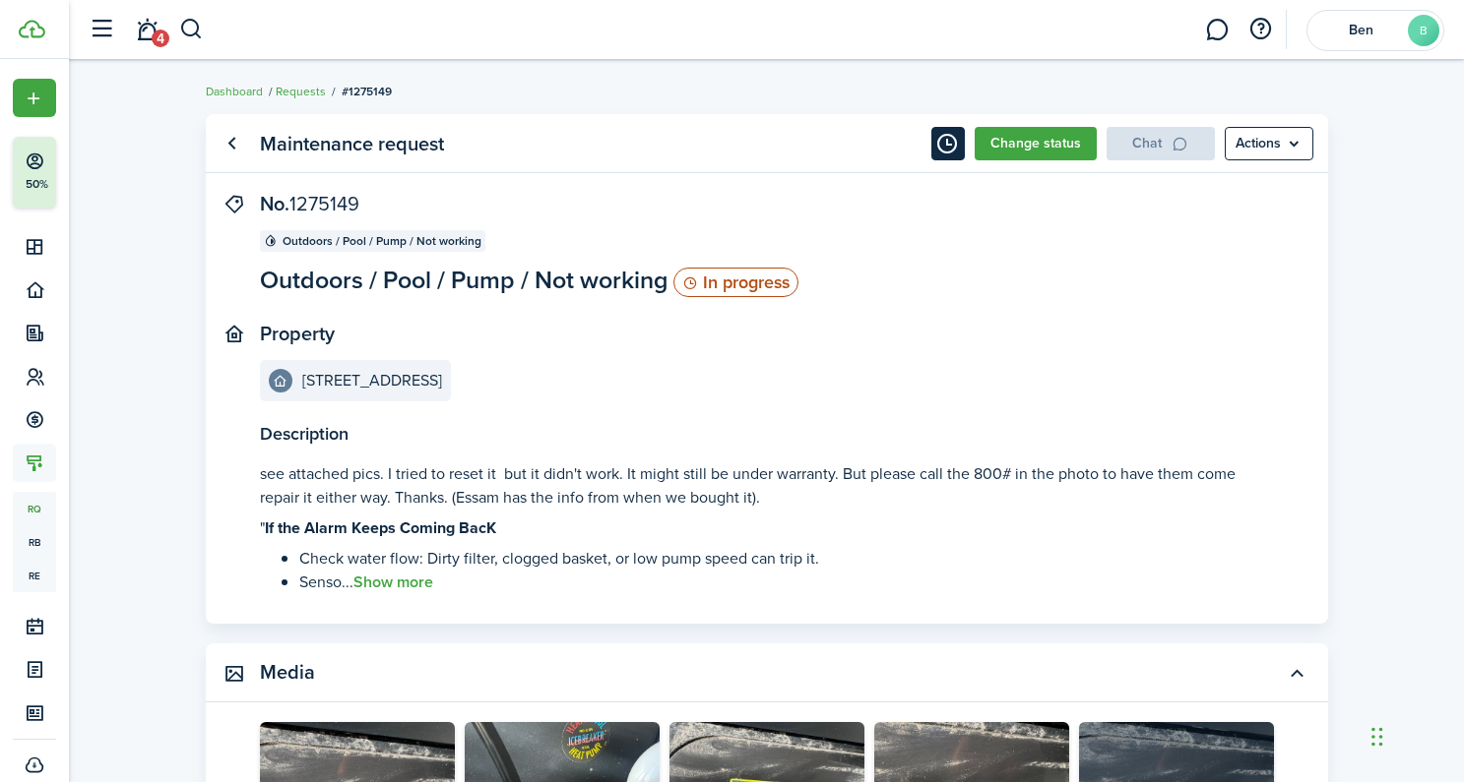
click at [942, 151] on button "Timeline" at bounding box center [947, 143] width 33 height 33
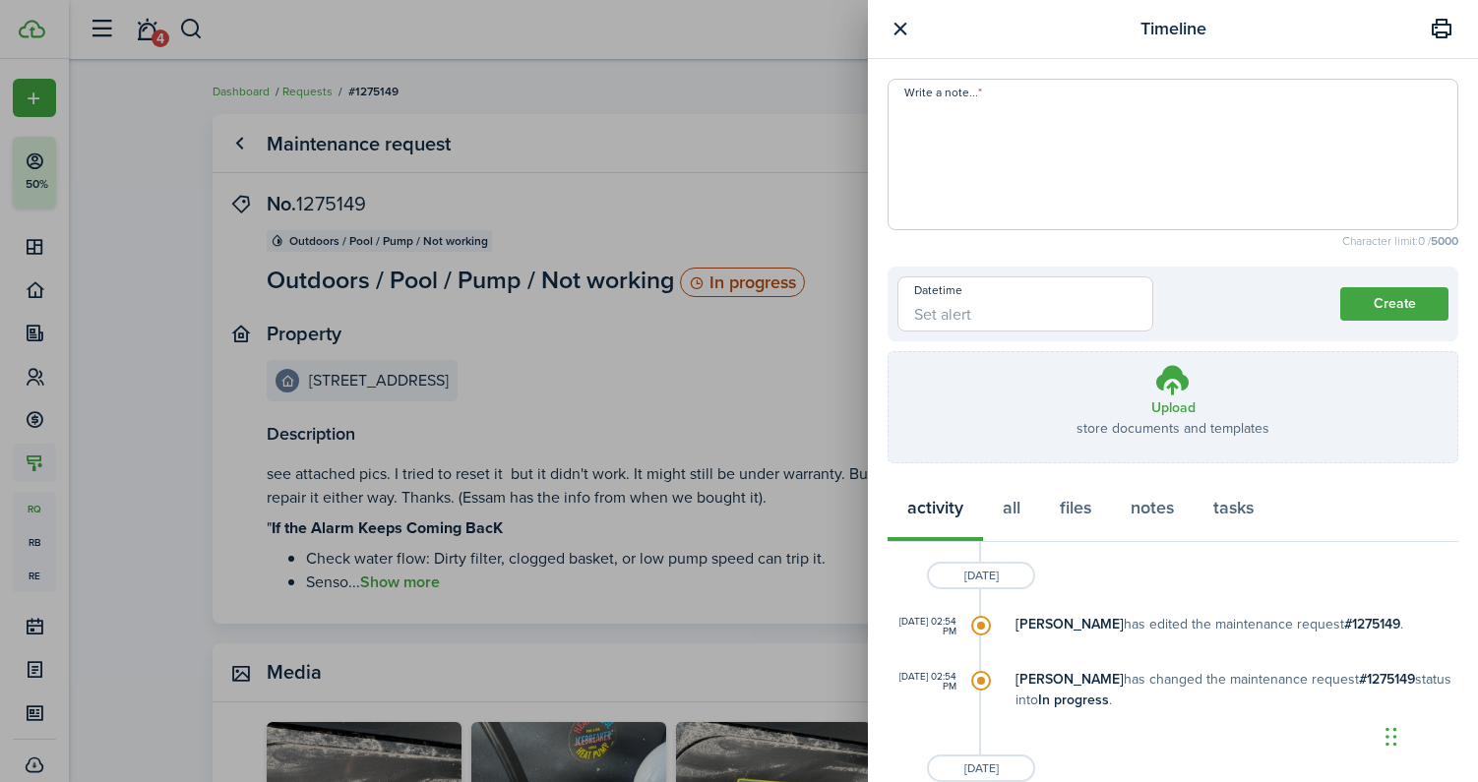
click at [618, 303] on div "Timeline Write a note... Character limit: 0 / 5000 Datetime Create Upload store…" at bounding box center [739, 391] width 1478 height 782
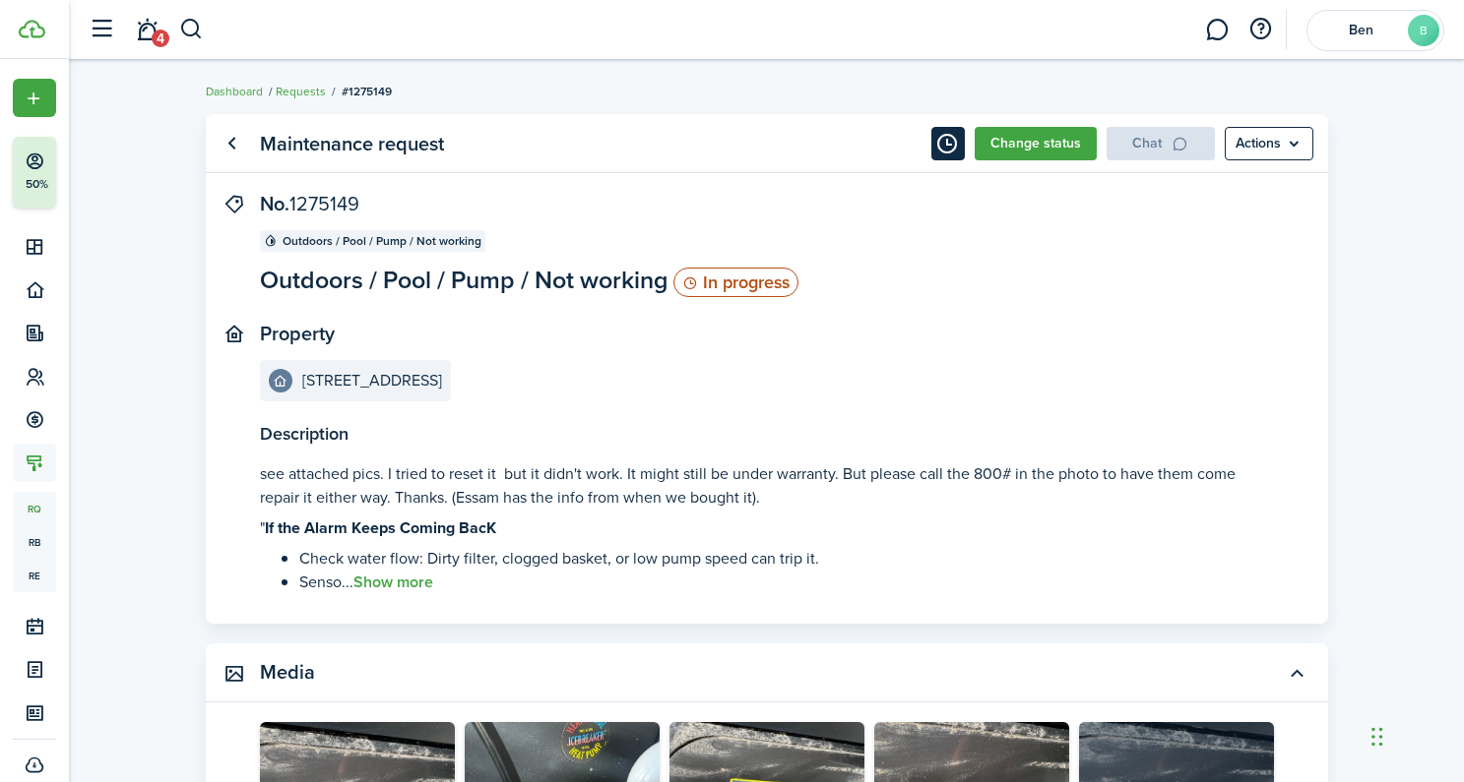
click at [938, 148] on button "Timeline" at bounding box center [947, 143] width 33 height 33
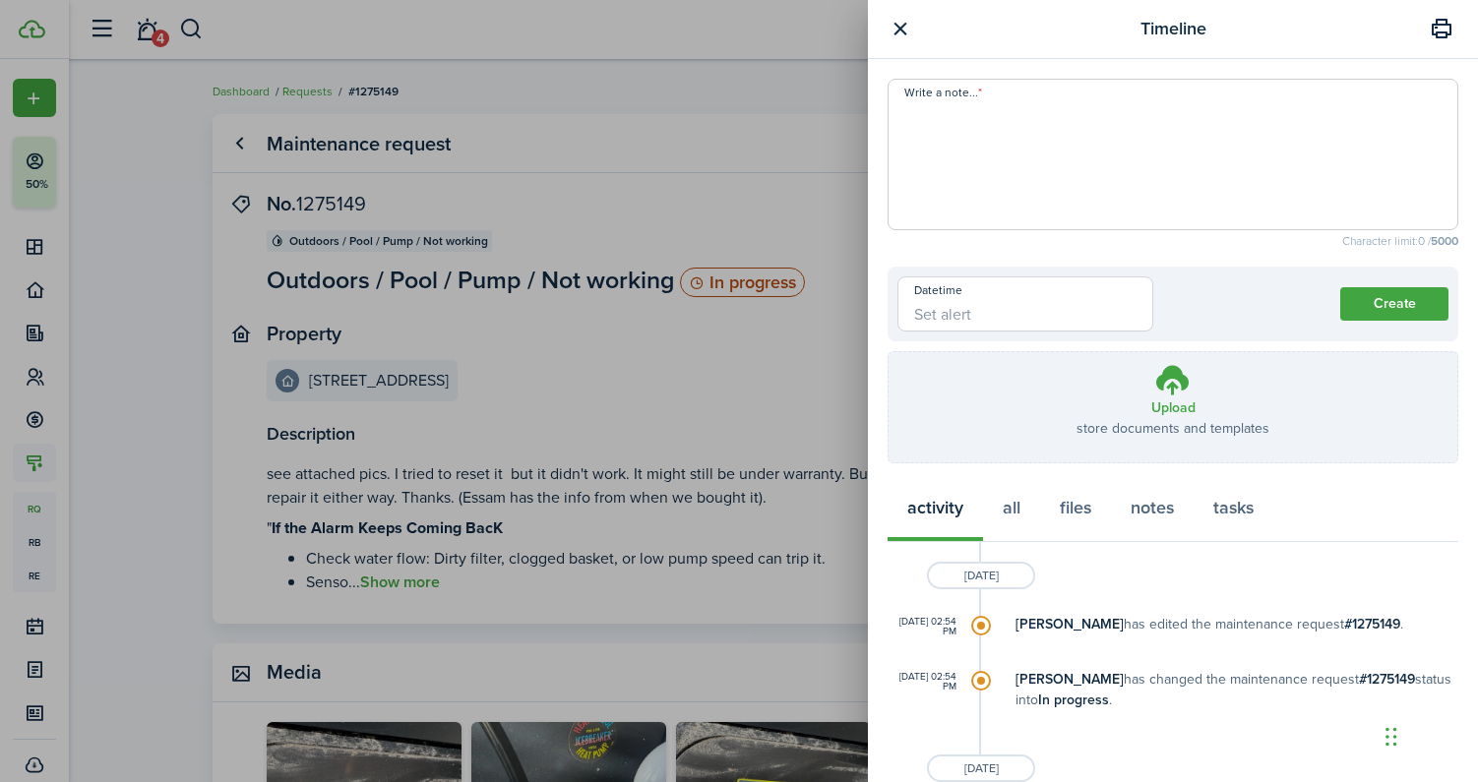
click at [771, 303] on div "Timeline Write a note... Character limit: 0 / 5000 Datetime Create Upload store…" at bounding box center [739, 391] width 1478 height 782
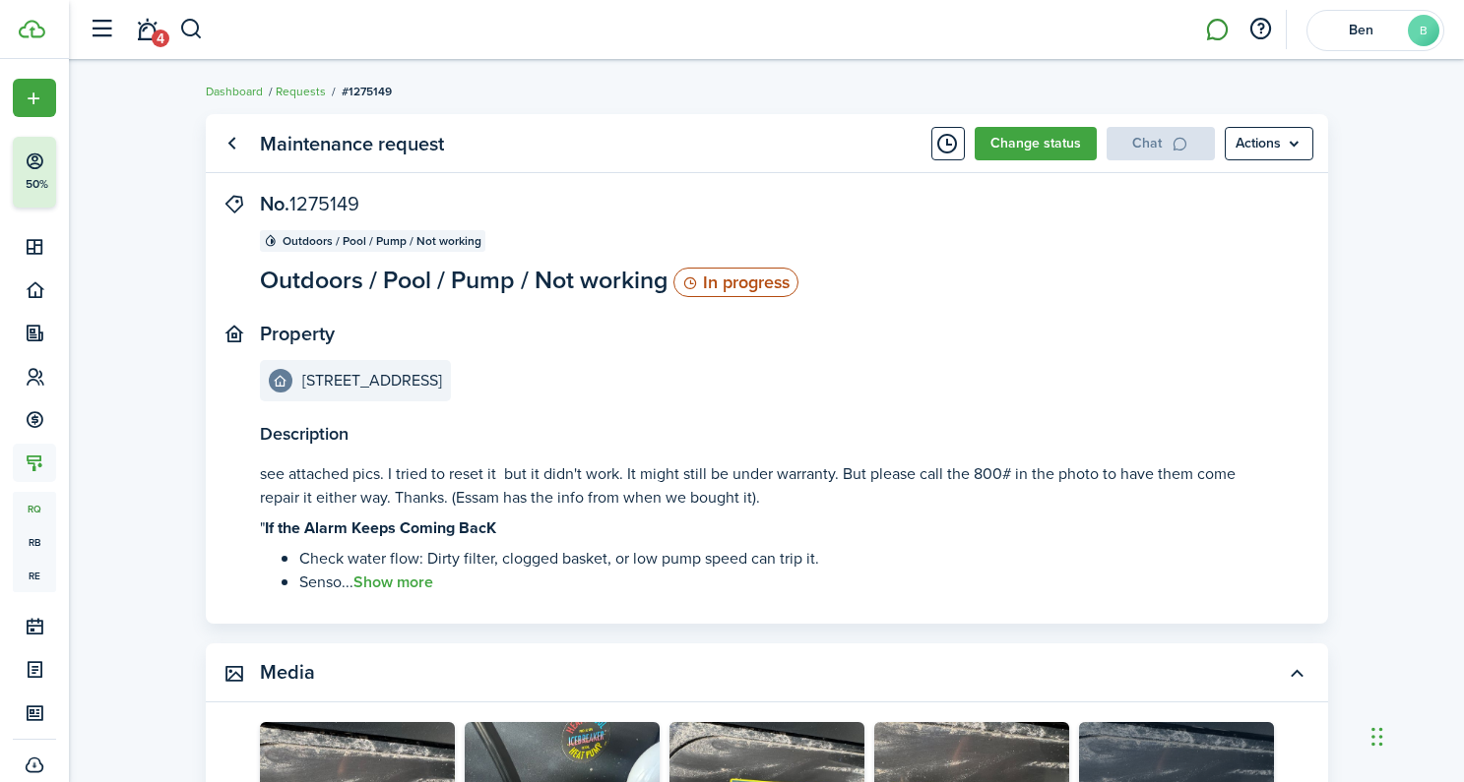
click at [1211, 27] on link at bounding box center [1216, 30] width 37 height 50
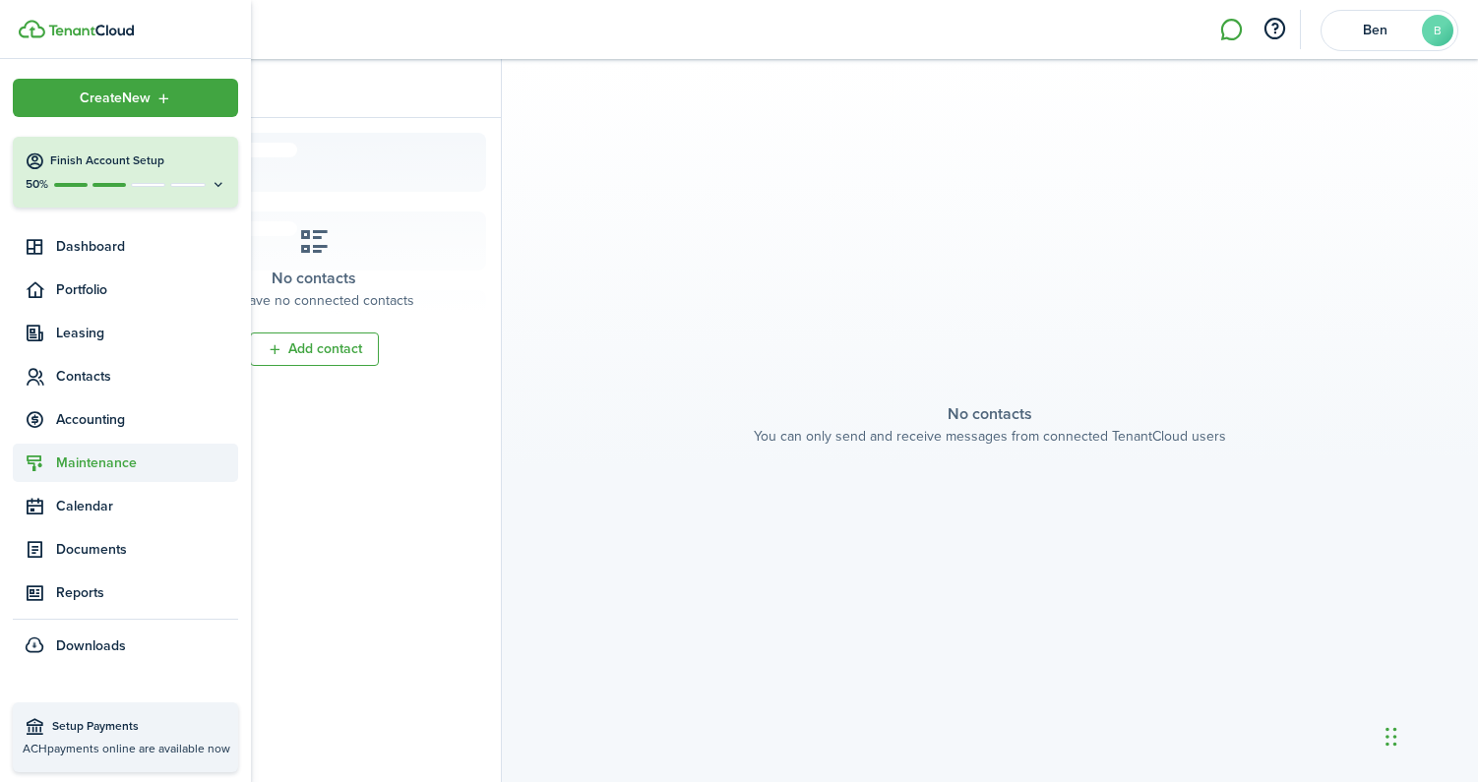
click at [68, 463] on span "Maintenance" at bounding box center [147, 463] width 182 height 21
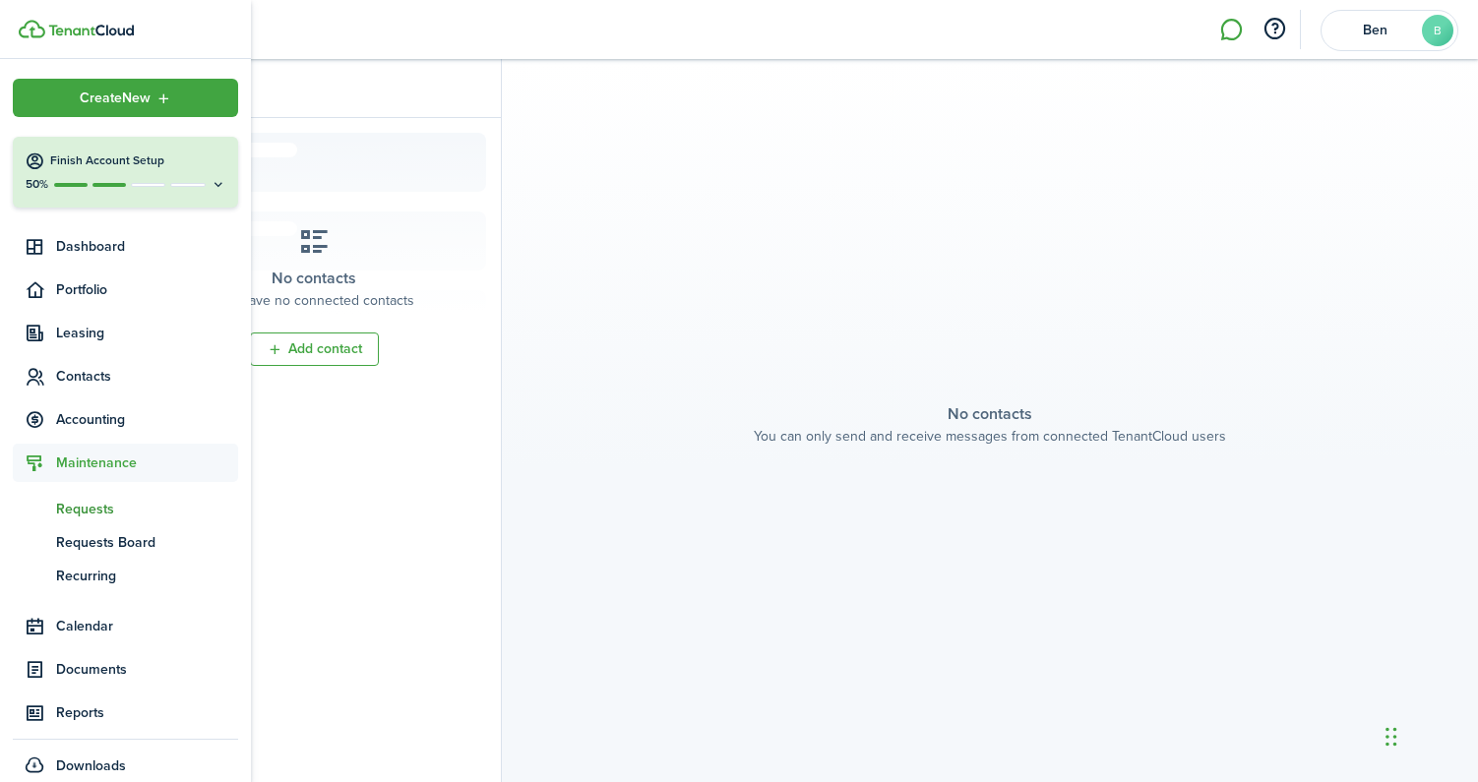
click at [88, 506] on span "Requests" at bounding box center [147, 509] width 182 height 21
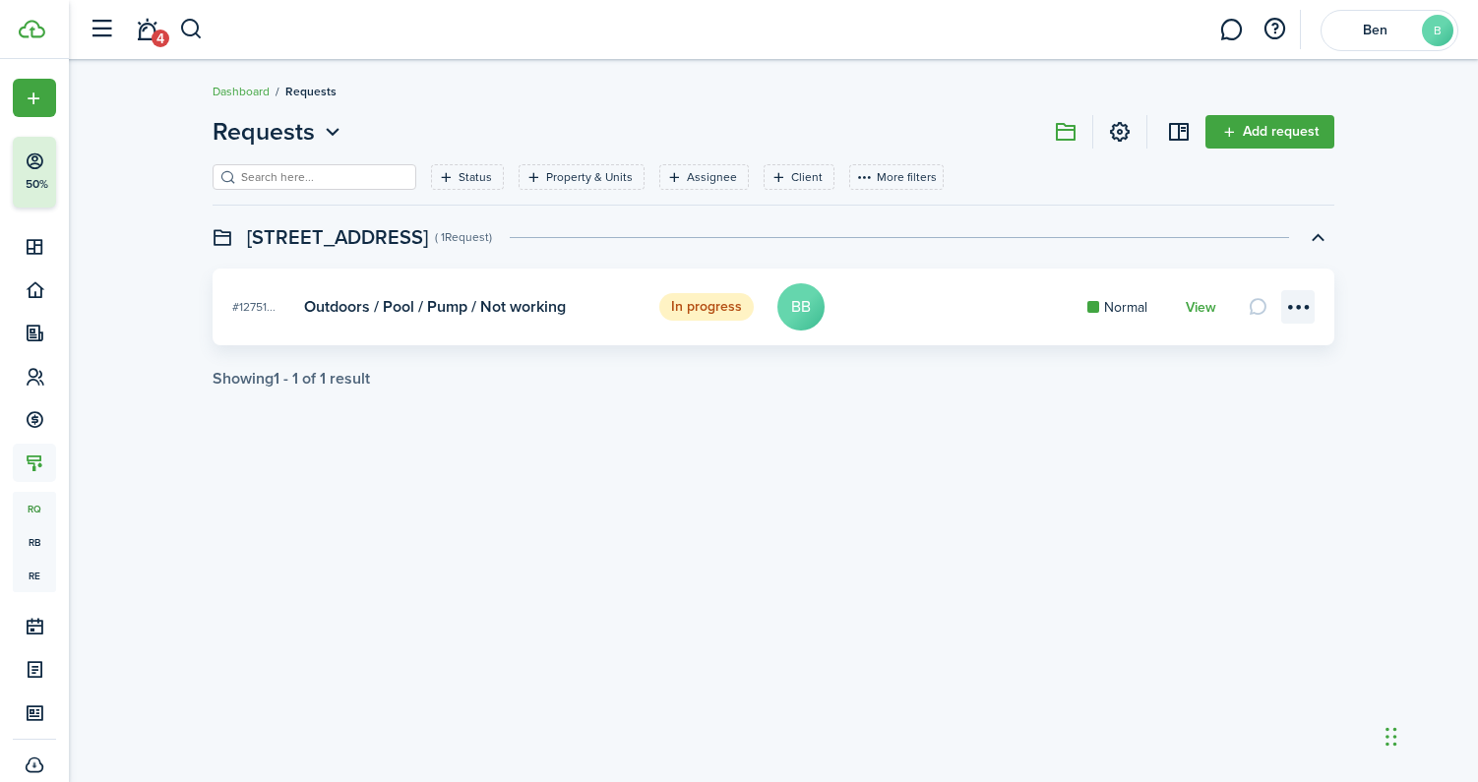
click at [1292, 307] on menu-btn-icon at bounding box center [1297, 306] width 33 height 33
click at [1198, 301] on link "View" at bounding box center [1201, 308] width 31 height 16
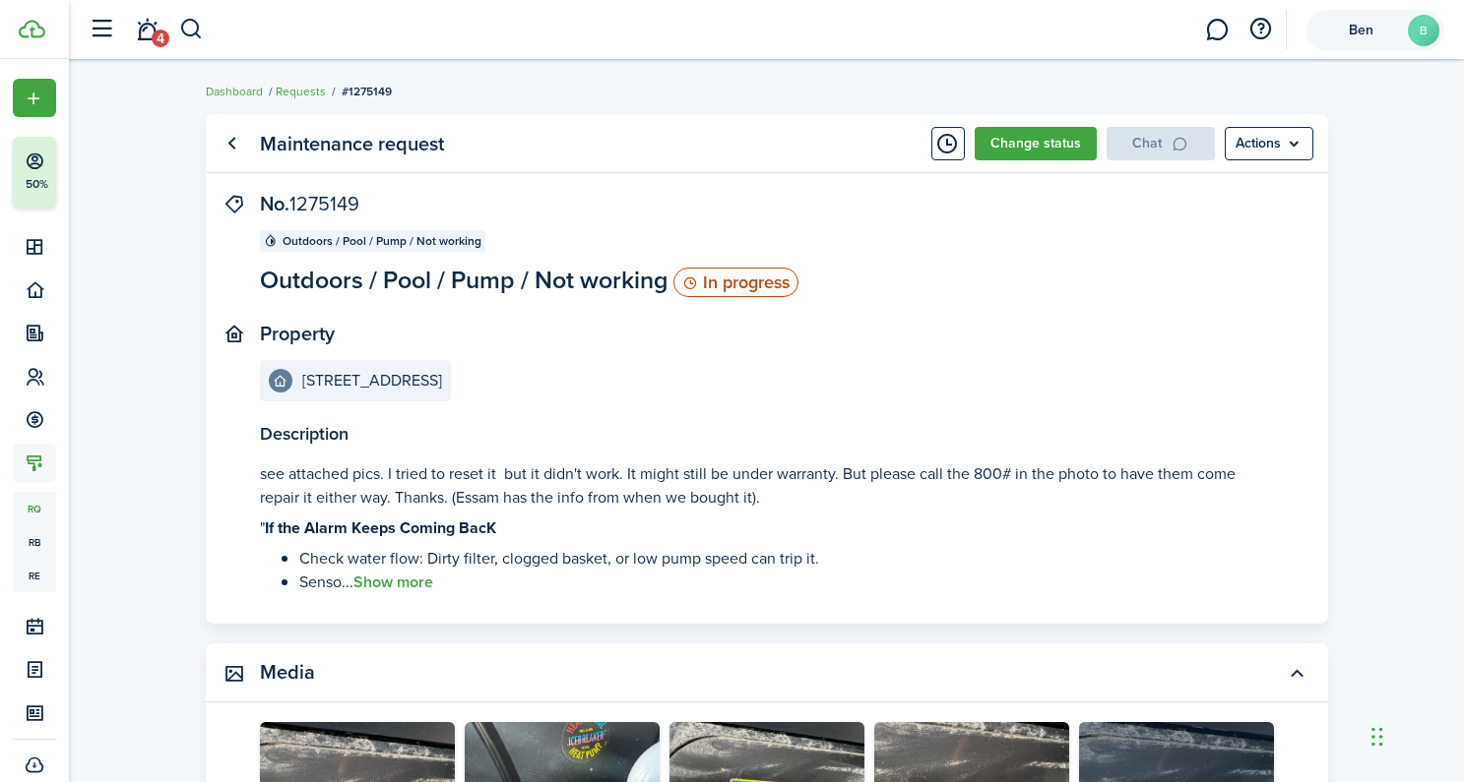
click at [1351, 41] on account-user-avatar "[PERSON_NAME]" at bounding box center [1375, 30] width 138 height 41
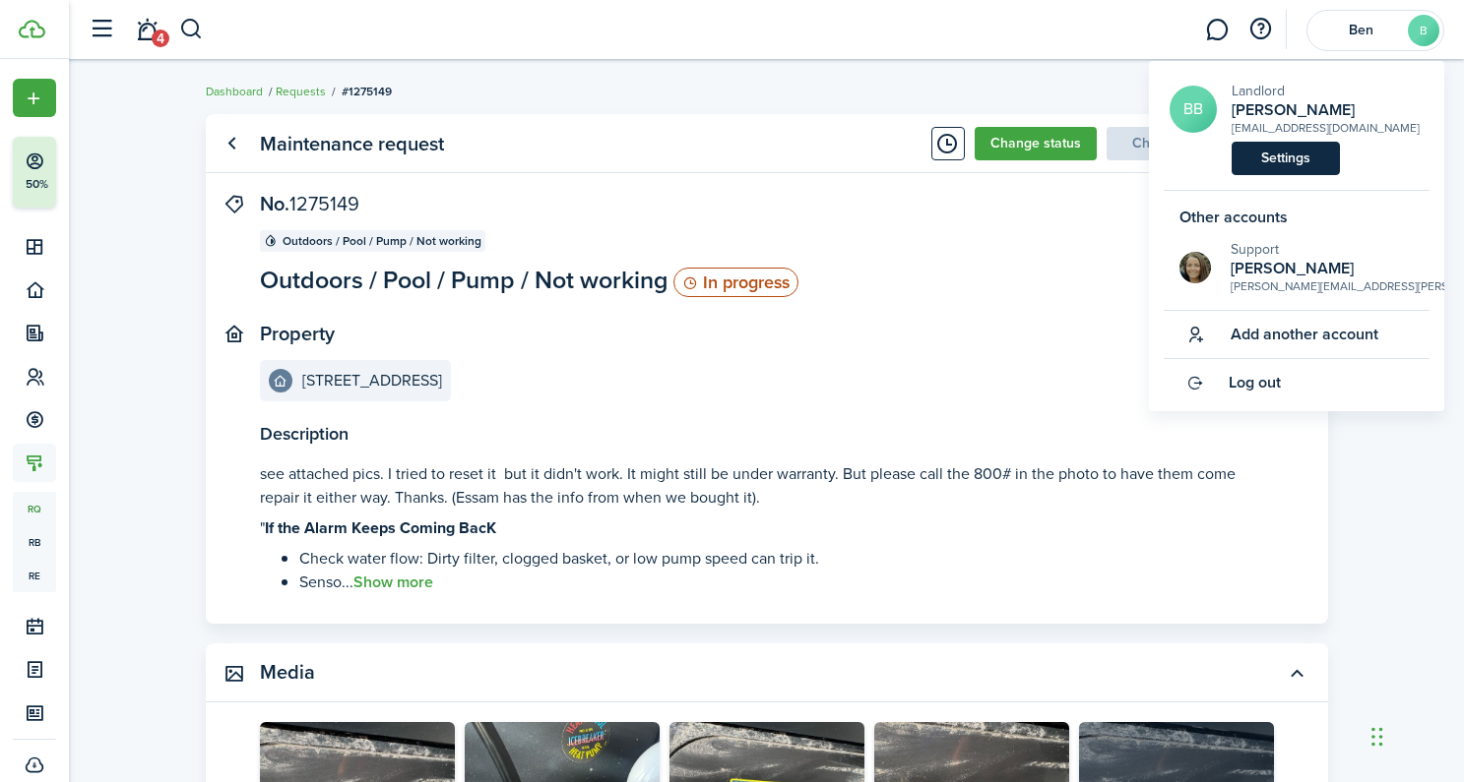
click at [1301, 157] on link "Settings" at bounding box center [1285, 158] width 108 height 33
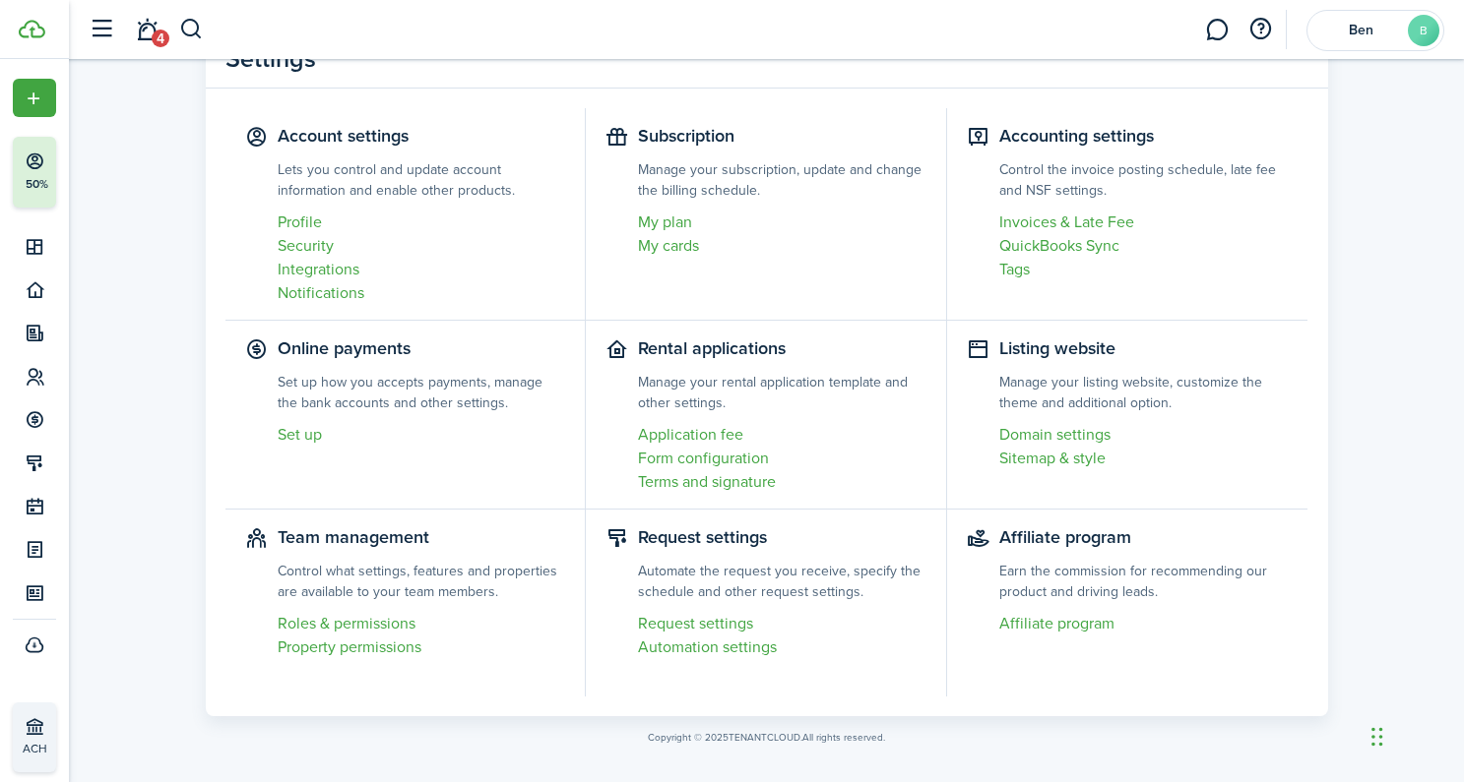
scroll to position [94, 0]
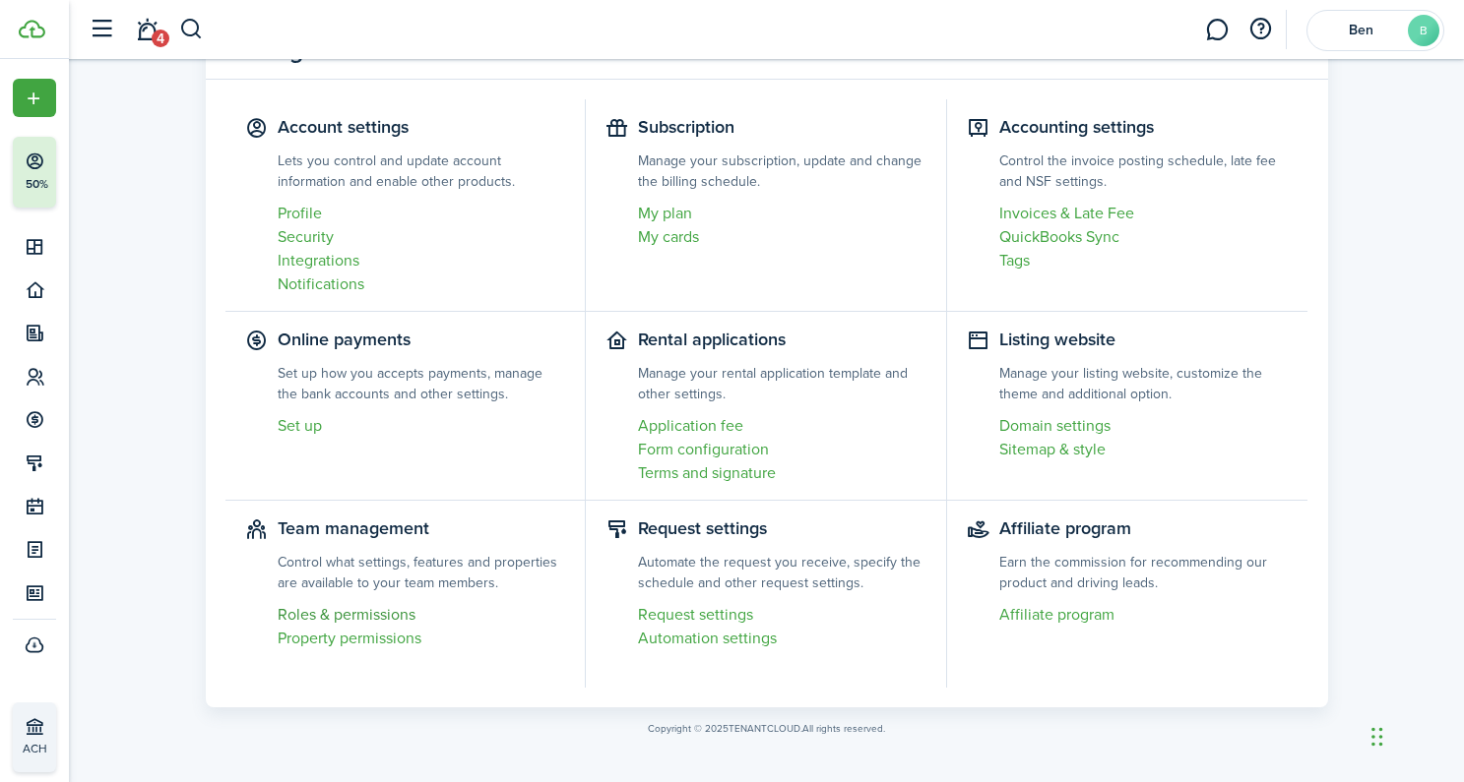
click at [349, 614] on link "Roles & permissions" at bounding box center [422, 615] width 288 height 24
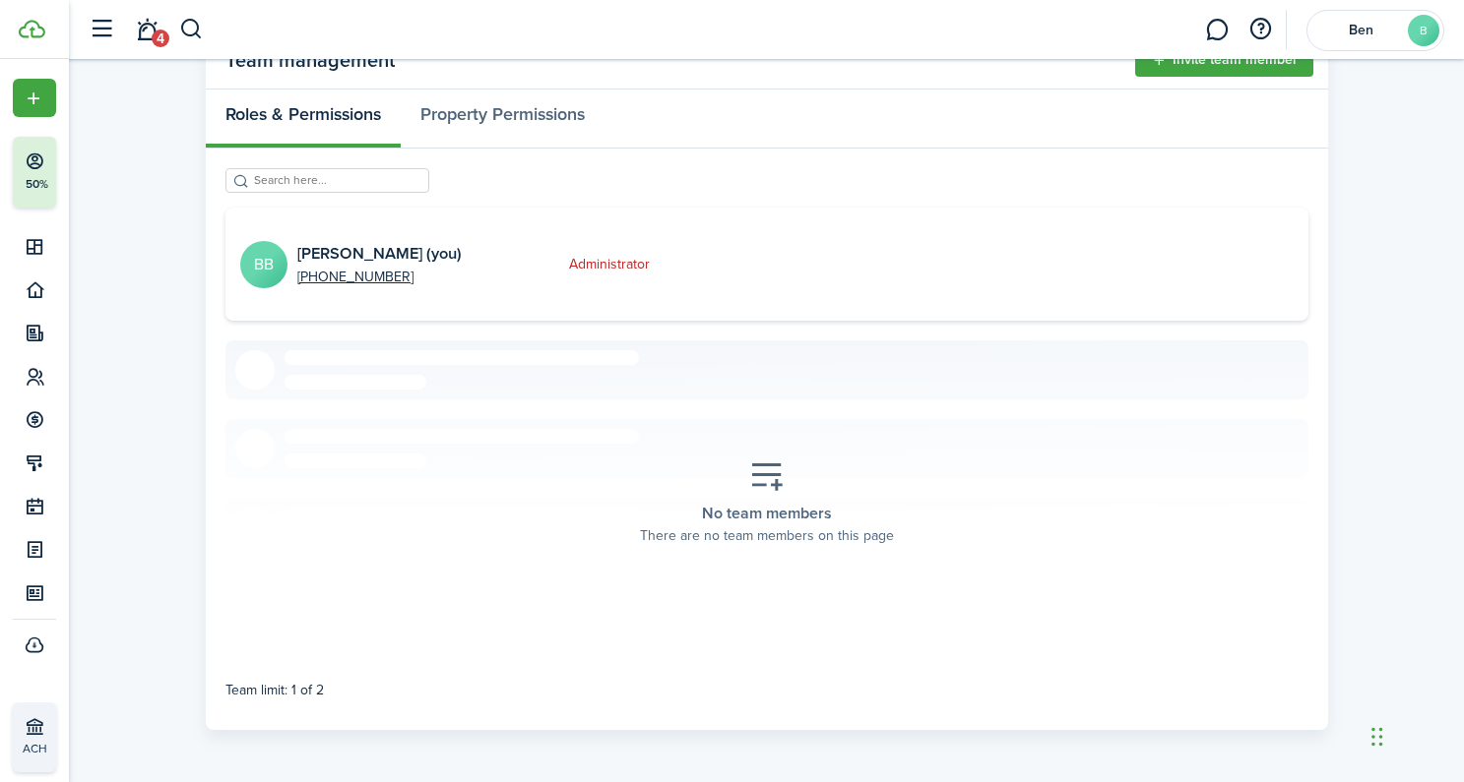
scroll to position [86, 0]
click at [1264, 26] on button "button" at bounding box center [1259, 29] width 33 height 33
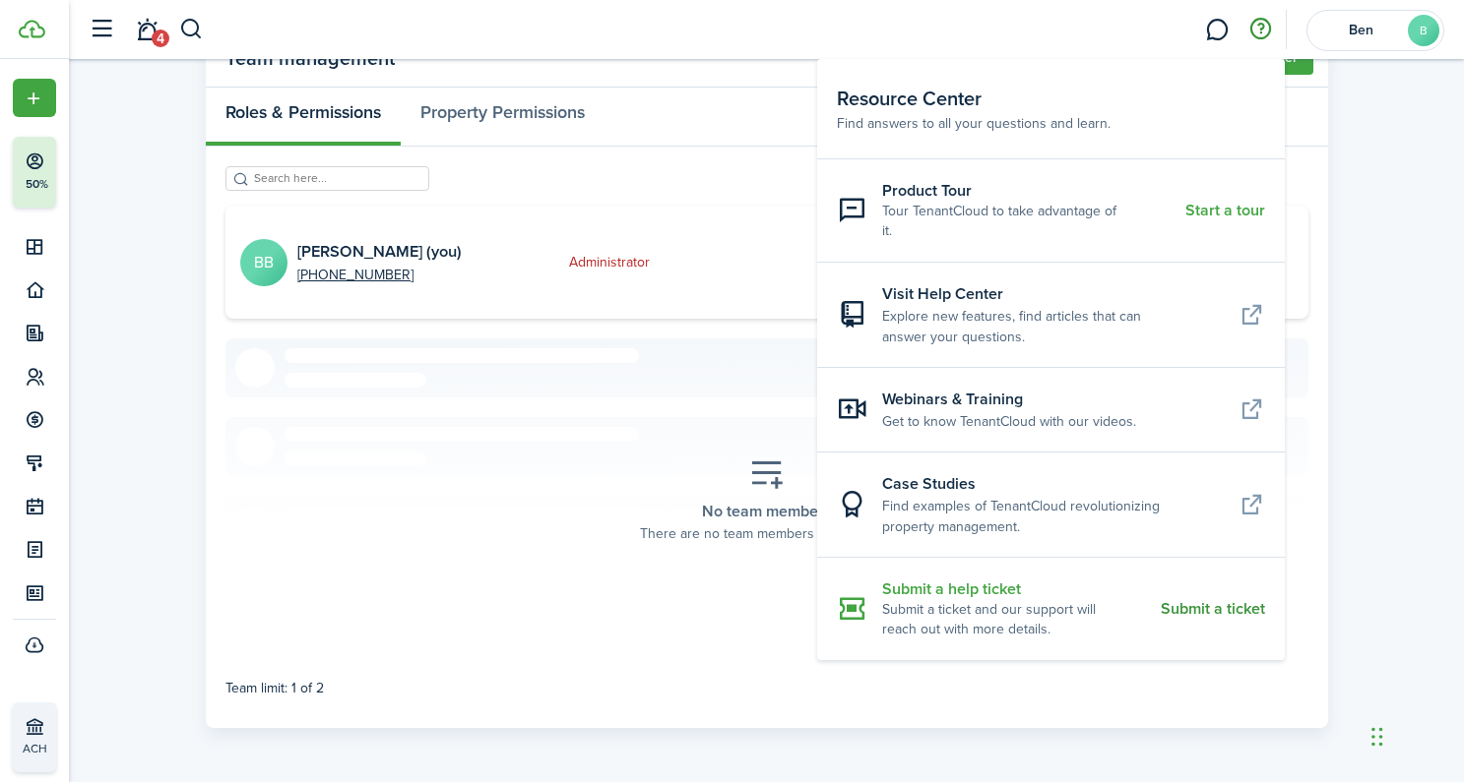
click at [1037, 600] on resource-center-item-description "Submit a ticket and our support will reach out with more details." at bounding box center [1014, 620] width 264 height 40
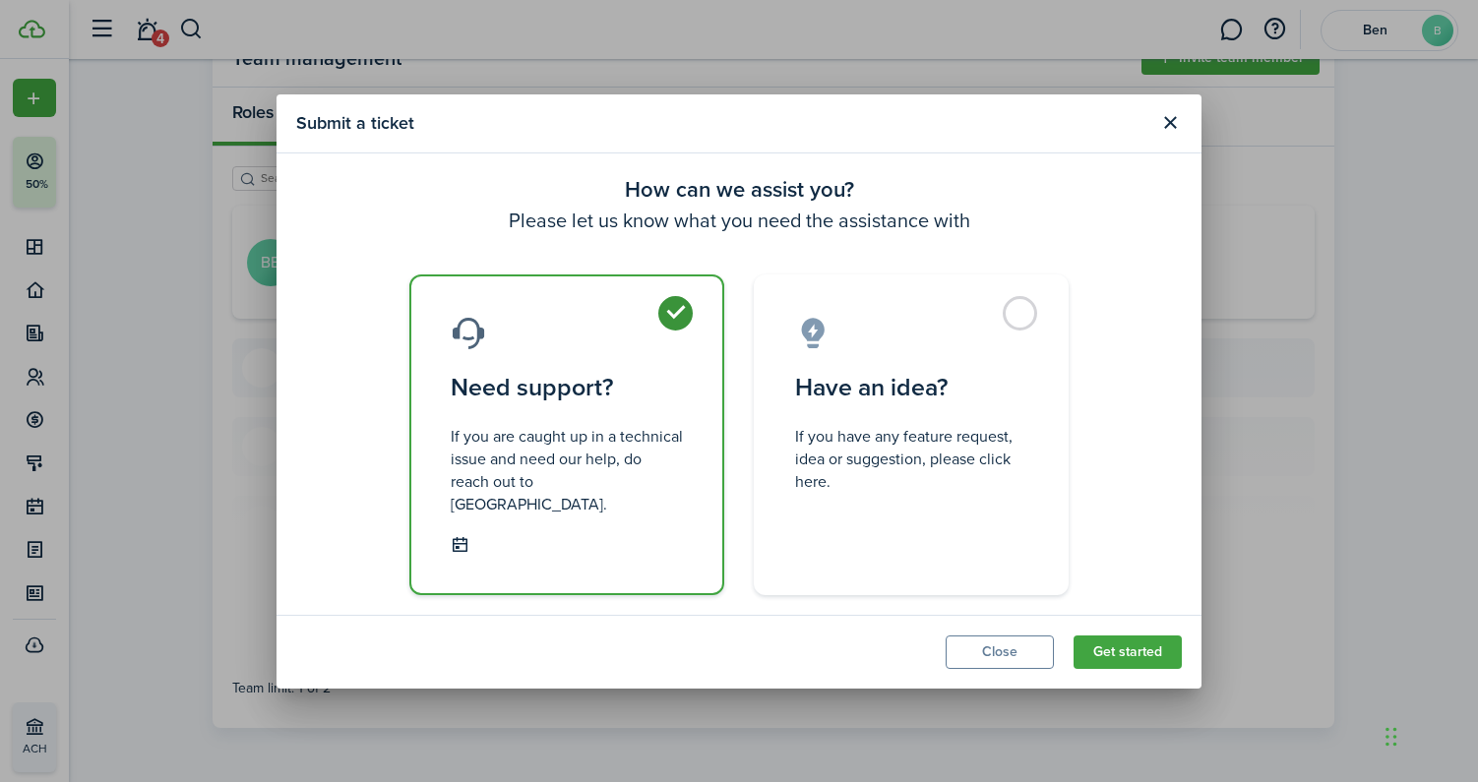
click at [958, 68] on div "Submit a ticket How can we assist you? Please let us know what you need the ass…" at bounding box center [739, 391] width 1478 height 782
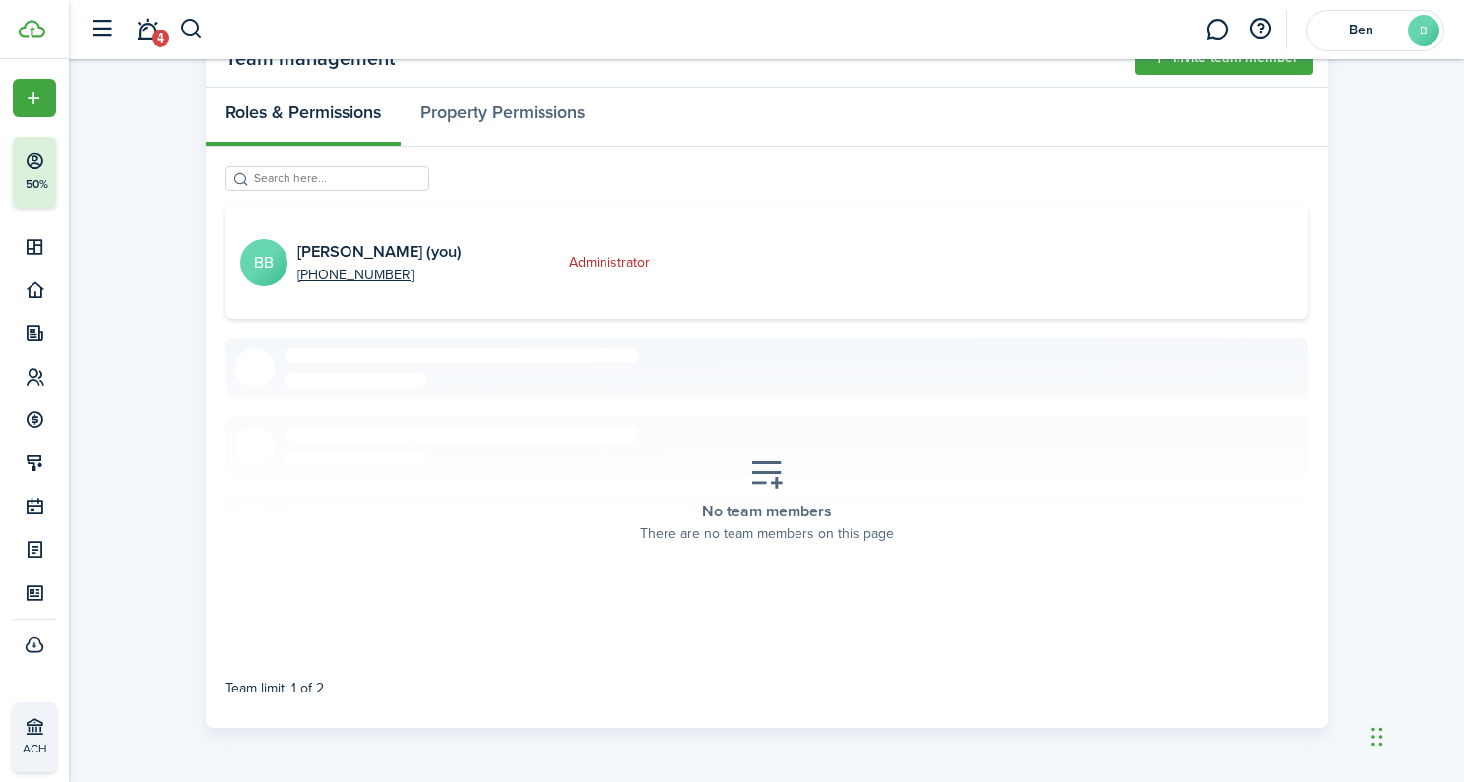
click at [954, 88] on div "Roles & Permissions Property Permissions" at bounding box center [767, 117] width 1122 height 59
click at [919, 227] on team-management-admin-card "BB [PERSON_NAME] (you) [PHONE_NUMBER] Administrator" at bounding box center [766, 262] width 1083 height 113
click at [1256, 33] on button "button" at bounding box center [1259, 29] width 33 height 33
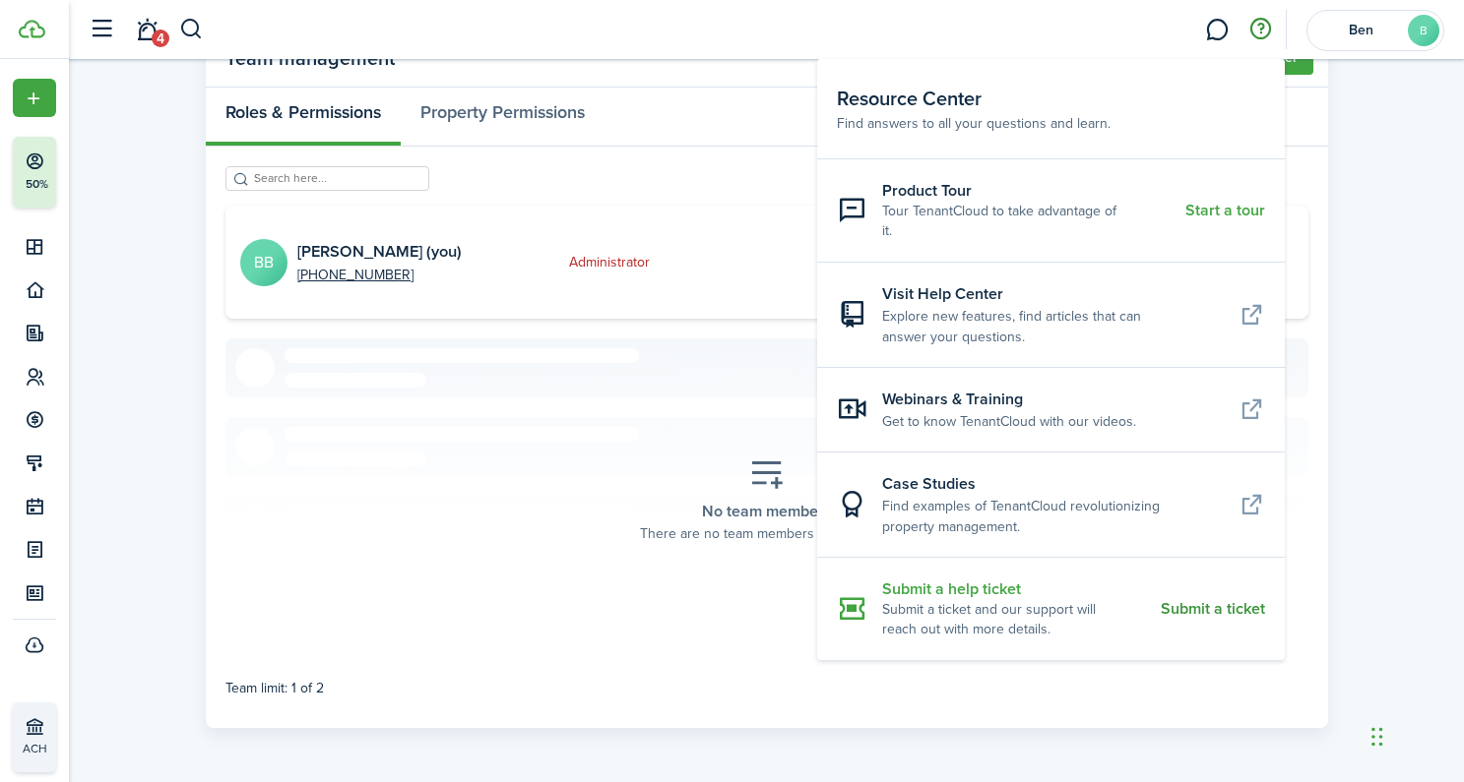
click at [1005, 600] on resource-center-item-description "Submit a ticket and our support will reach out with more details." at bounding box center [1014, 620] width 264 height 40
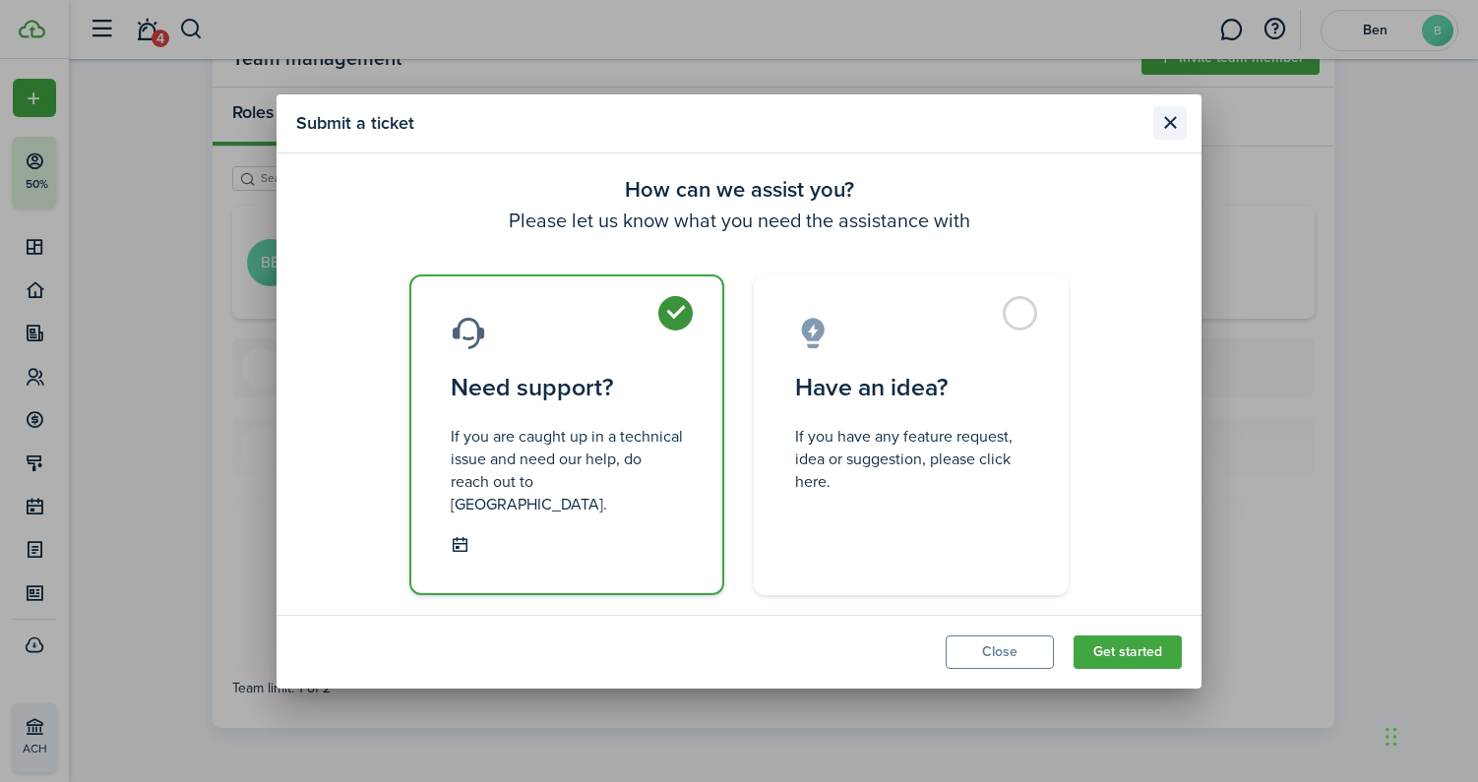
click at [1172, 136] on button "Close modal" at bounding box center [1170, 122] width 33 height 33
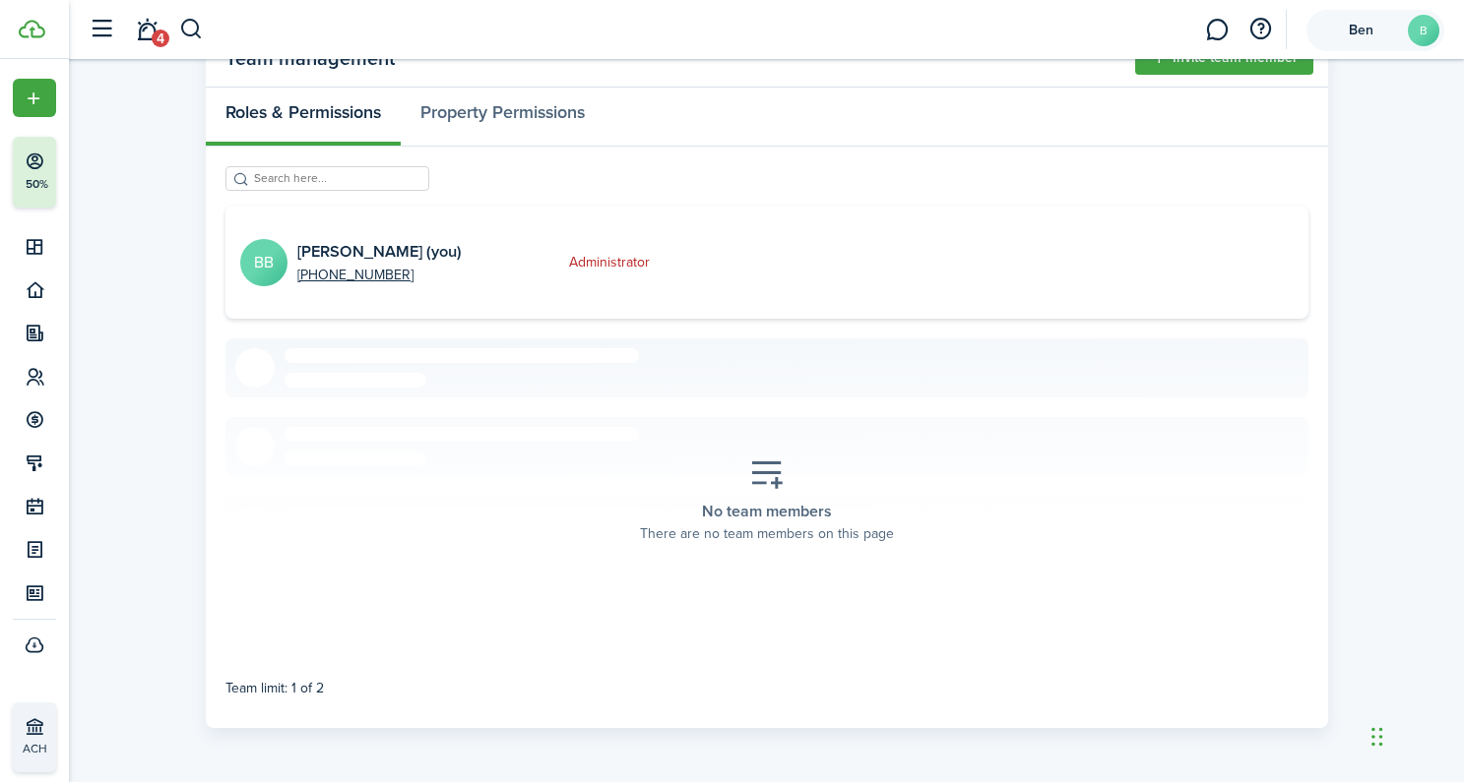
click at [1341, 10] on account-user-avatar "[PERSON_NAME]" at bounding box center [1375, 30] width 138 height 41
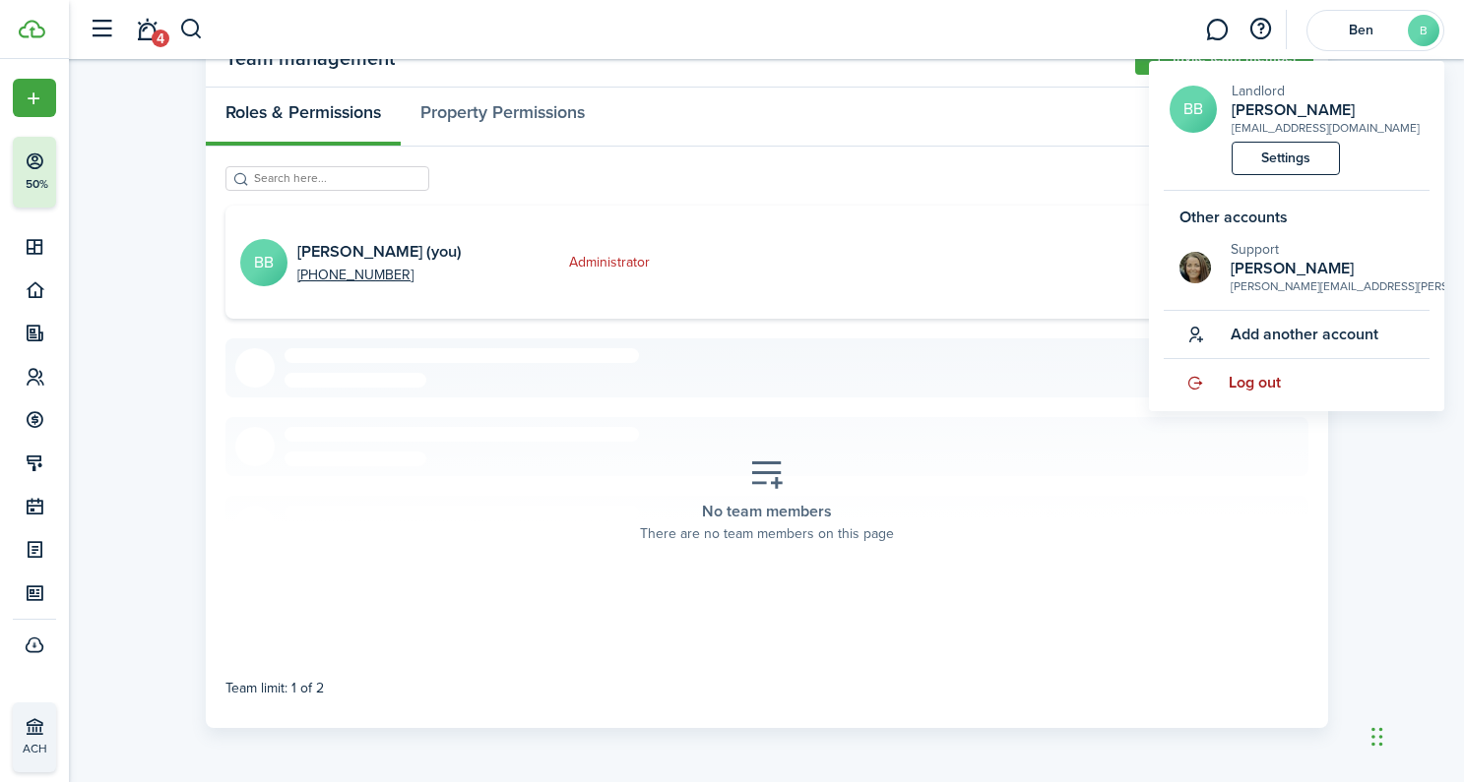
click at [1254, 379] on span "Log out" at bounding box center [1254, 383] width 52 height 18
